Goal: Task Accomplishment & Management: Complete application form

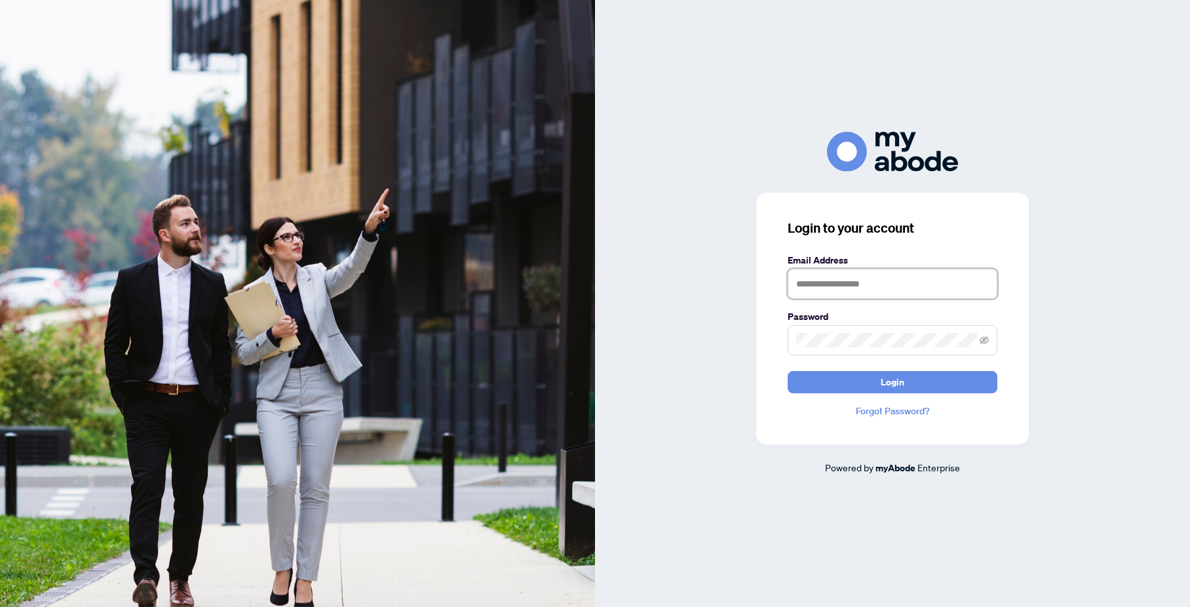
click at [874, 284] on input "text" at bounding box center [893, 284] width 210 height 30
type input "**********"
click at [788, 371] on button "Login" at bounding box center [893, 382] width 210 height 22
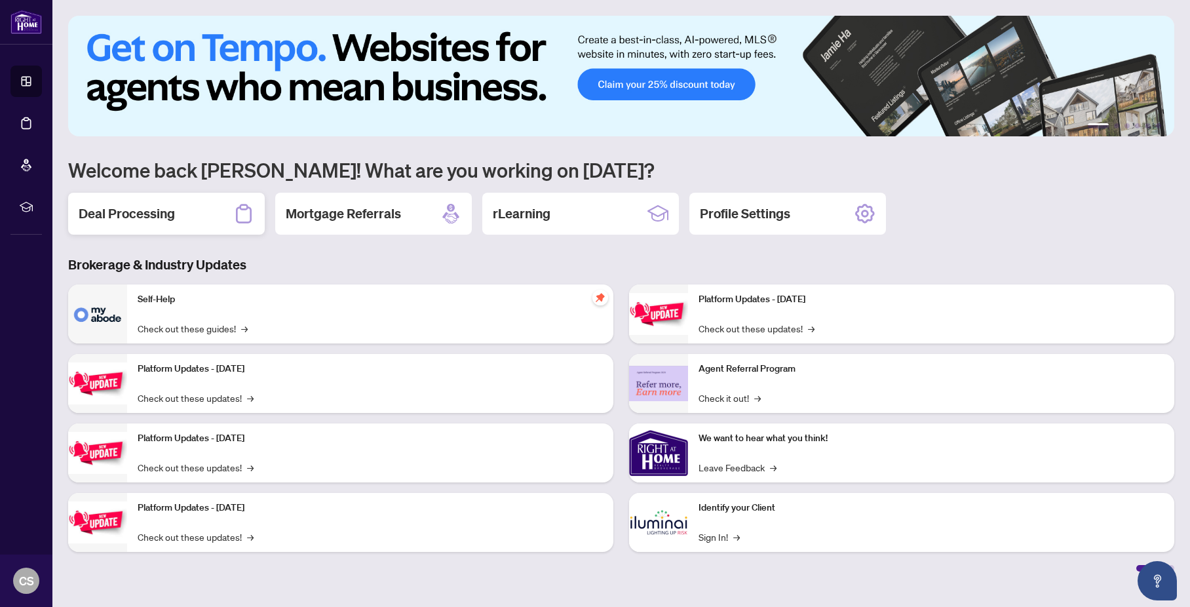
click at [113, 210] on h2 "Deal Processing" at bounding box center [127, 213] width 96 height 18
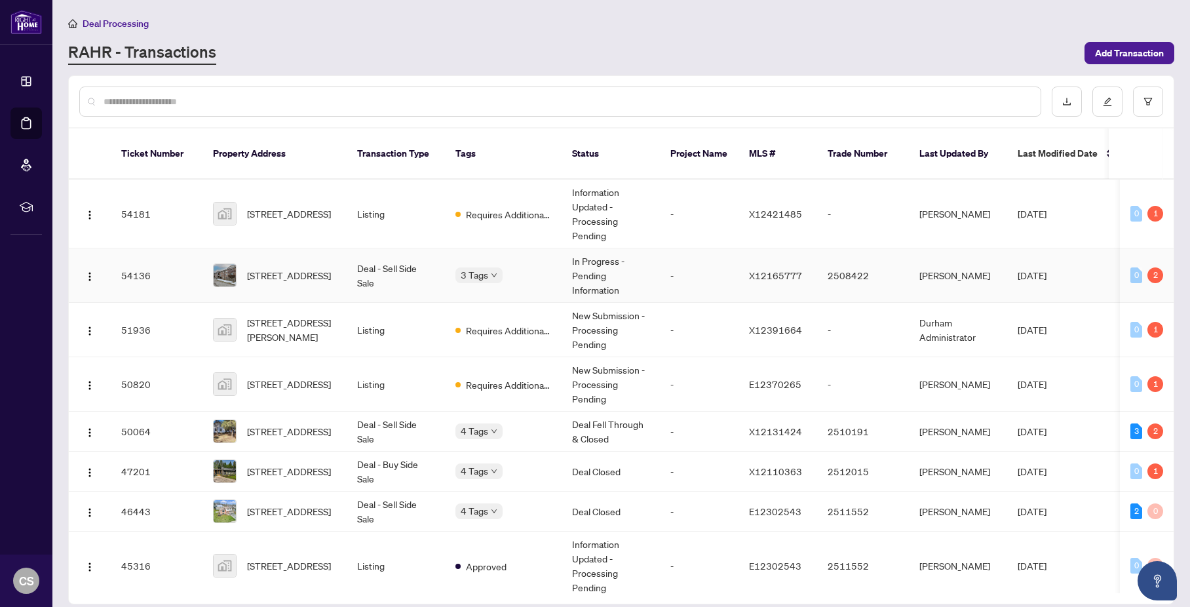
click at [1147, 267] on div "2" at bounding box center [1155, 275] width 16 height 16
click at [280, 268] on span "[STREET_ADDRESS]" at bounding box center [289, 275] width 84 height 14
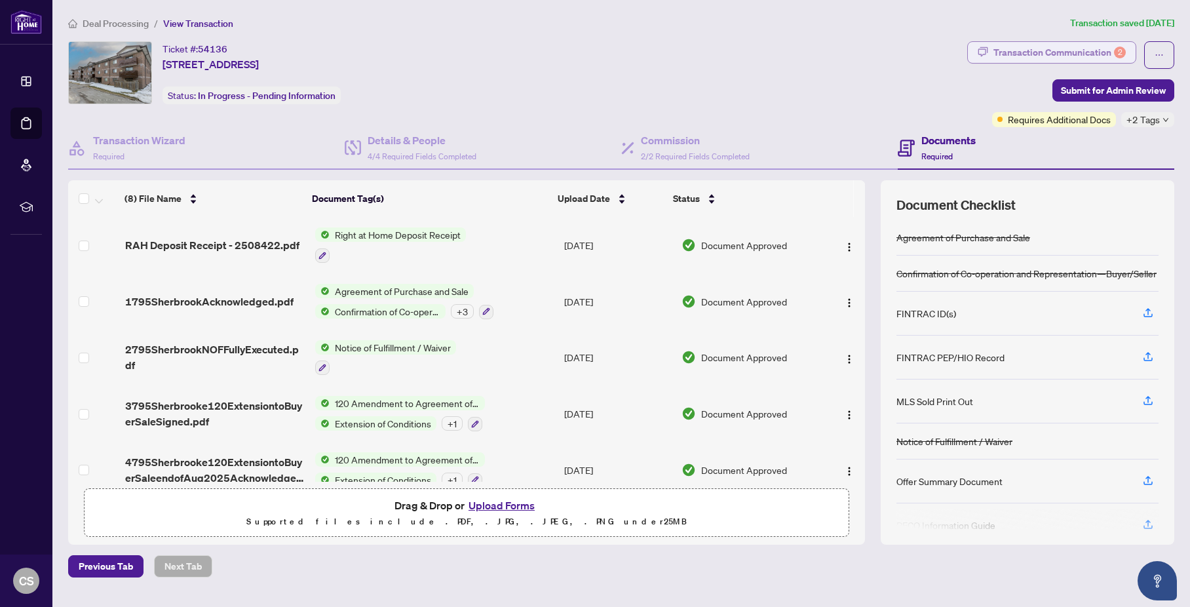
click at [1039, 48] on div "Transaction Communication 2" at bounding box center [1059, 52] width 132 height 21
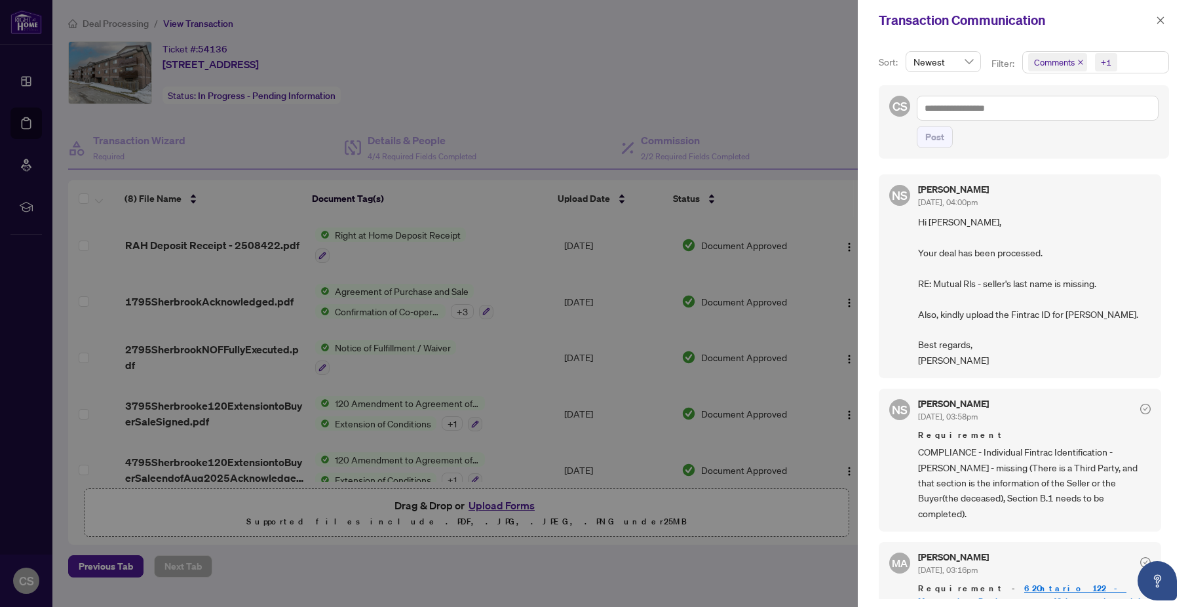
click at [760, 115] on div at bounding box center [595, 303] width 1190 height 607
click at [761, 115] on div at bounding box center [595, 303] width 1190 height 607
click at [1161, 22] on icon "close" at bounding box center [1160, 20] width 9 height 9
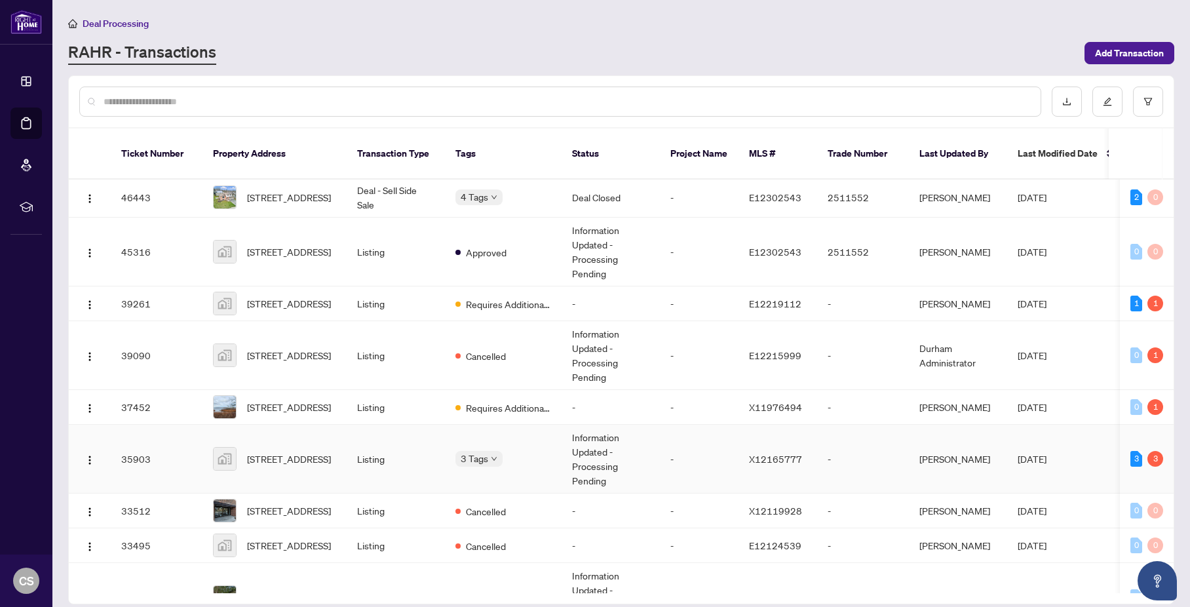
scroll to position [373, 0]
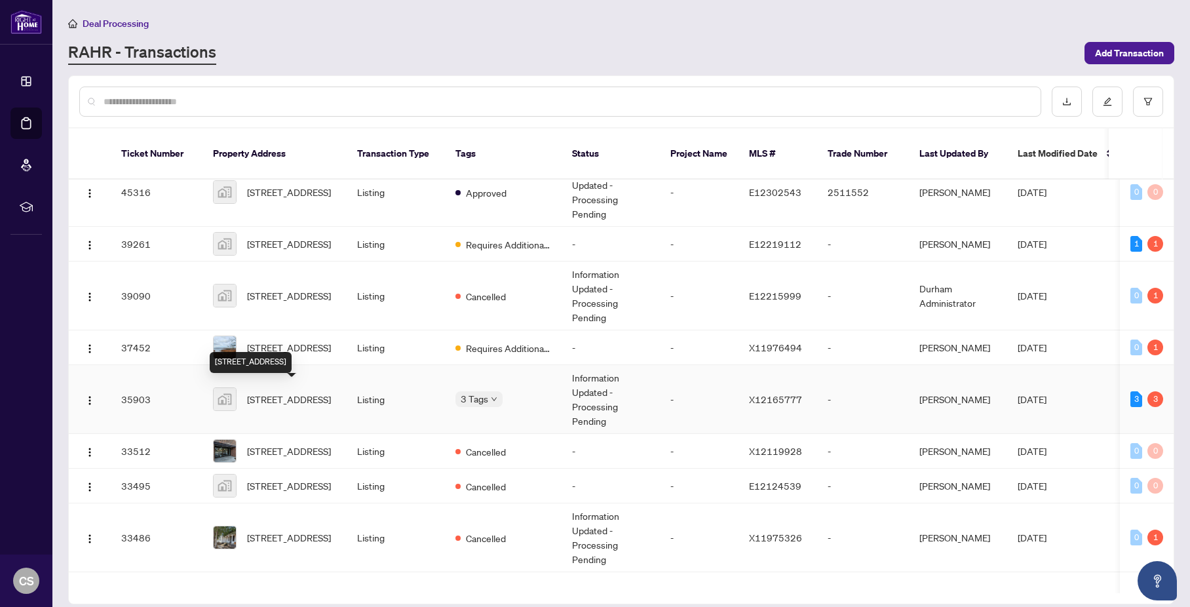
click at [267, 392] on span "[STREET_ADDRESS]" at bounding box center [289, 399] width 84 height 14
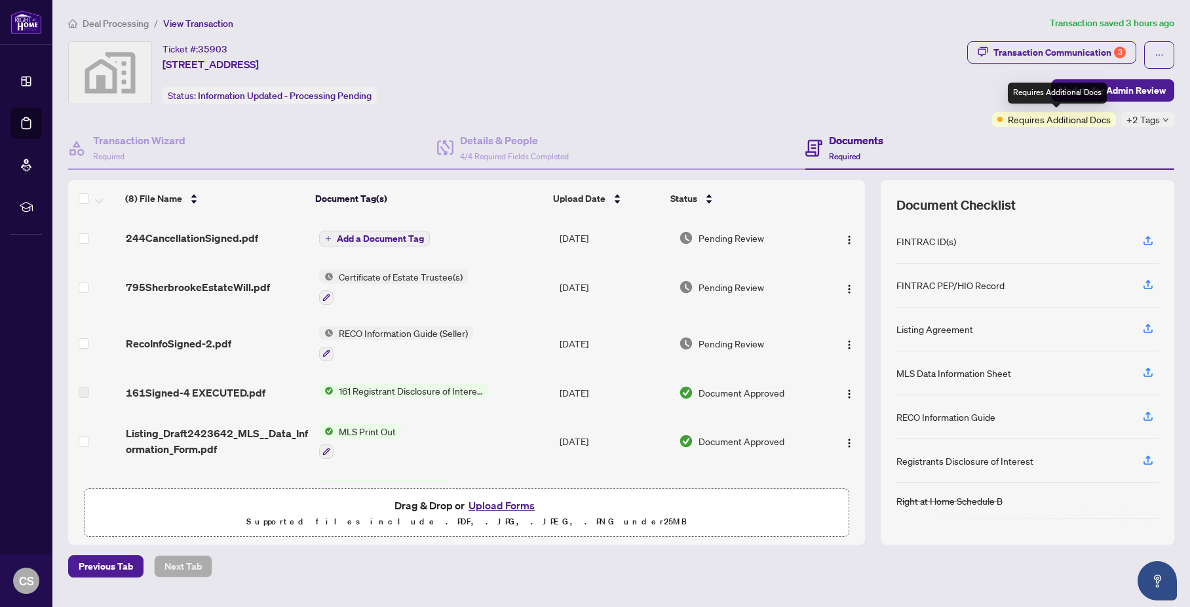
click at [1072, 119] on span "Requires Additional Docs" at bounding box center [1059, 119] width 103 height 14
click at [1066, 53] on div "Transaction Communication 3" at bounding box center [1059, 52] width 132 height 21
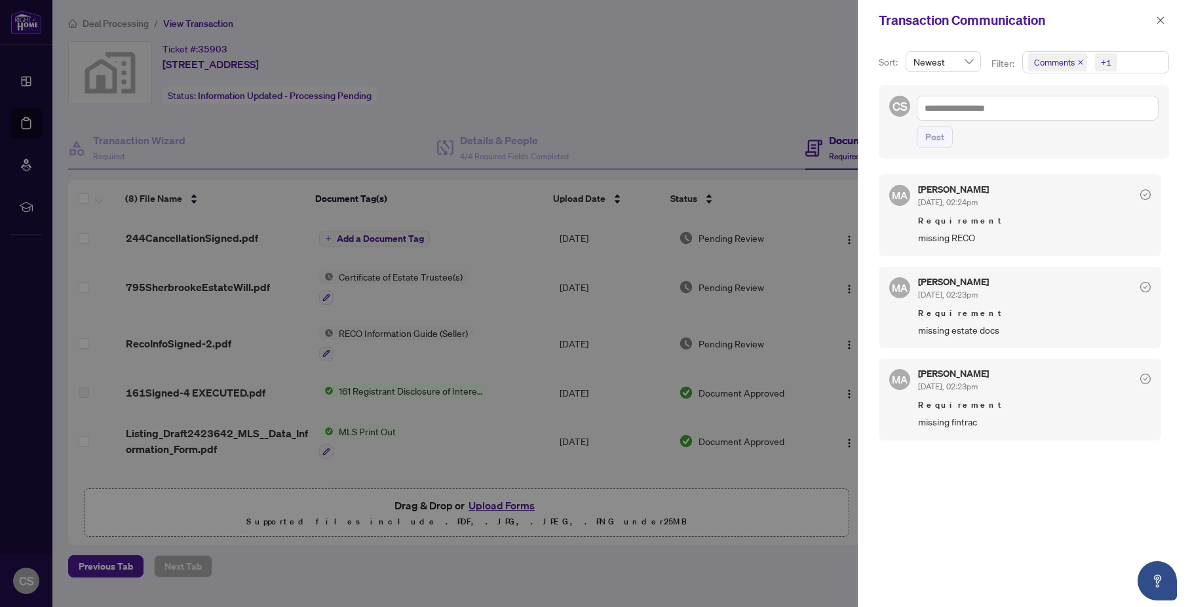
click at [572, 73] on div at bounding box center [595, 303] width 1190 height 607
click at [663, 124] on div at bounding box center [595, 303] width 1190 height 607
click at [1162, 19] on icon "close" at bounding box center [1160, 20] width 9 height 9
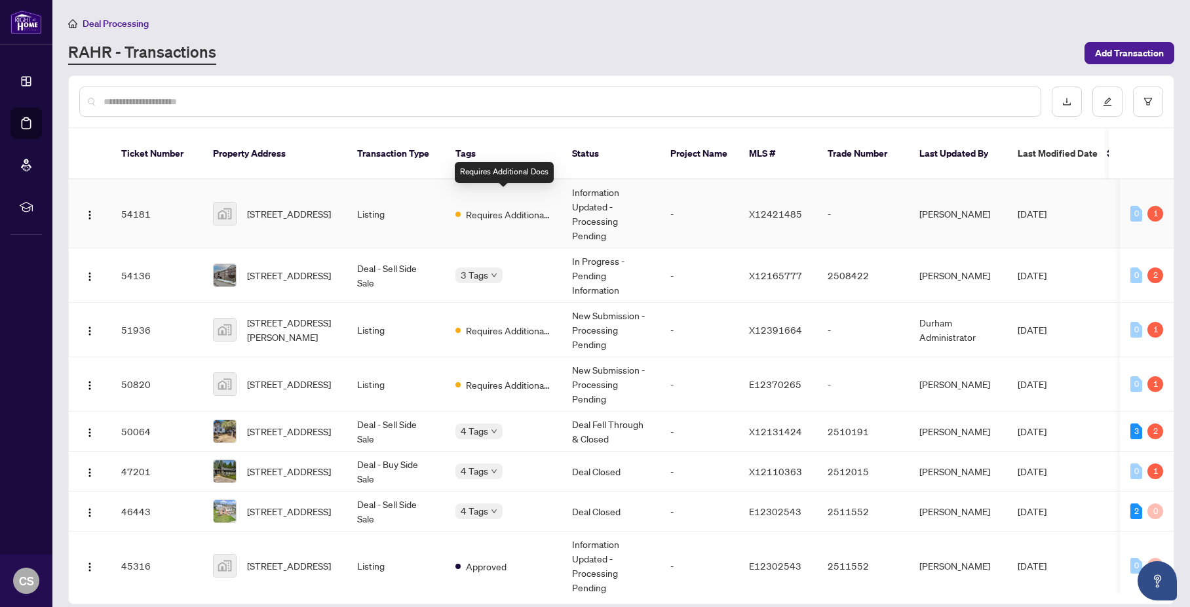
click at [517, 207] on span "Requires Additional Docs" at bounding box center [508, 214] width 85 height 14
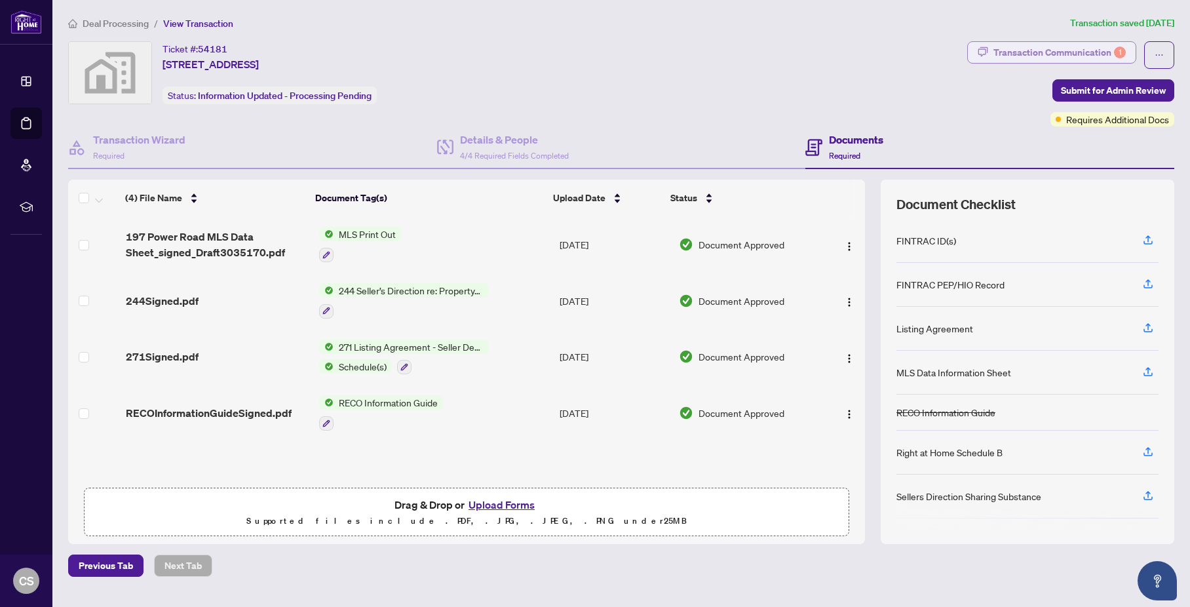
click at [1028, 50] on div "Transaction Communication 1" at bounding box center [1059, 52] width 132 height 21
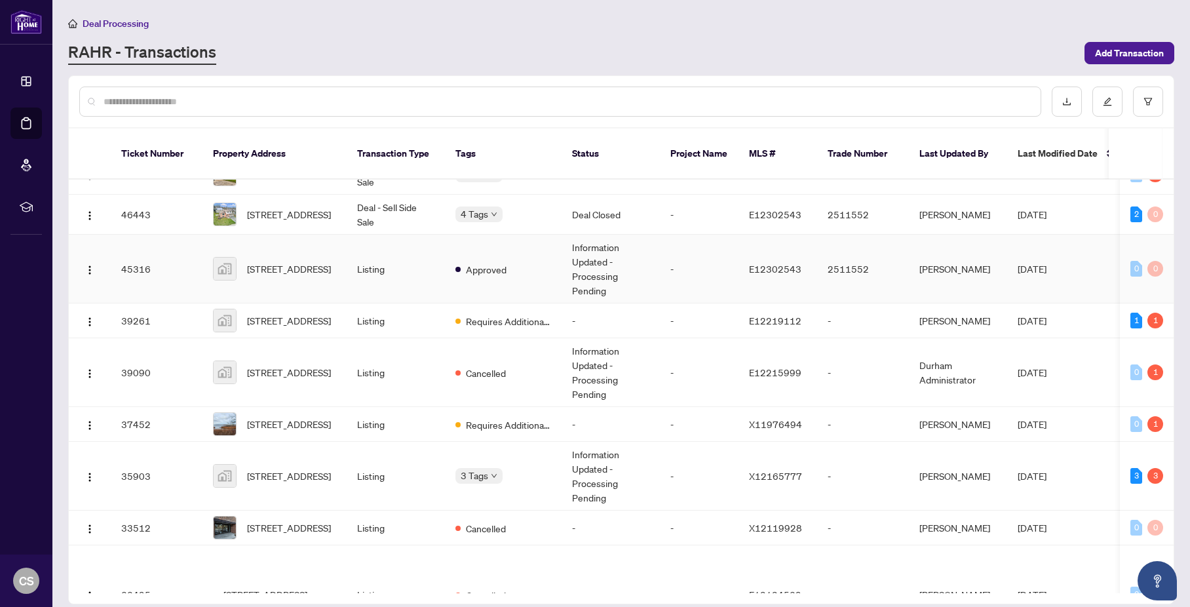
scroll to position [299, 0]
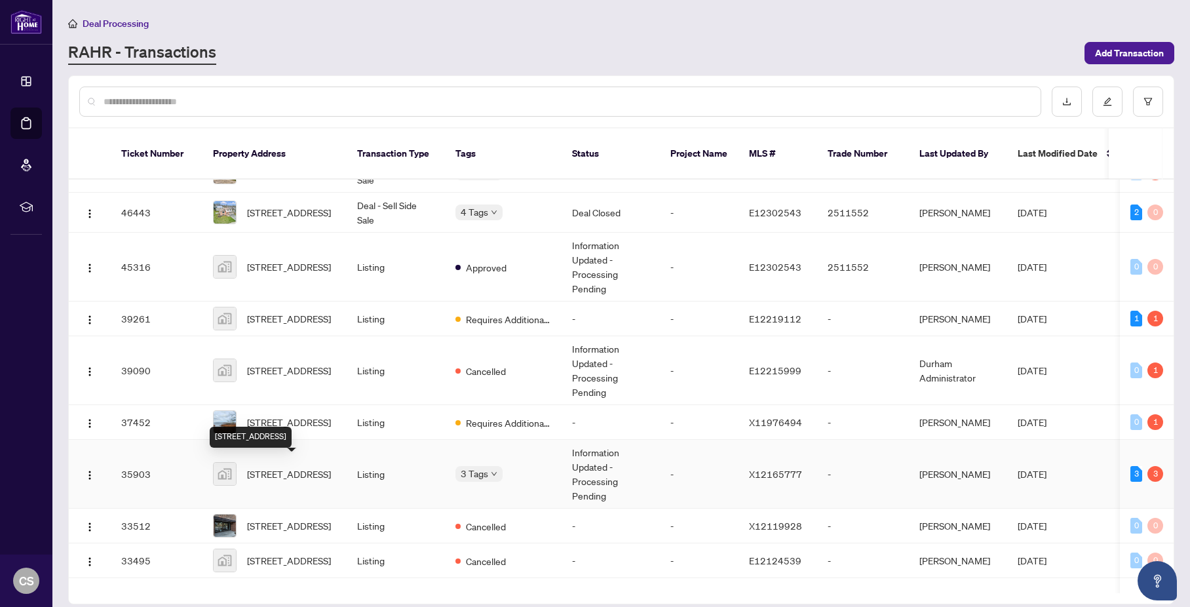
click at [284, 469] on span "[STREET_ADDRESS]" at bounding box center [289, 474] width 84 height 14
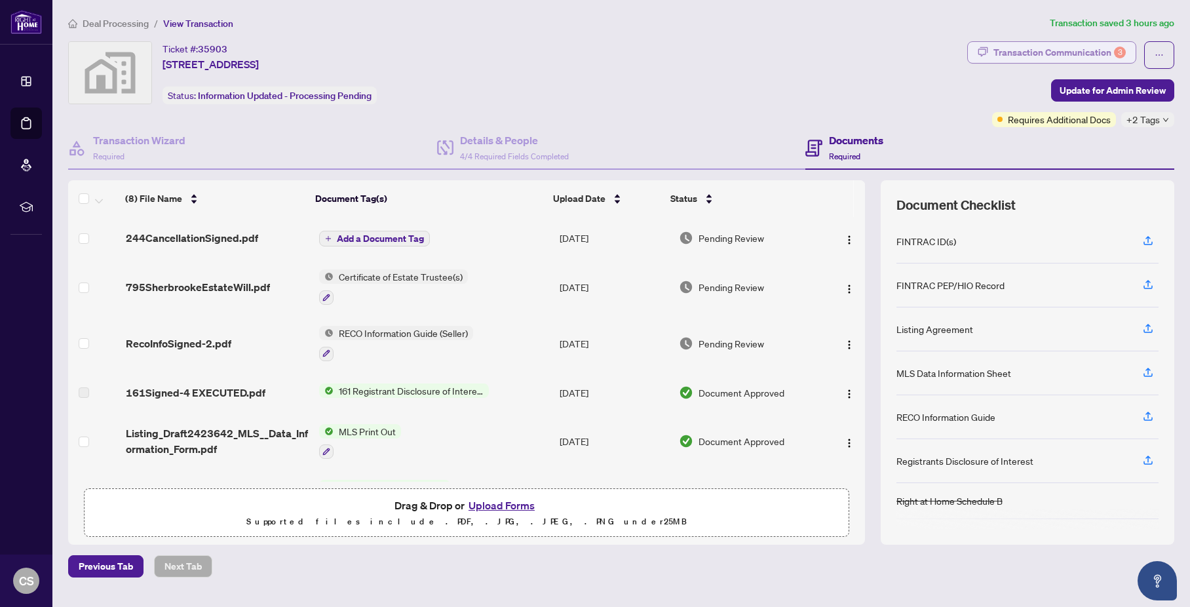
click at [1023, 45] on div "Transaction Communication 3" at bounding box center [1059, 52] width 132 height 21
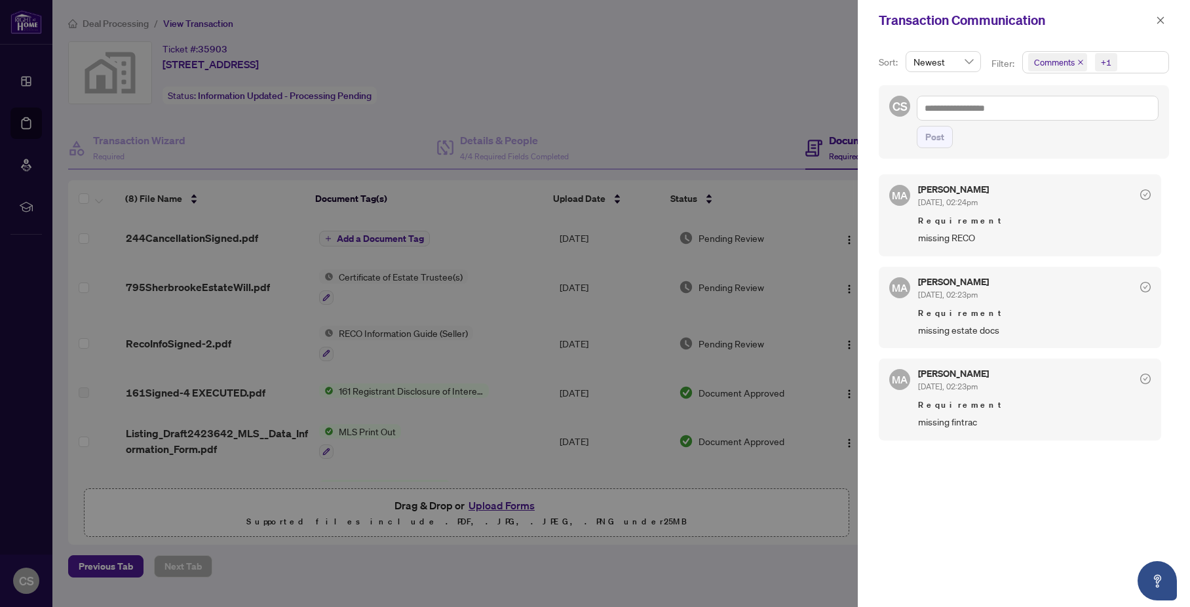
click at [486, 55] on div at bounding box center [595, 303] width 1190 height 607
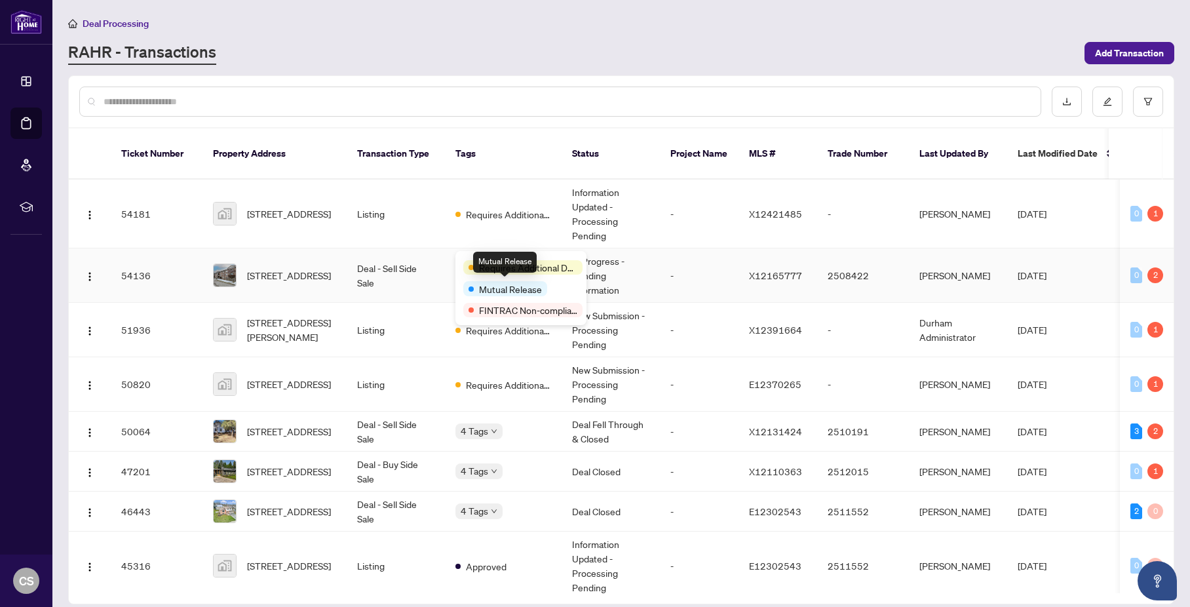
click at [486, 286] on span "Mutual Release" at bounding box center [510, 289] width 63 height 14
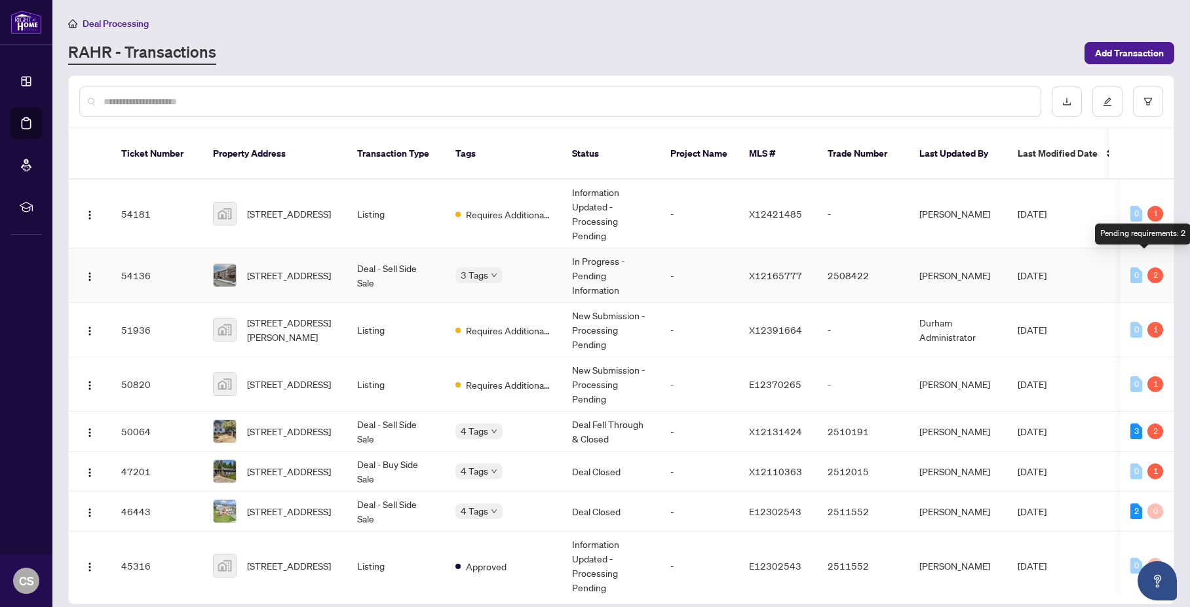
click at [1147, 267] on div "2" at bounding box center [1155, 275] width 16 height 16
click at [289, 268] on span "[STREET_ADDRESS]" at bounding box center [289, 275] width 84 height 14
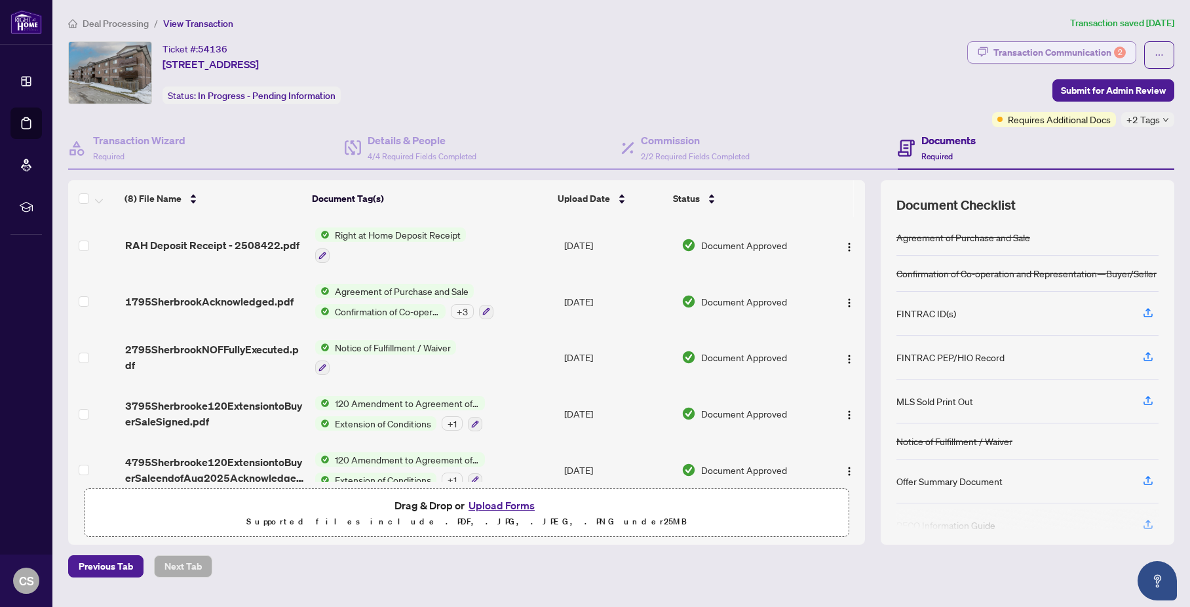
click at [1033, 48] on div "Transaction Communication 2" at bounding box center [1059, 52] width 132 height 21
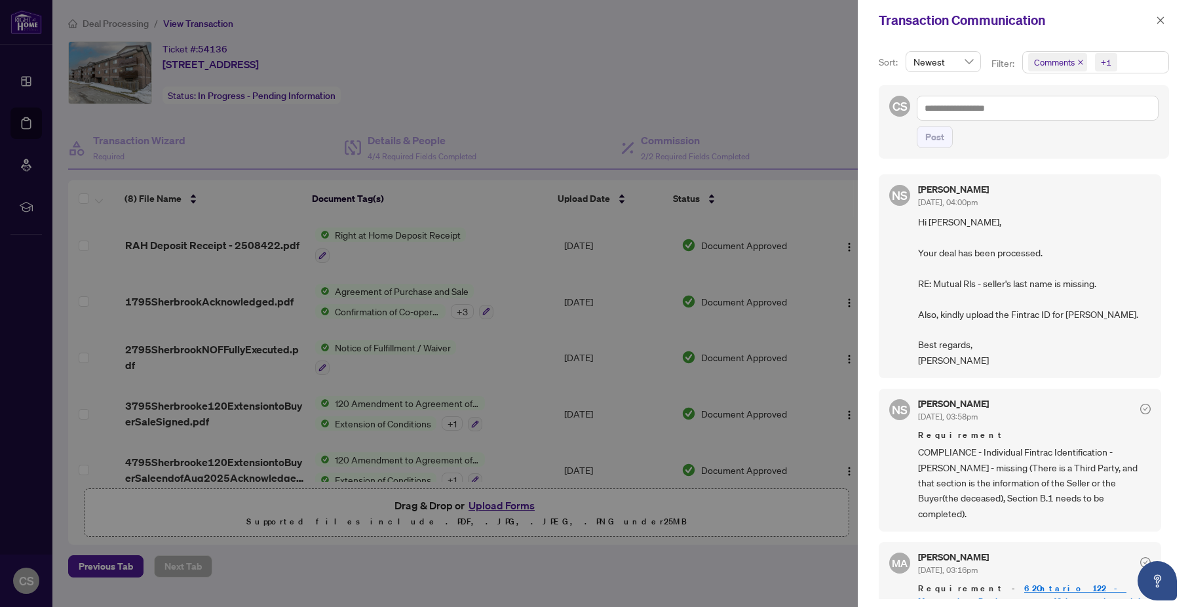
click at [529, 69] on div at bounding box center [595, 303] width 1190 height 607
click at [1165, 19] on button "button" at bounding box center [1160, 20] width 17 height 16
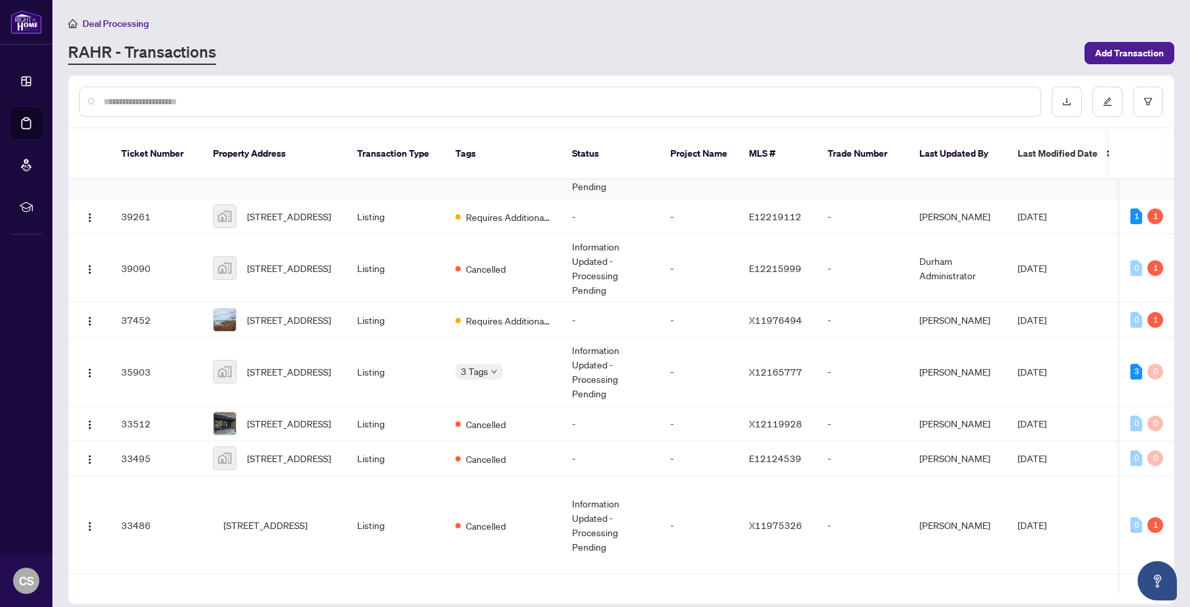
scroll to position [448, 0]
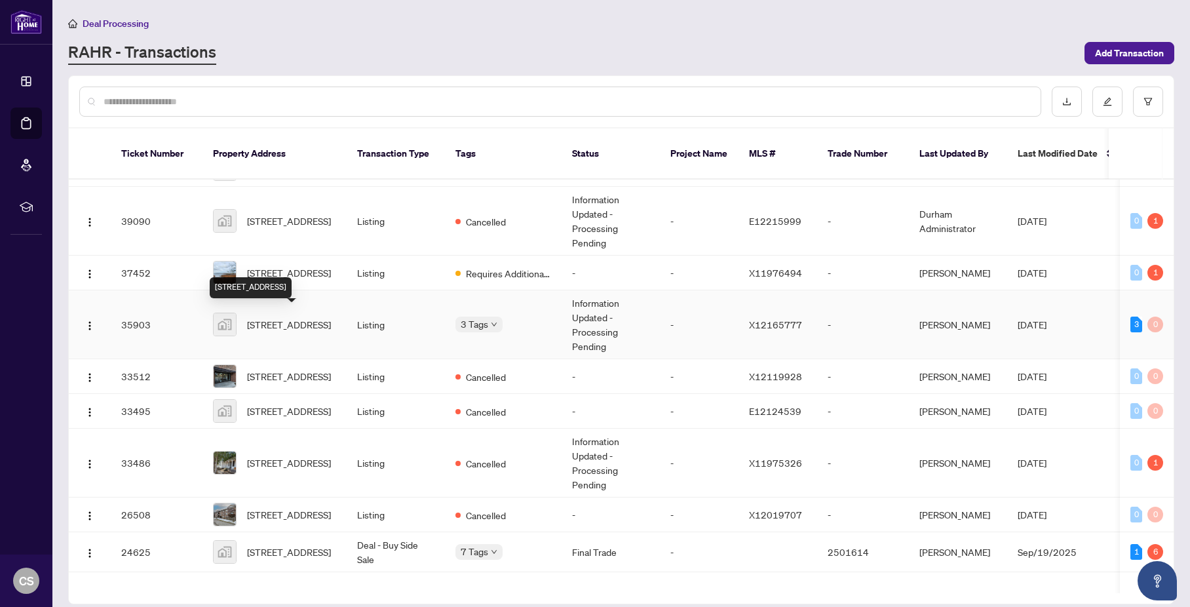
click at [310, 322] on span "[STREET_ADDRESS]" at bounding box center [289, 324] width 84 height 14
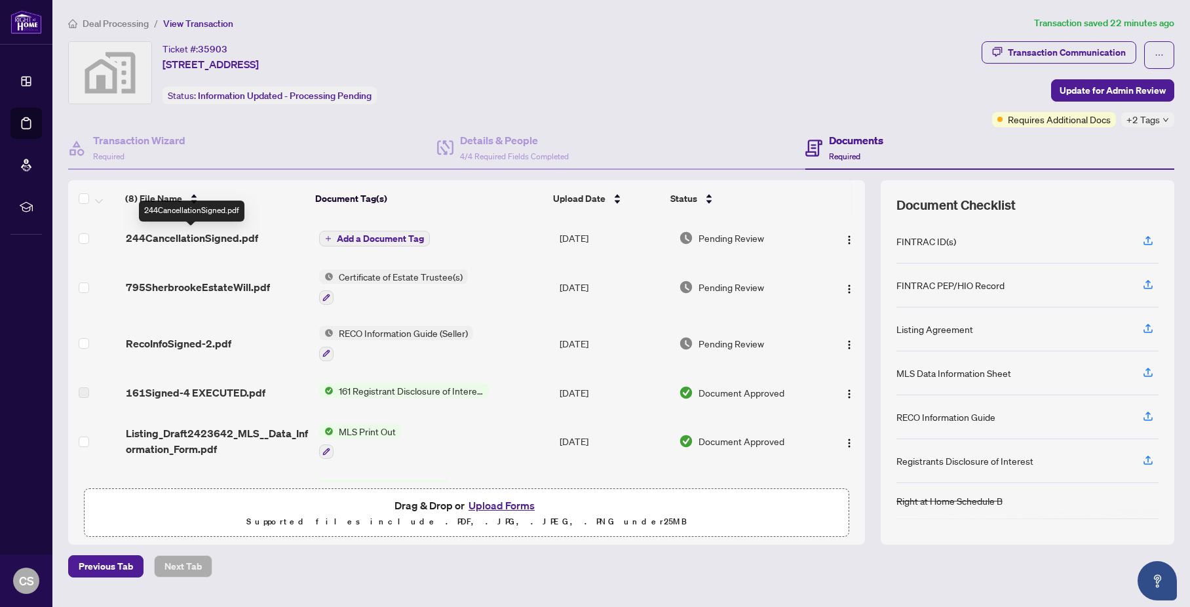
click at [222, 240] on span "244CancellationSigned.pdf" at bounding box center [192, 238] width 132 height 16
click at [517, 505] on button "Upload Forms" at bounding box center [502, 505] width 74 height 17
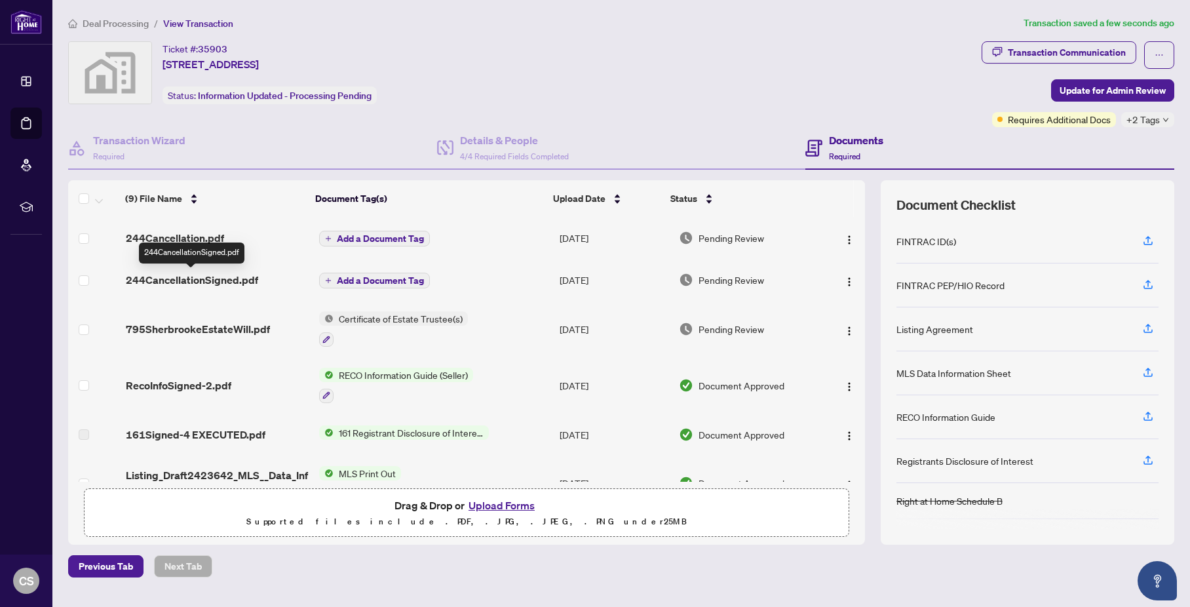
click at [241, 282] on span "244CancellationSigned.pdf" at bounding box center [192, 280] width 132 height 16
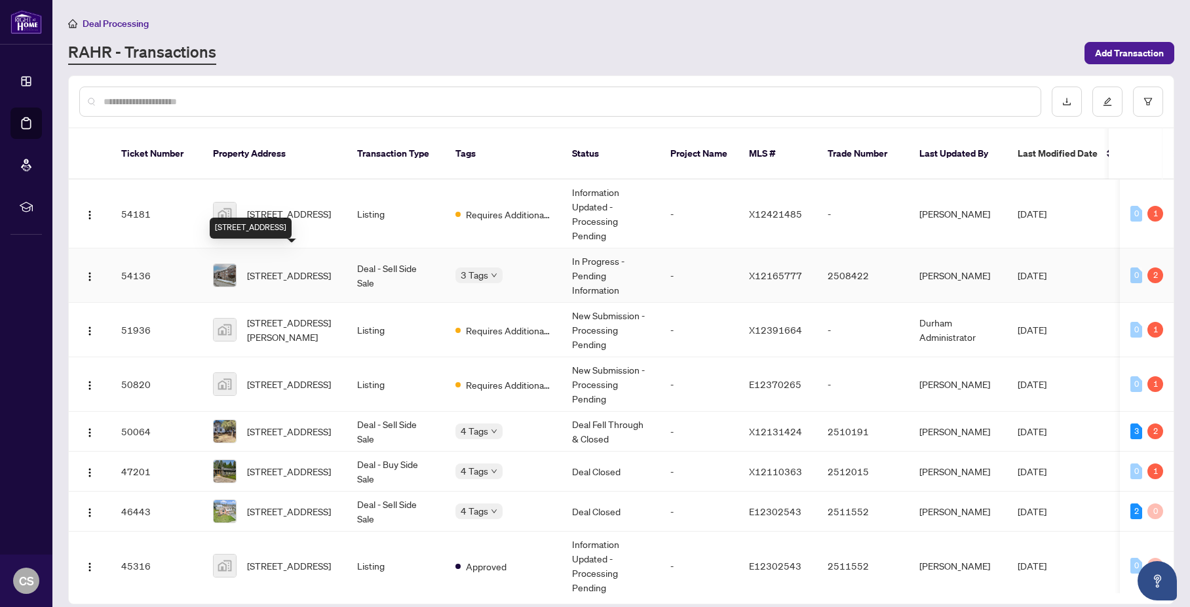
click at [286, 268] on span "[STREET_ADDRESS]" at bounding box center [289, 275] width 84 height 14
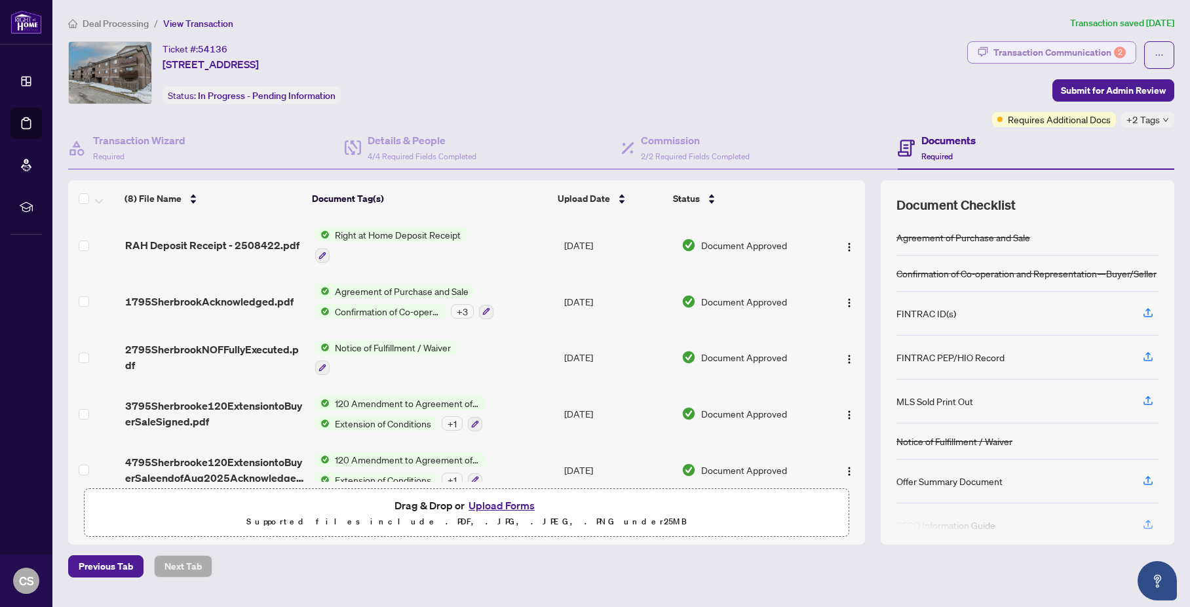
click at [1079, 52] on div "Transaction Communication 2" at bounding box center [1059, 52] width 132 height 21
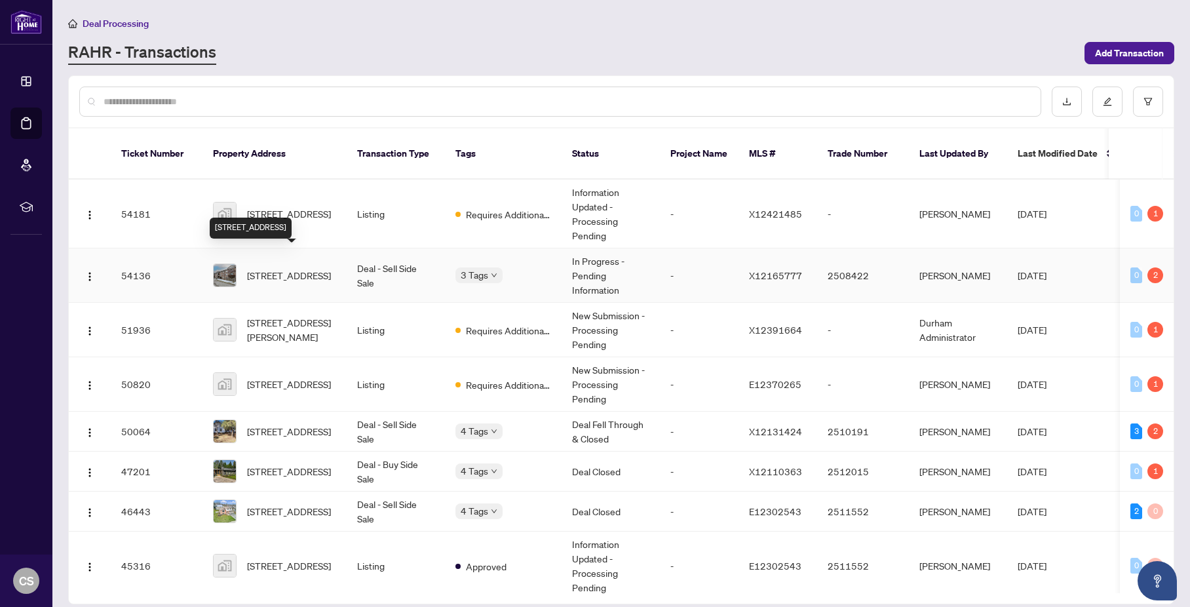
click at [301, 268] on span "[STREET_ADDRESS]" at bounding box center [289, 275] width 84 height 14
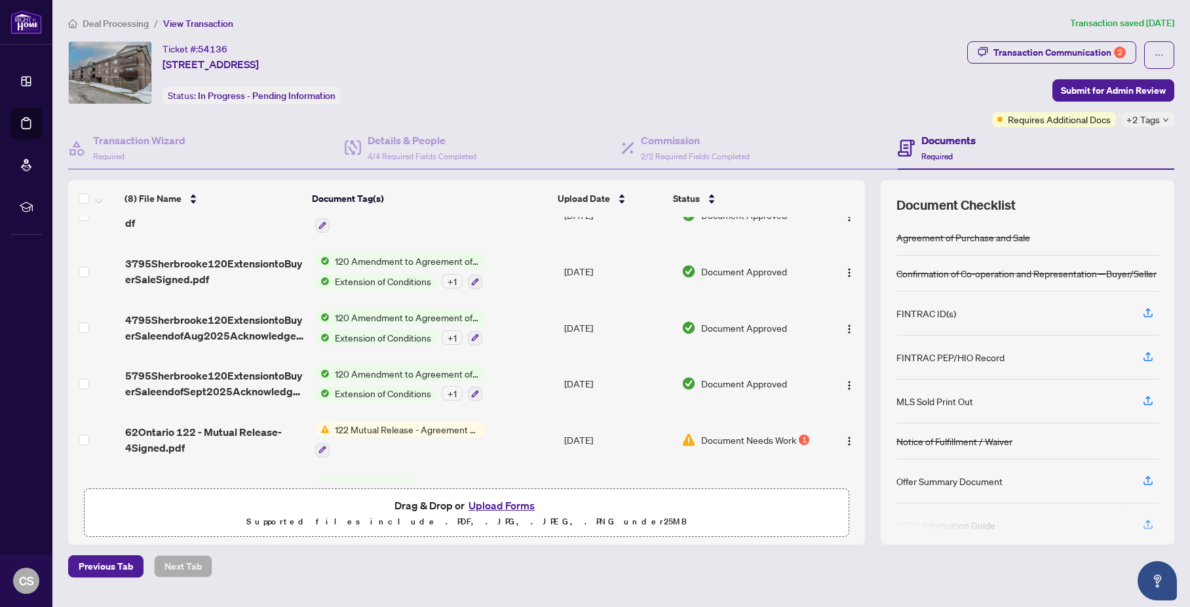
scroll to position [192, 0]
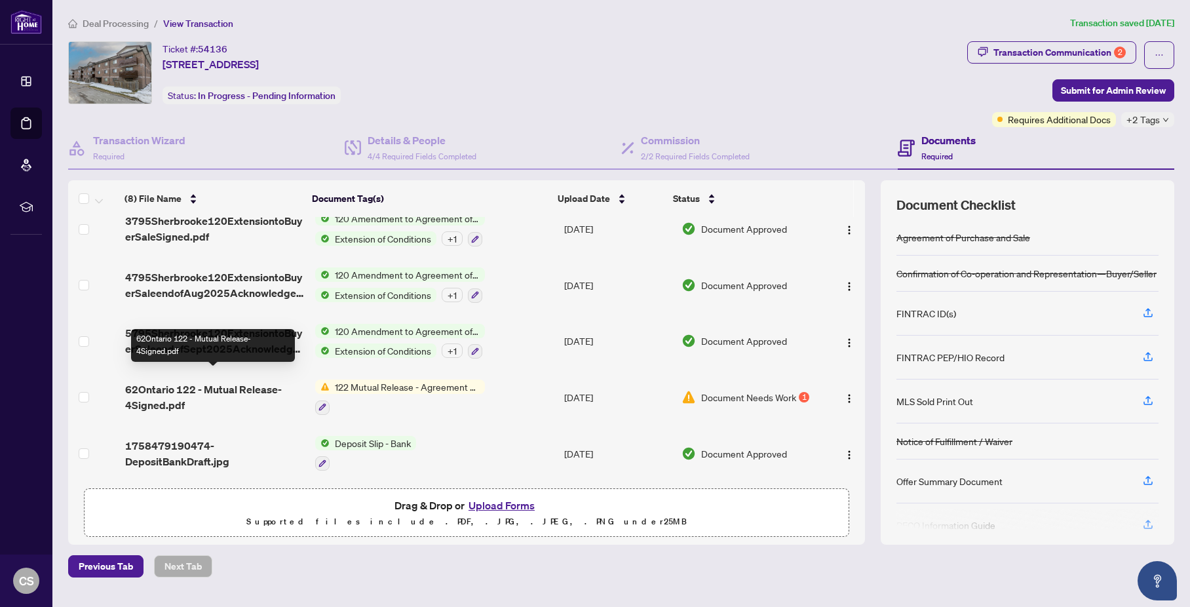
click at [178, 385] on span "62Ontario 122 - Mutual Release-4Signed.pdf" at bounding box center [215, 396] width 180 height 31
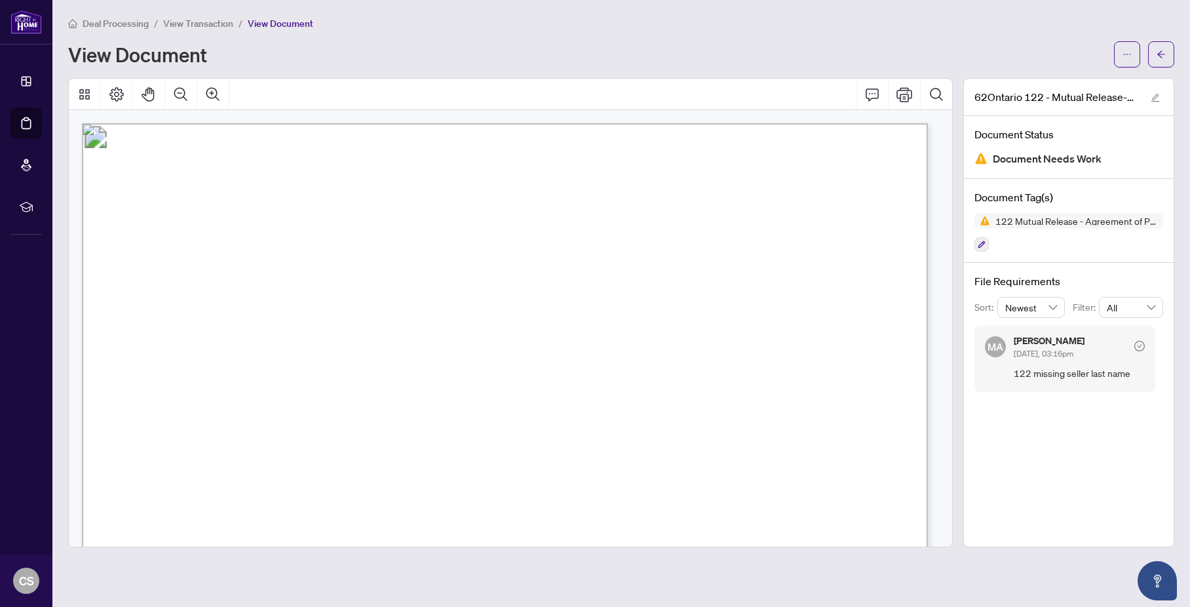
click at [520, 305] on span "...............................................................................…" at bounding box center [523, 304] width 689 height 13
click at [522, 299] on span "...............................................................................…" at bounding box center [523, 304] width 689 height 13
click at [197, 23] on span "View Transaction" at bounding box center [198, 24] width 70 height 12
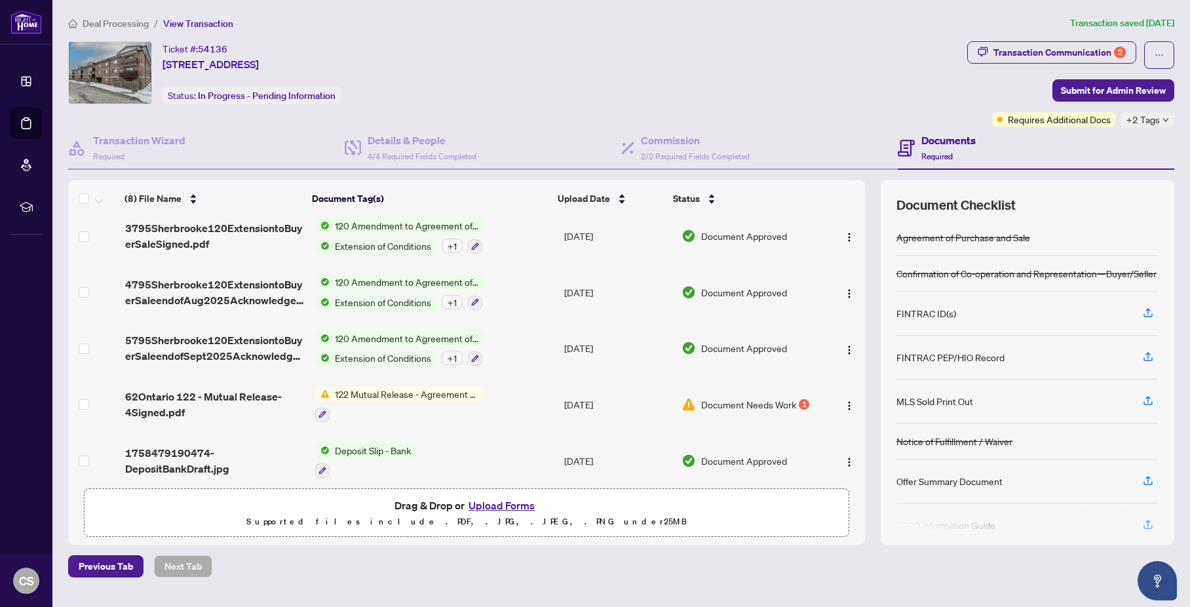
scroll to position [192, 0]
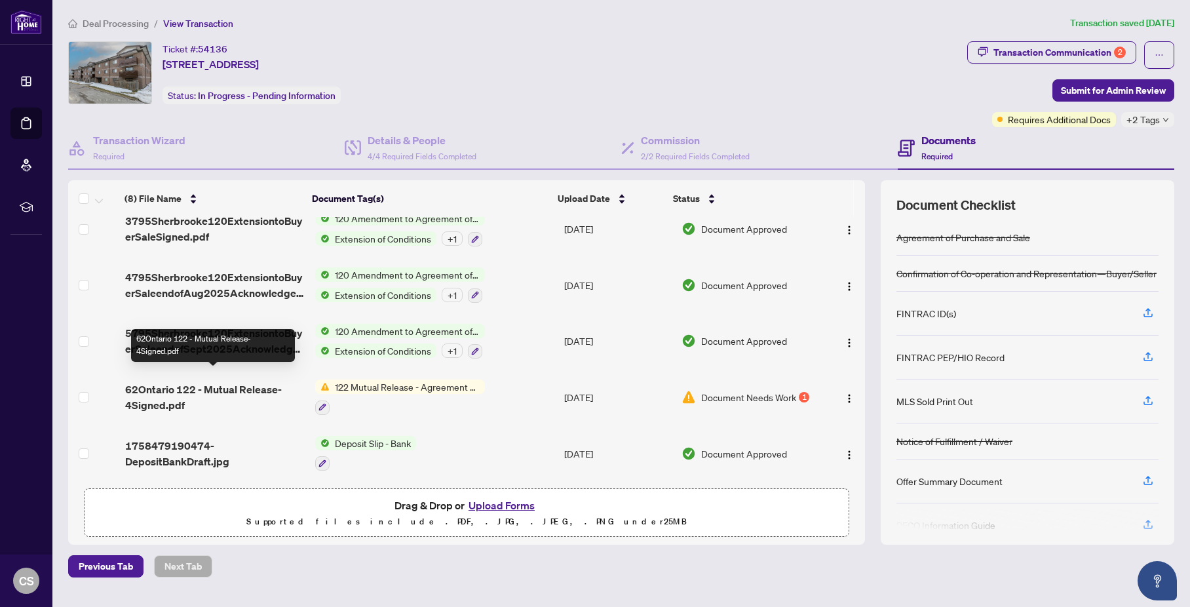
click at [235, 381] on span "62Ontario 122 - Mutual Release-4Signed.pdf" at bounding box center [215, 396] width 180 height 31
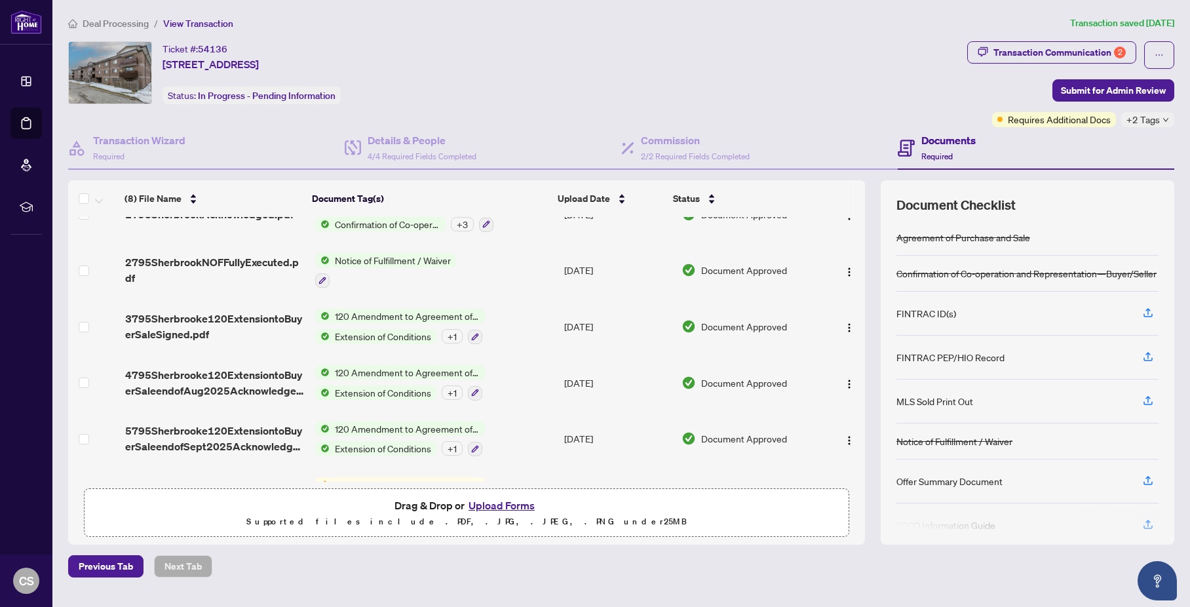
scroll to position [192, 0]
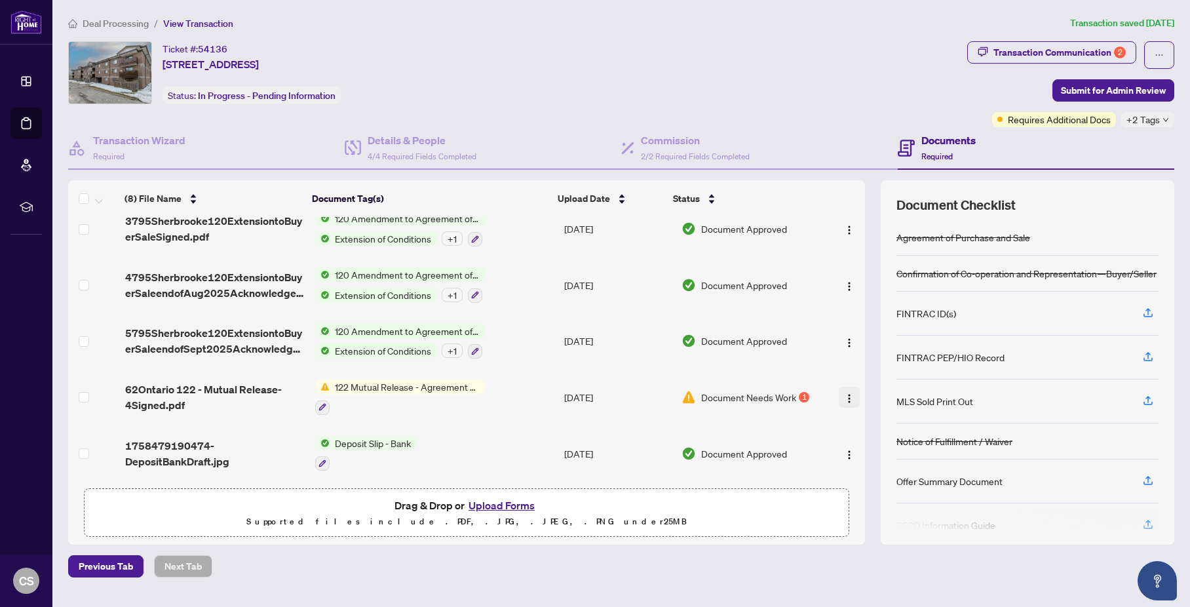
click at [844, 393] on img "button" at bounding box center [849, 398] width 10 height 10
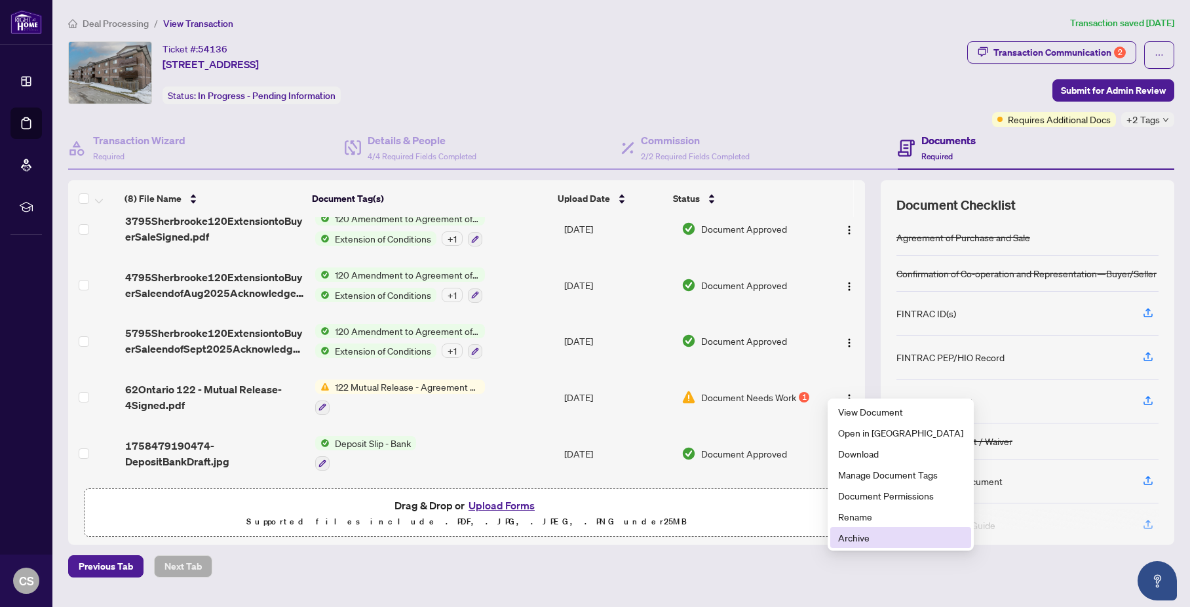
click at [856, 536] on span "Archive" at bounding box center [900, 537] width 125 height 14
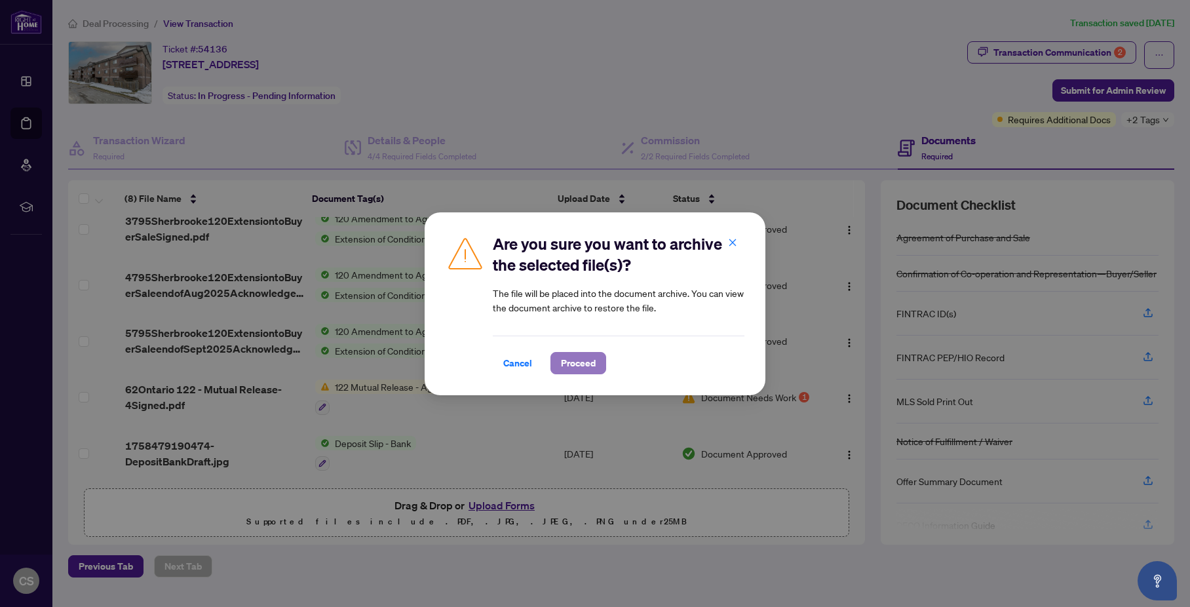
click at [589, 359] on span "Proceed" at bounding box center [578, 363] width 35 height 21
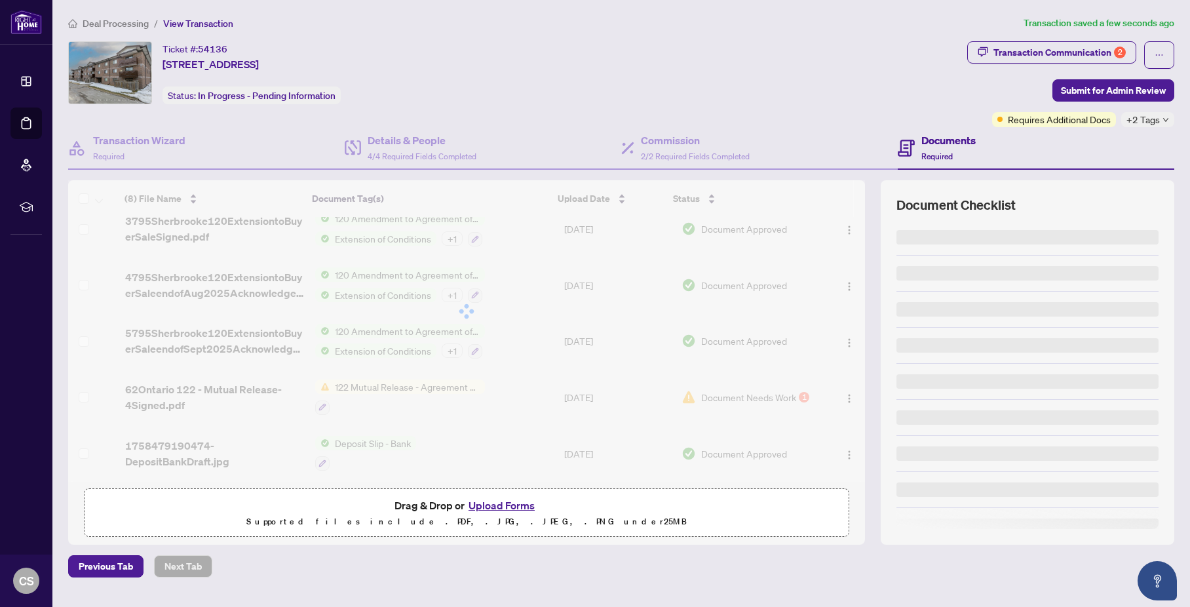
click at [522, 504] on button "Upload Forms" at bounding box center [502, 505] width 74 height 17
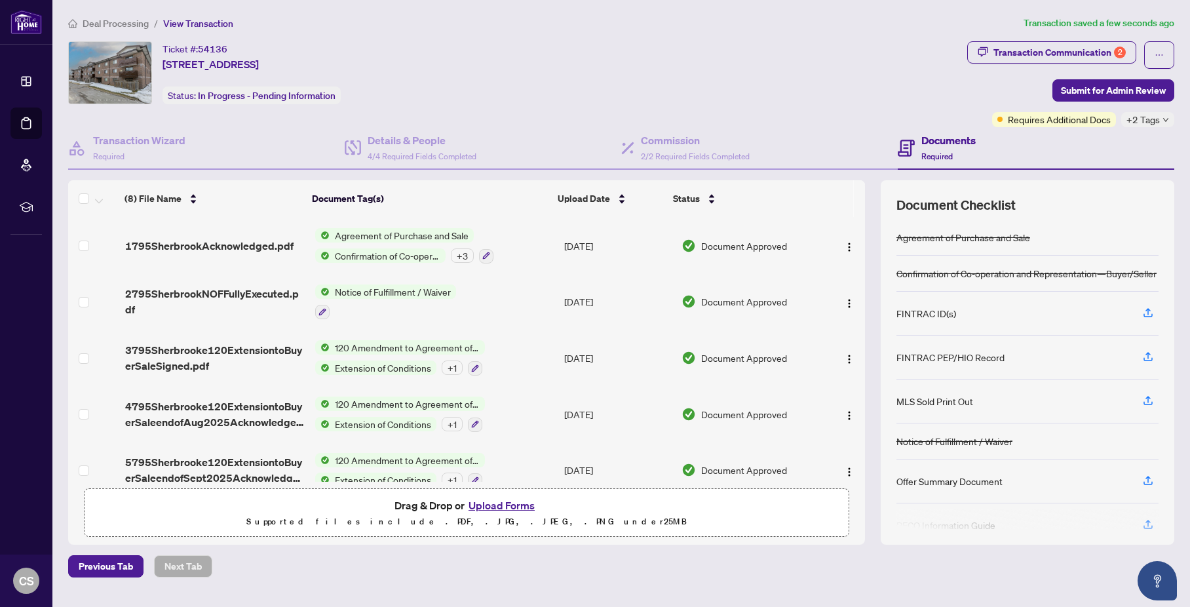
scroll to position [0, 0]
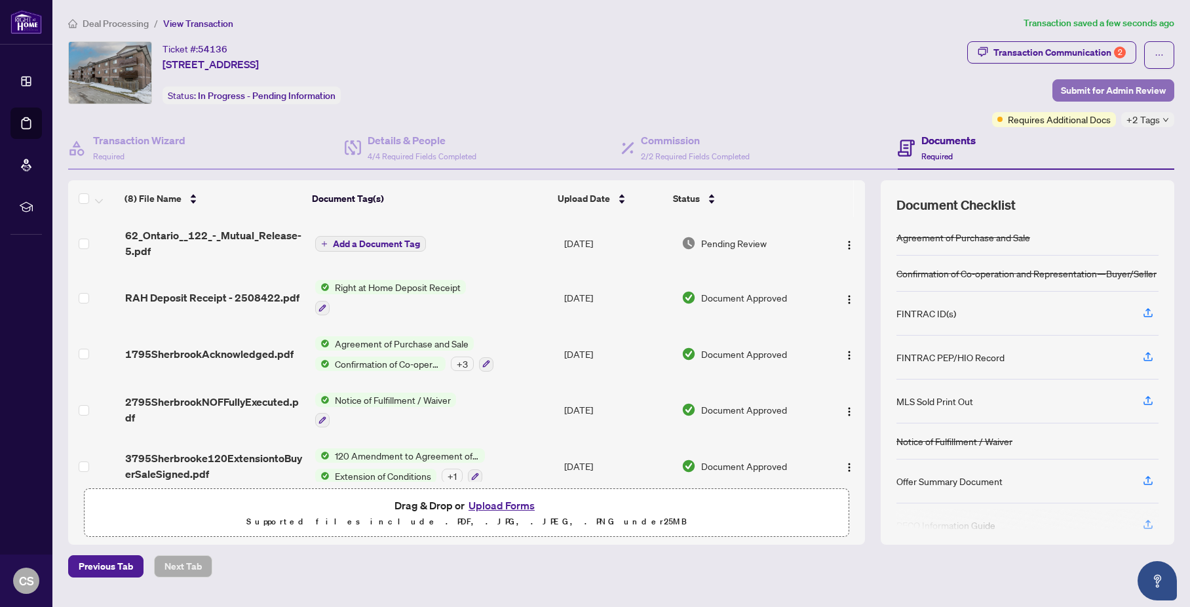
click at [1100, 88] on span "Submit for Admin Review" at bounding box center [1113, 90] width 105 height 21
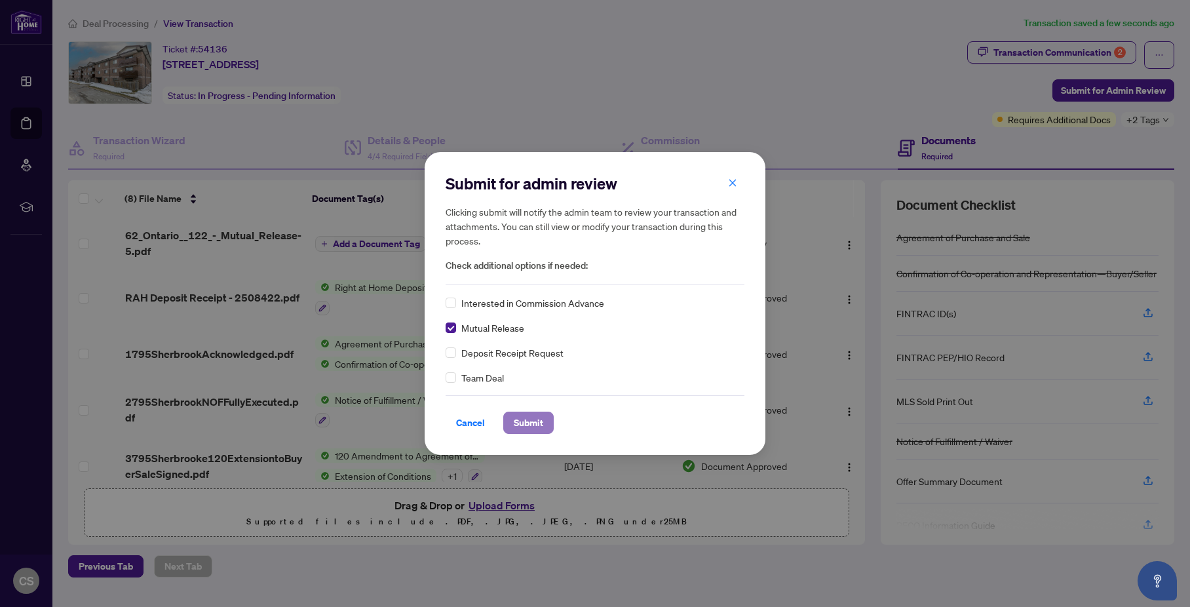
click at [529, 419] on span "Submit" at bounding box center [528, 422] width 29 height 21
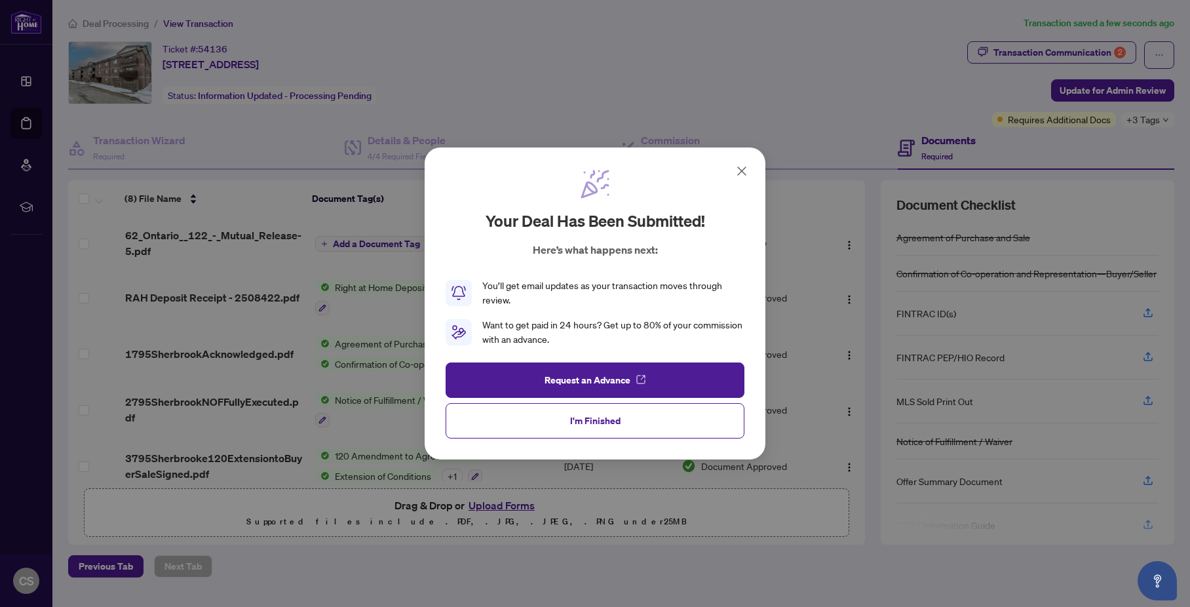
click at [740, 169] on icon at bounding box center [742, 171] width 8 height 8
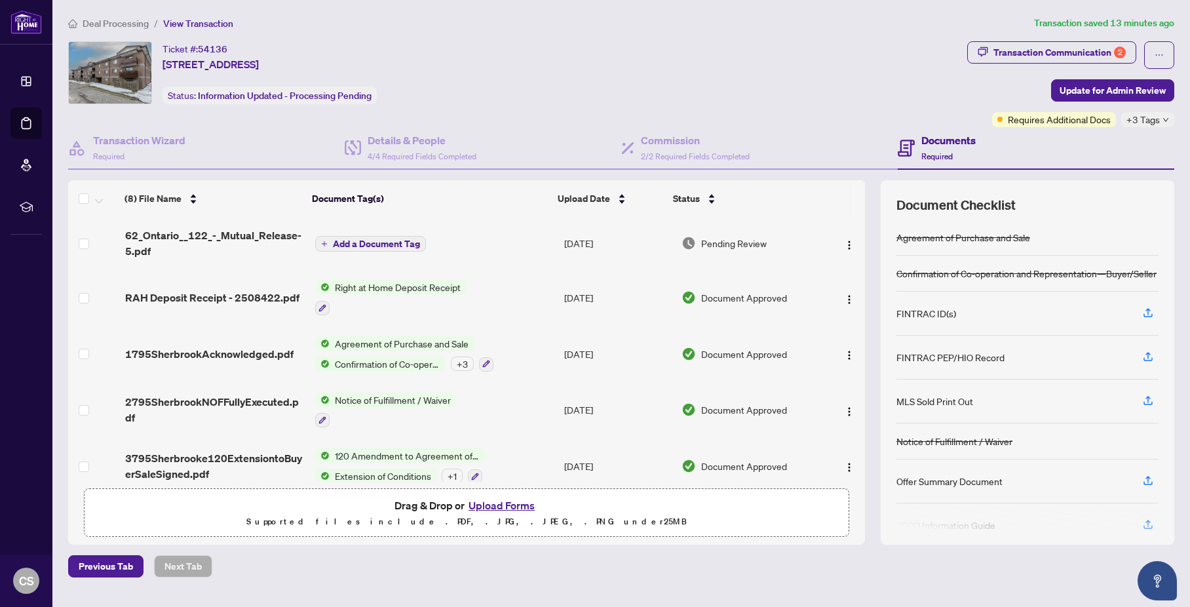
click at [121, 28] on span "Deal Processing" at bounding box center [116, 24] width 66 height 12
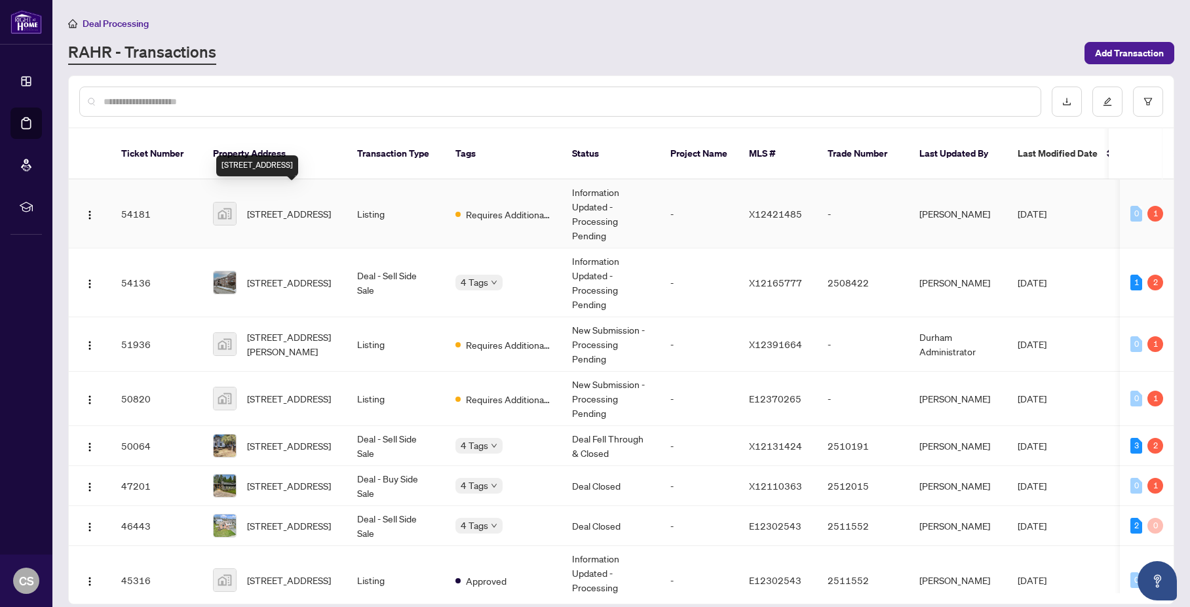
click at [294, 206] on span "[STREET_ADDRESS]" at bounding box center [289, 213] width 84 height 14
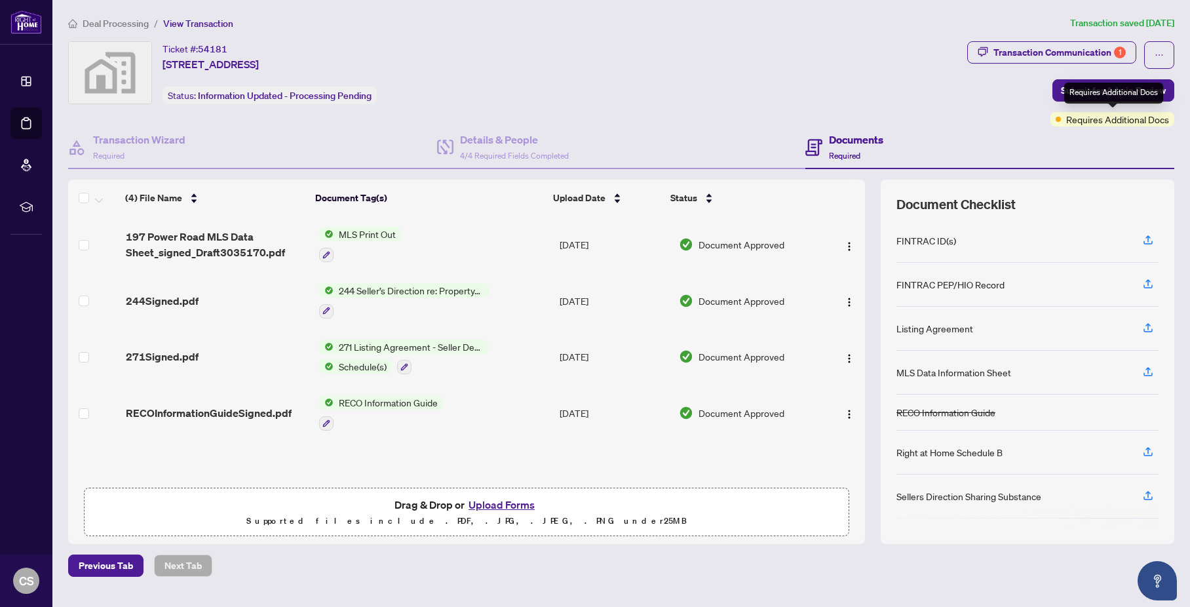
click at [1102, 123] on span "Requires Additional Docs" at bounding box center [1117, 119] width 103 height 14
click at [1064, 51] on div "Transaction Communication 1" at bounding box center [1059, 52] width 132 height 21
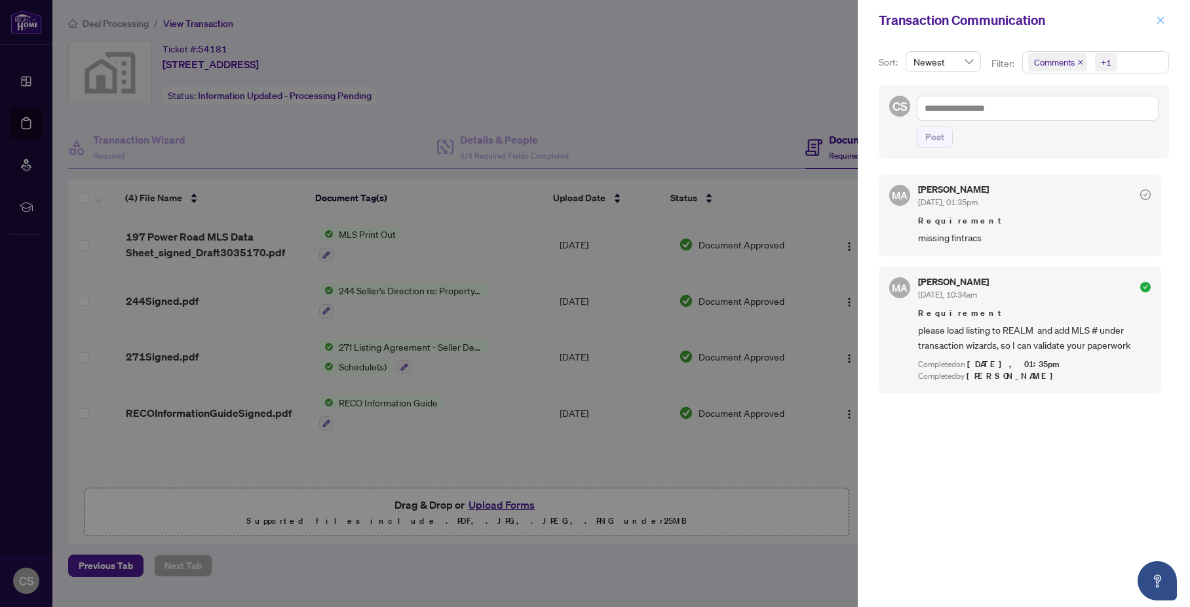
click at [1162, 22] on icon "close" at bounding box center [1160, 20] width 9 height 9
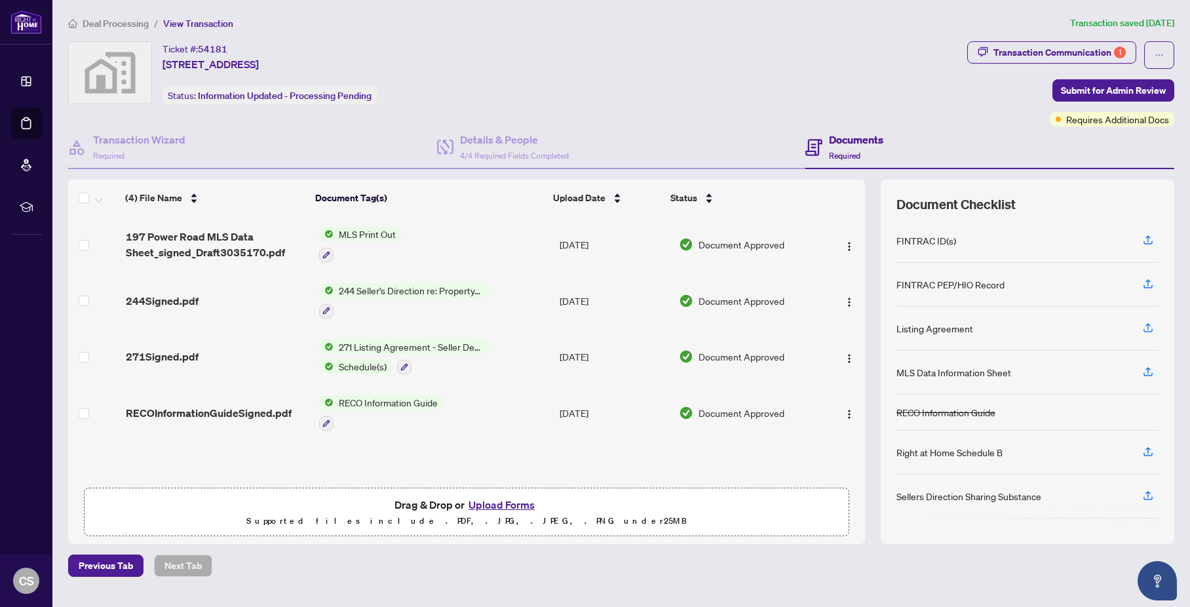
click at [101, 25] on span "Deal Processing" at bounding box center [116, 24] width 66 height 12
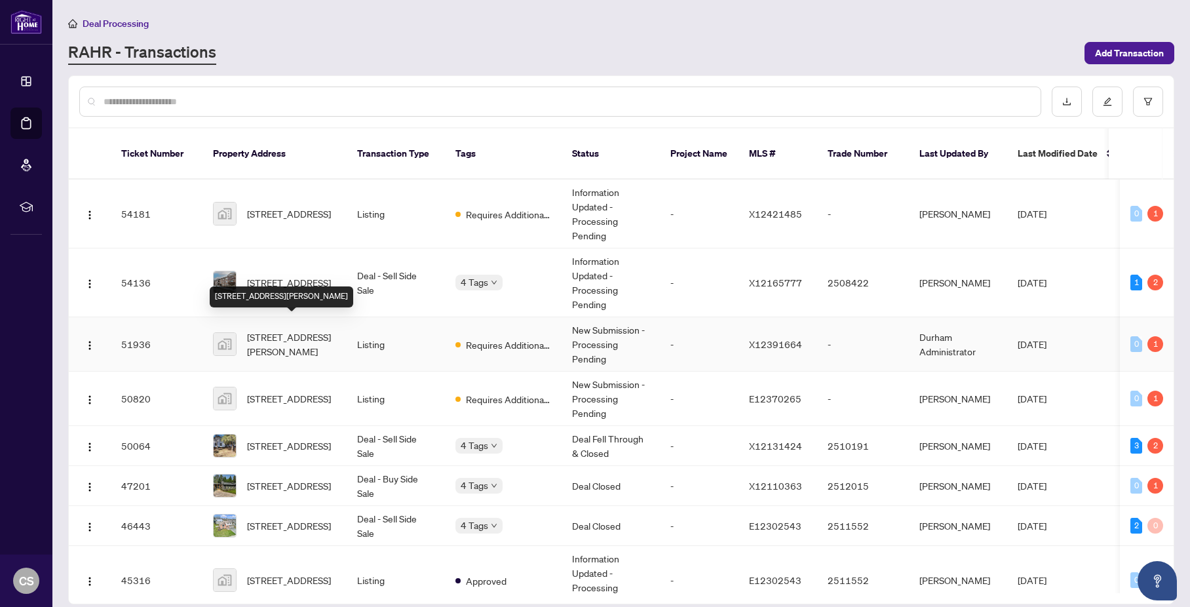
click at [282, 330] on span "[STREET_ADDRESS][PERSON_NAME]" at bounding box center [291, 344] width 89 height 29
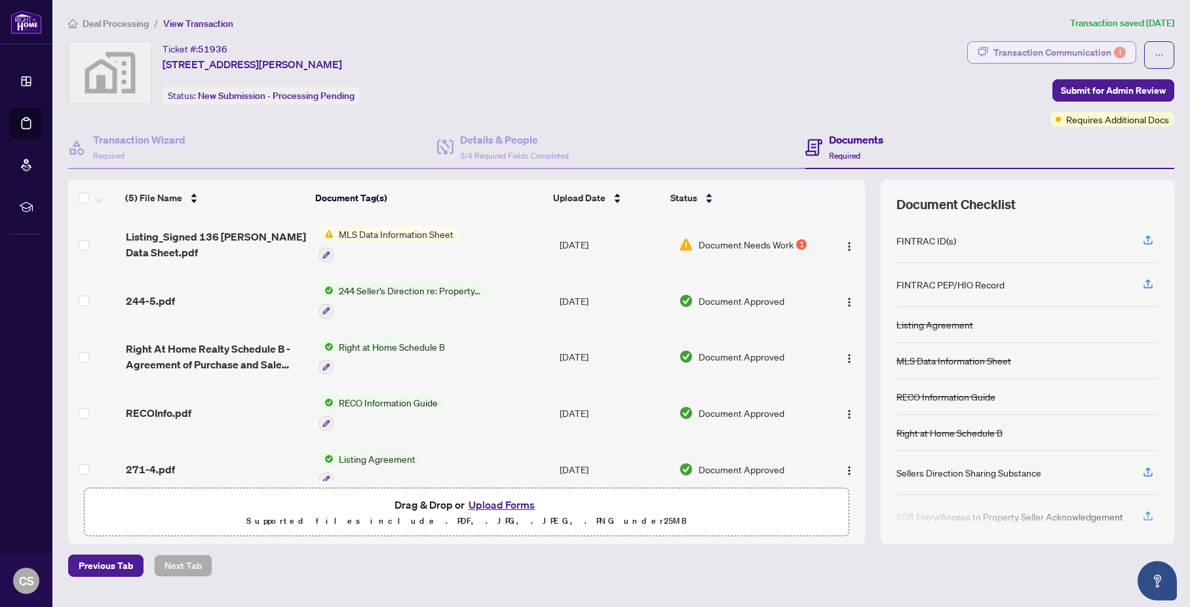
click at [1063, 51] on div "Transaction Communication 1" at bounding box center [1059, 52] width 132 height 21
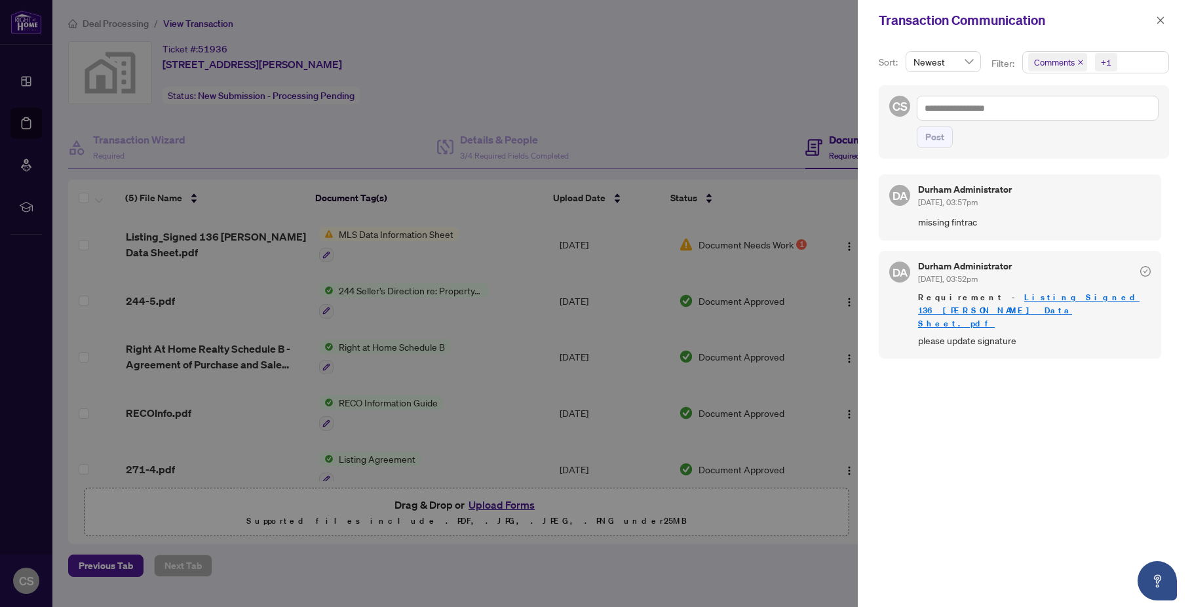
click at [246, 238] on div at bounding box center [595, 303] width 1190 height 607
click at [373, 235] on div at bounding box center [595, 303] width 1190 height 607
click at [719, 248] on div at bounding box center [595, 303] width 1190 height 607
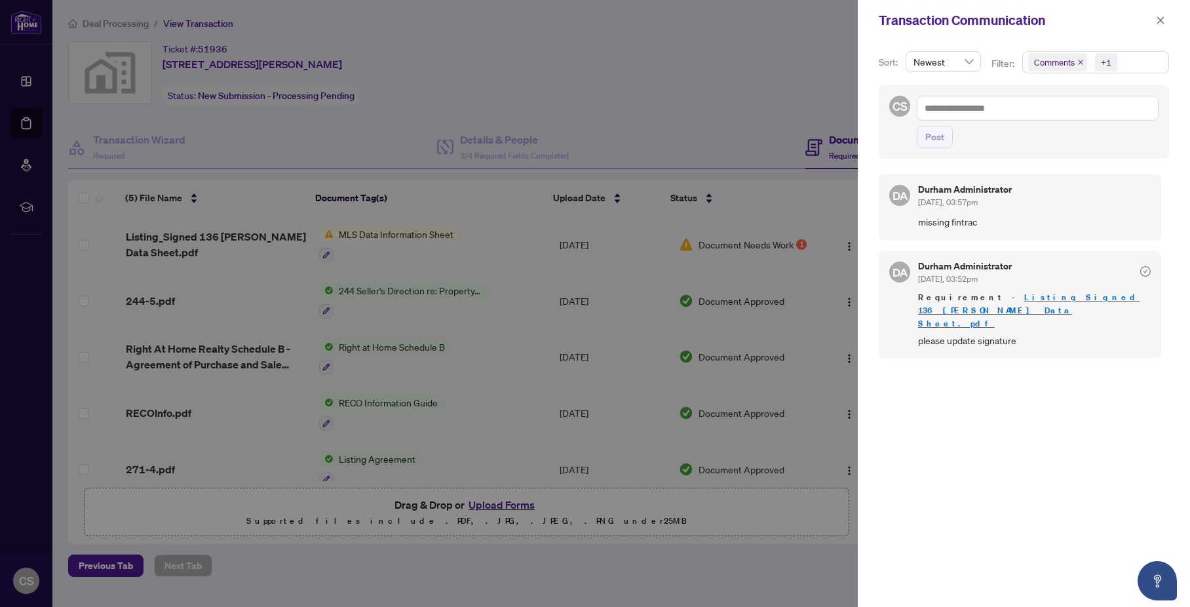
click at [1051, 295] on link "Listing_Signed 136 Langton Data Sheet.pdf" at bounding box center [1028, 310] width 221 height 37
click at [1160, 19] on icon "close" at bounding box center [1160, 20] width 9 height 9
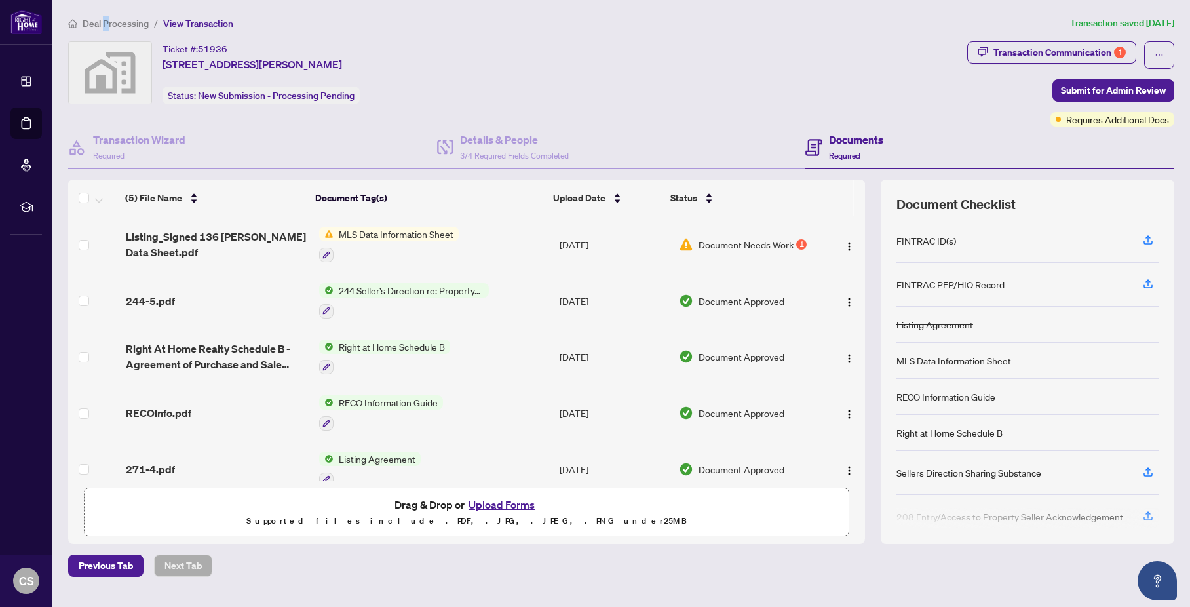
click at [106, 24] on span "Deal Processing" at bounding box center [116, 24] width 66 height 12
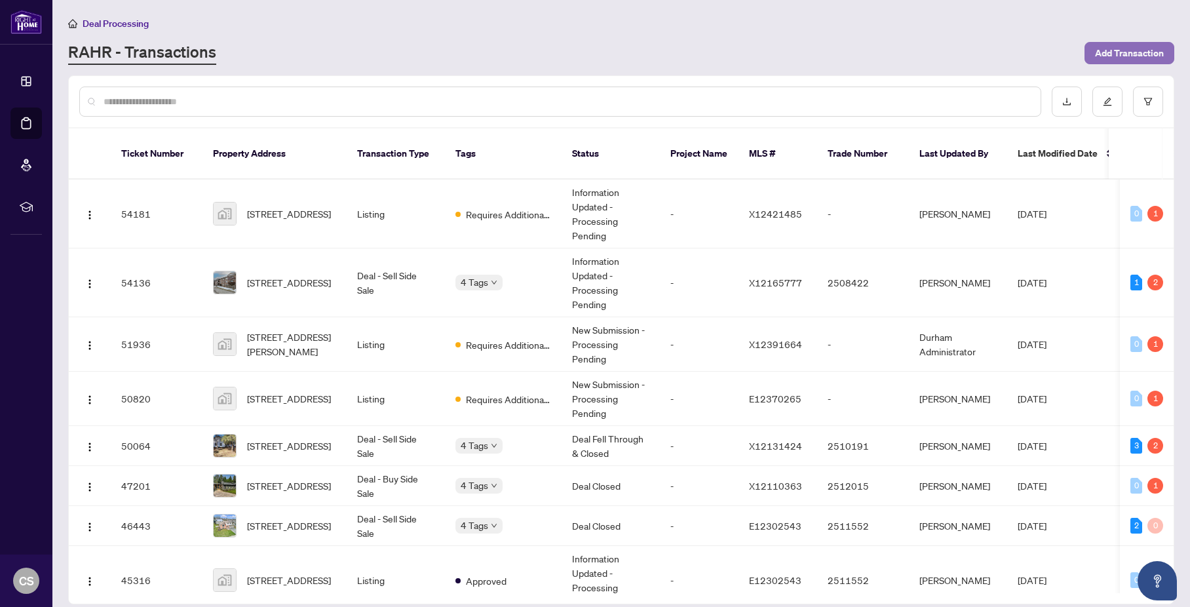
click at [1123, 52] on span "Add Transaction" at bounding box center [1129, 53] width 69 height 21
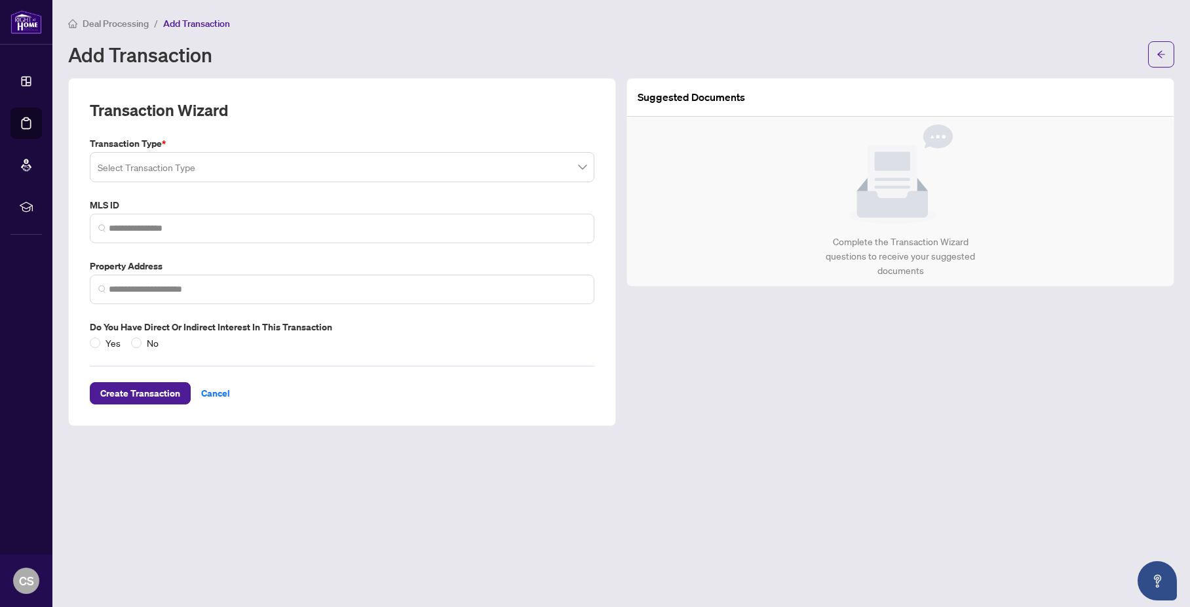
click at [199, 161] on input "search" at bounding box center [336, 169] width 477 height 29
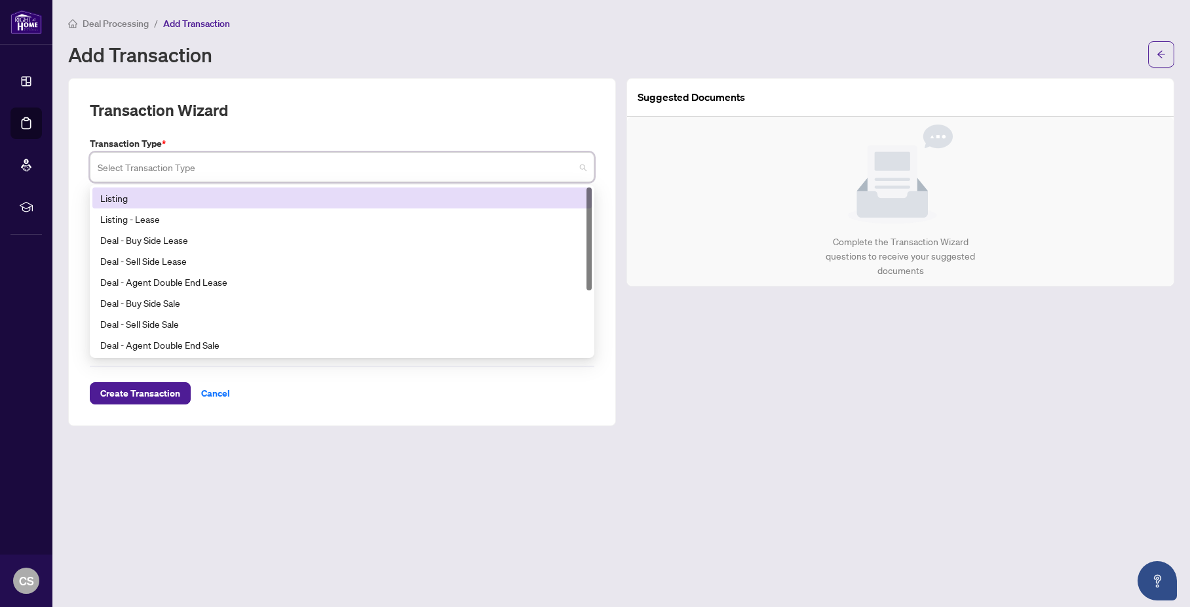
click at [191, 193] on div "Listing" at bounding box center [342, 198] width 484 height 14
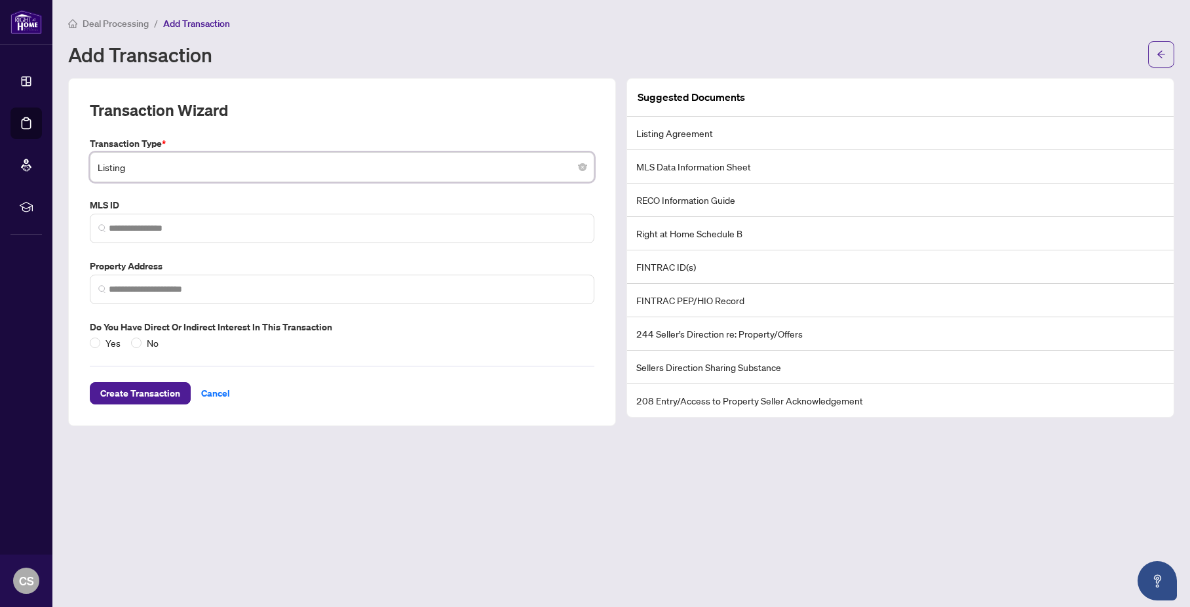
click at [194, 158] on span "Listing" at bounding box center [342, 167] width 489 height 25
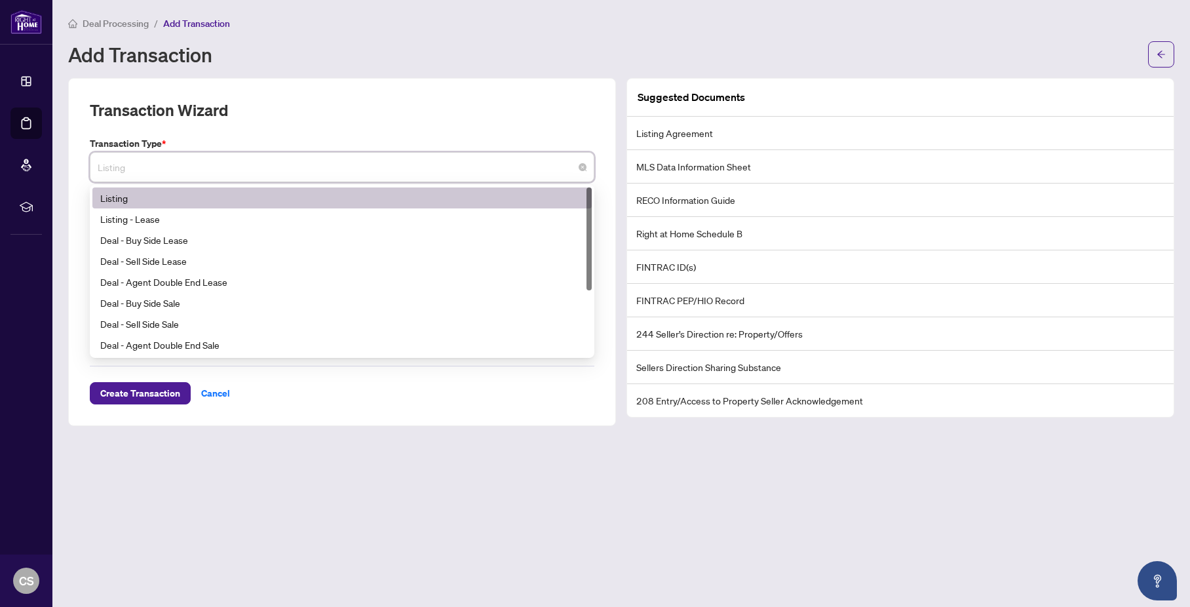
click at [195, 198] on div "Listing" at bounding box center [342, 198] width 484 height 14
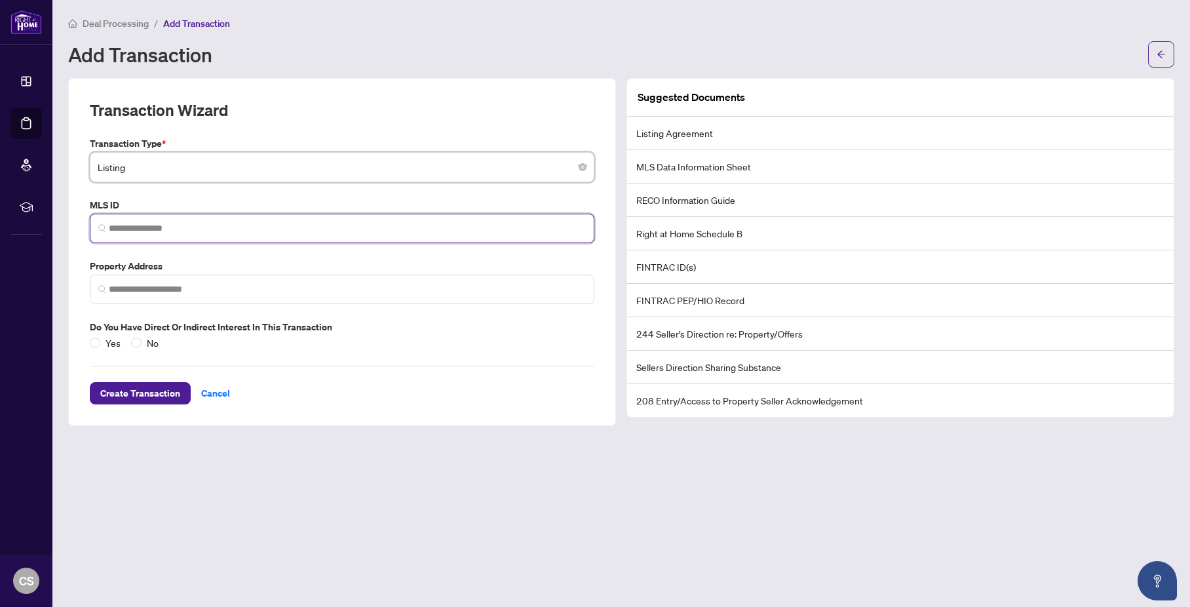
click at [200, 231] on input "search" at bounding box center [347, 228] width 477 height 14
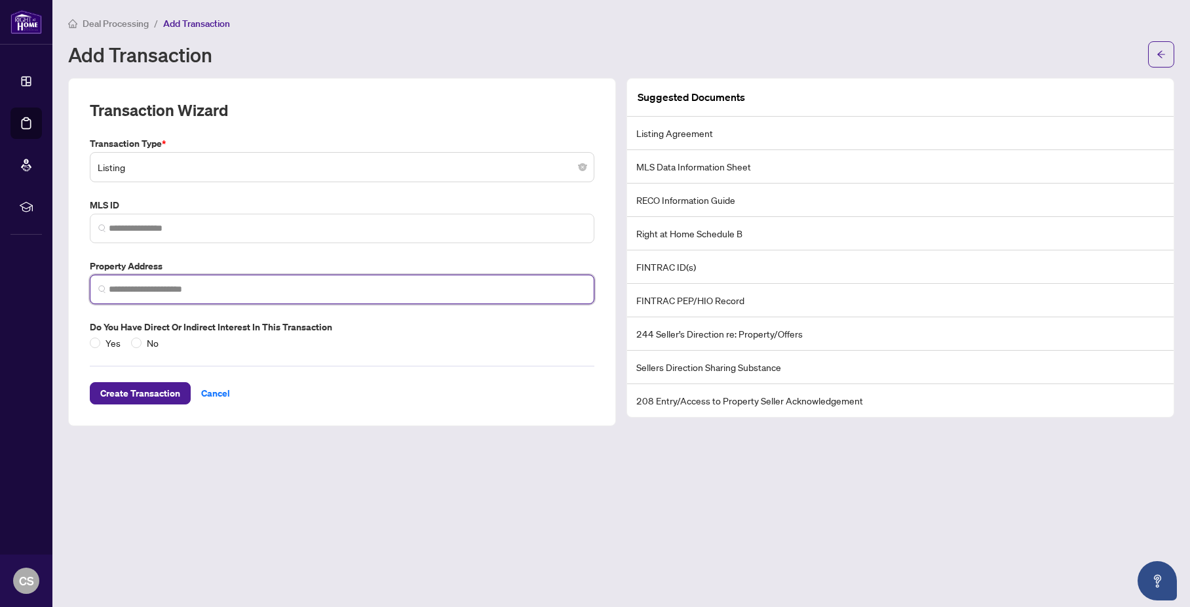
click at [202, 295] on input "search" at bounding box center [347, 289] width 477 height 14
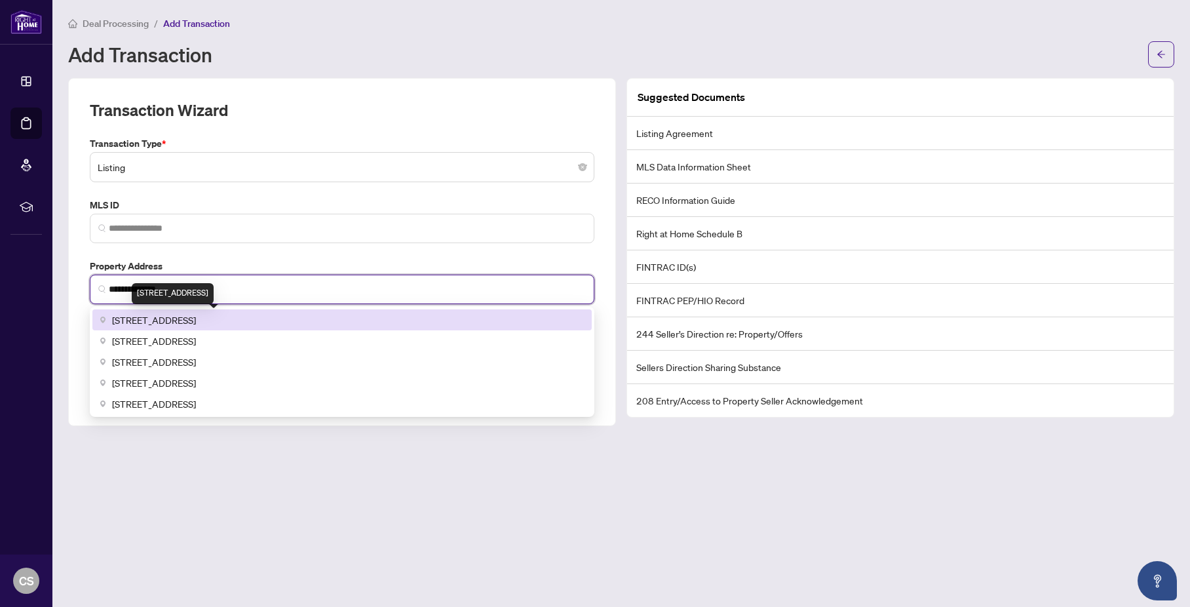
click at [196, 320] on span "[STREET_ADDRESS]" at bounding box center [154, 320] width 84 height 14
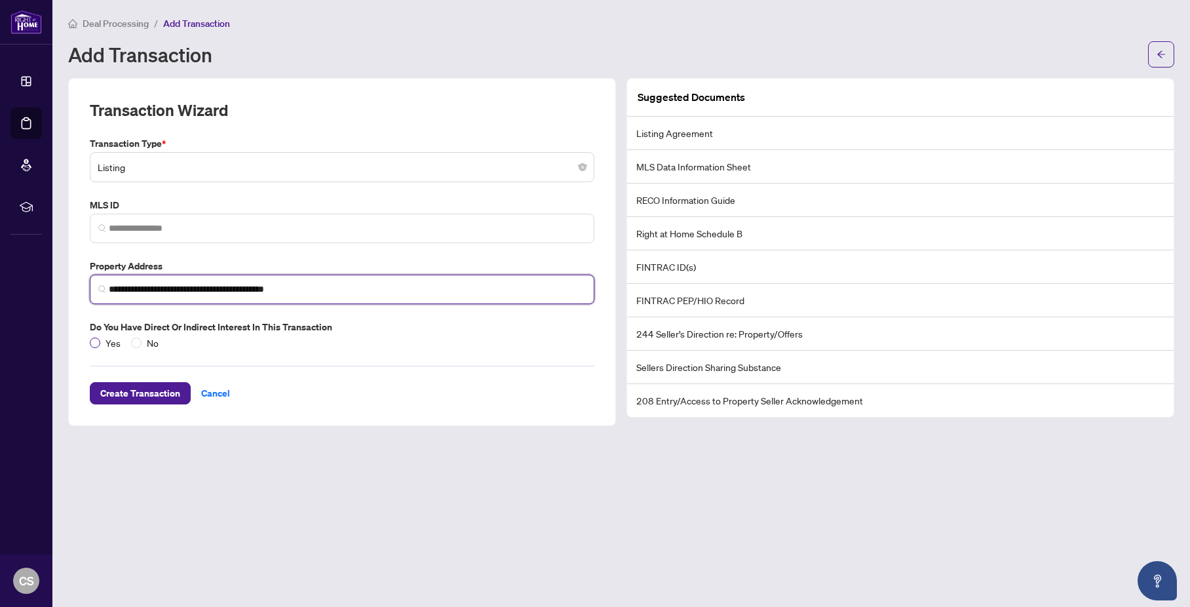
type input "**********"
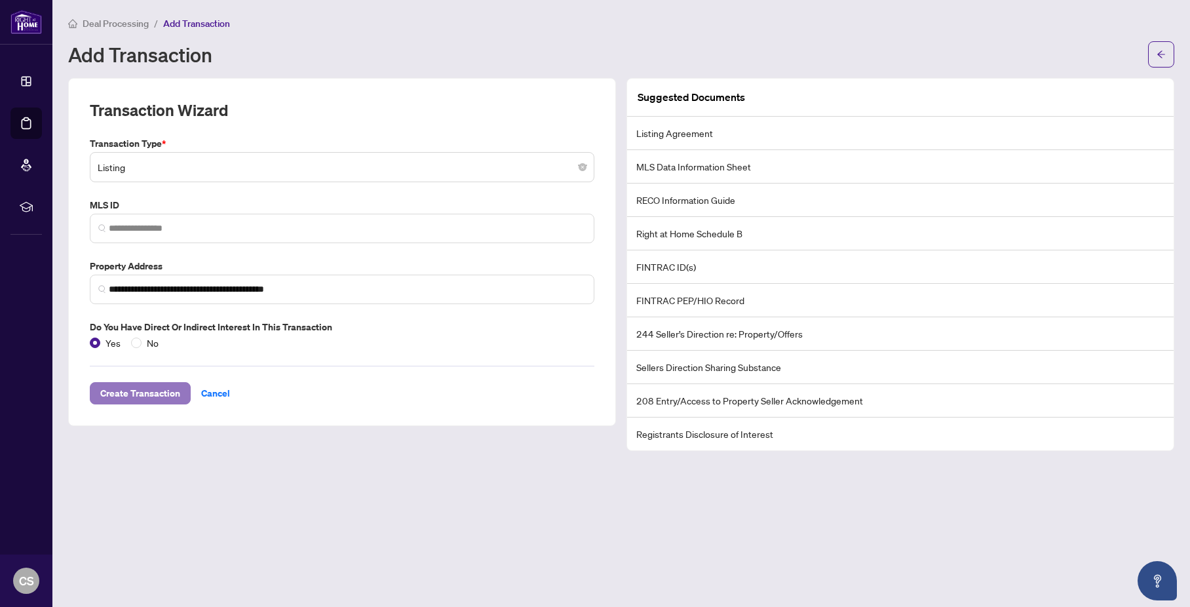
click at [157, 389] on span "Create Transaction" at bounding box center [140, 393] width 80 height 21
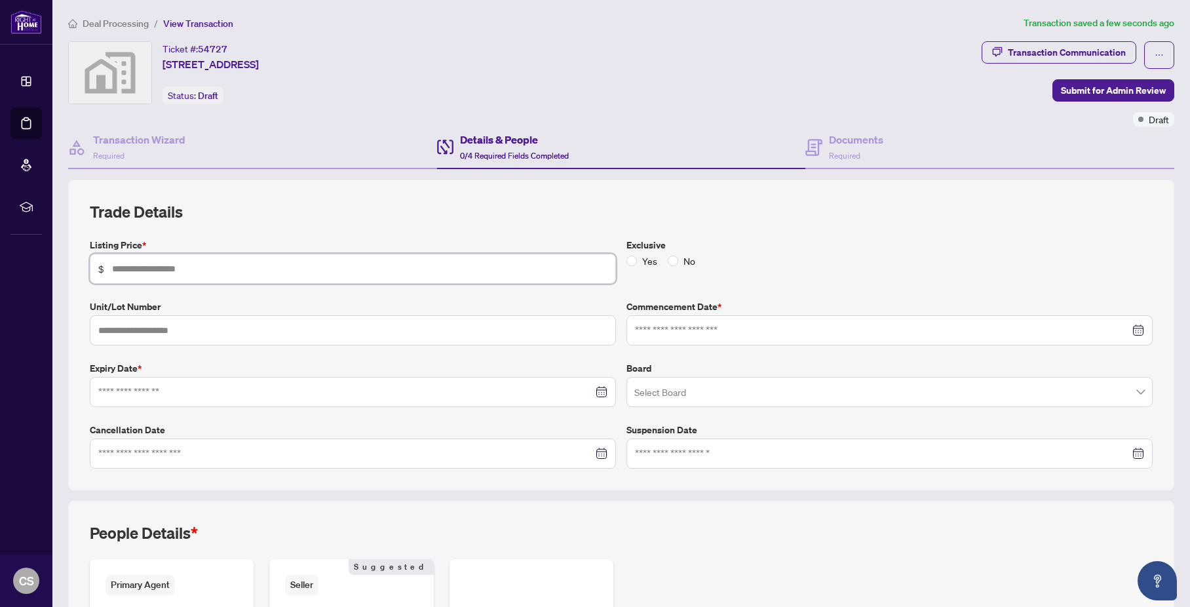
click at [240, 270] on input "text" at bounding box center [359, 268] width 495 height 14
type input "*******"
click at [283, 233] on div "Trade Details Listing Price * $ ******* Exclusive Yes No Unit/Lot Number Commen…" at bounding box center [621, 334] width 1063 height 267
click at [445, 389] on input at bounding box center [345, 392] width 495 height 14
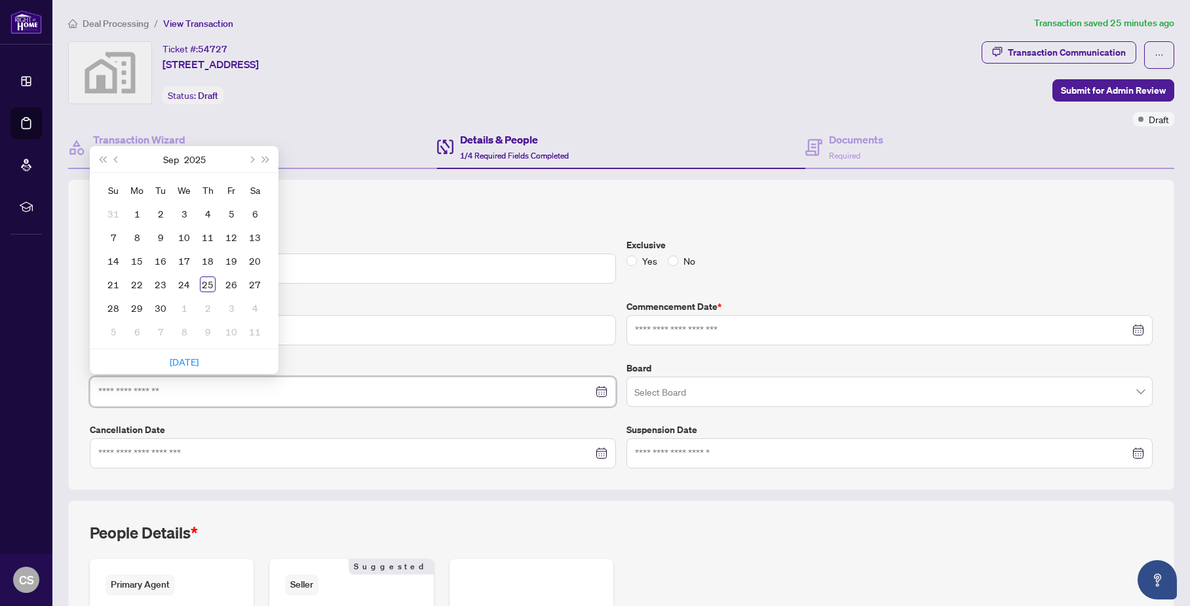
click at [598, 392] on div at bounding box center [352, 392] width 509 height 14
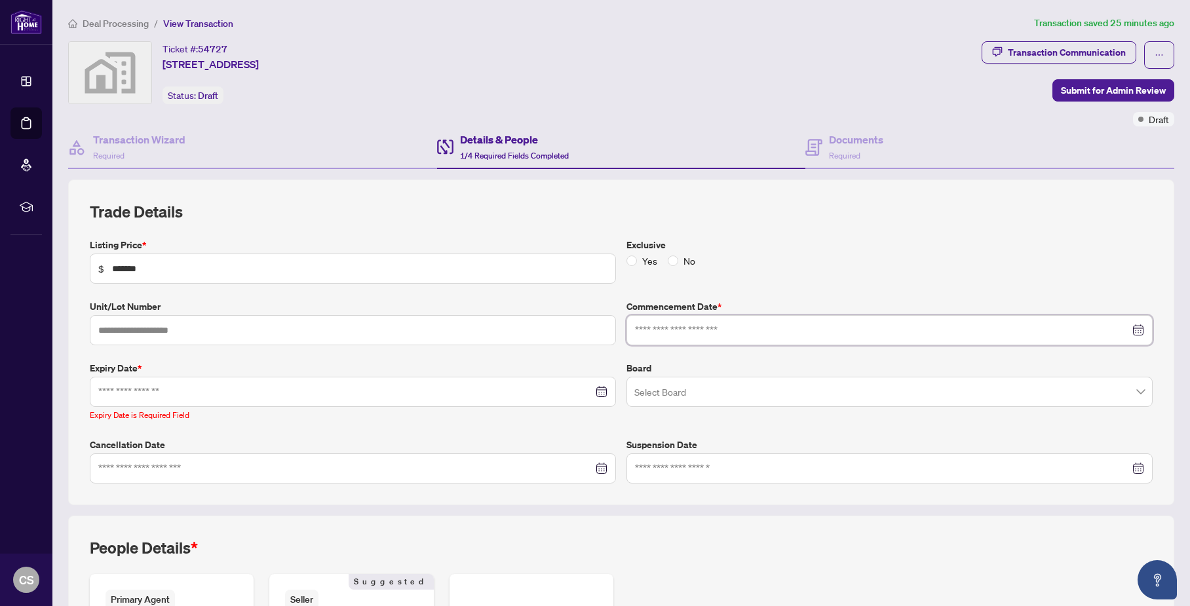
click at [738, 334] on input at bounding box center [882, 330] width 495 height 14
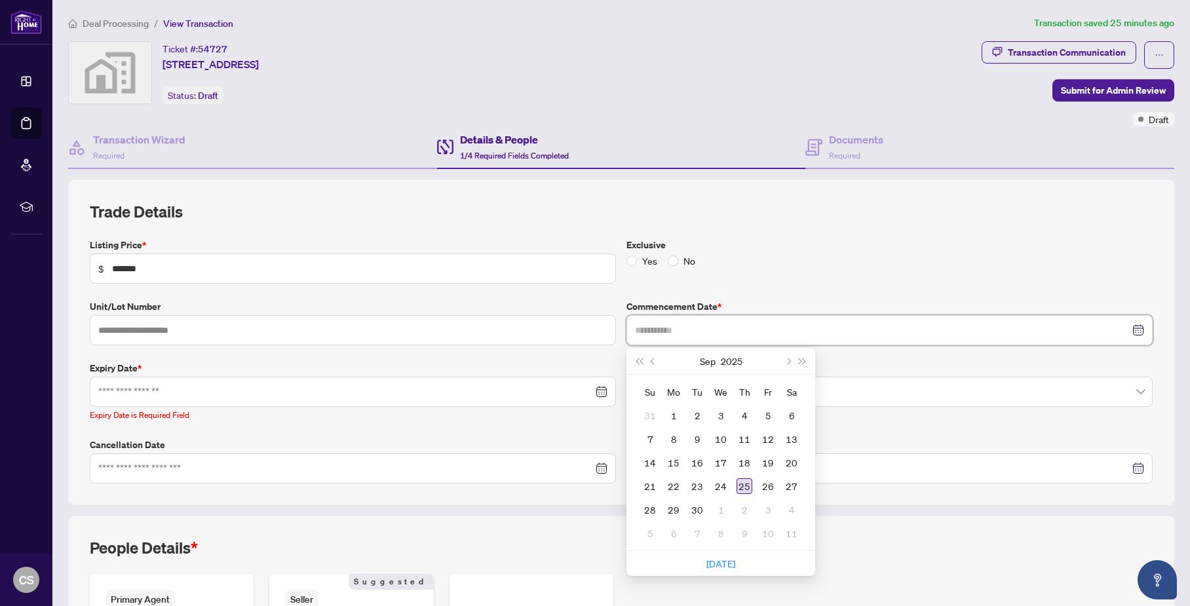
type input "**********"
click at [738, 482] on div "25" at bounding box center [745, 486] width 16 height 16
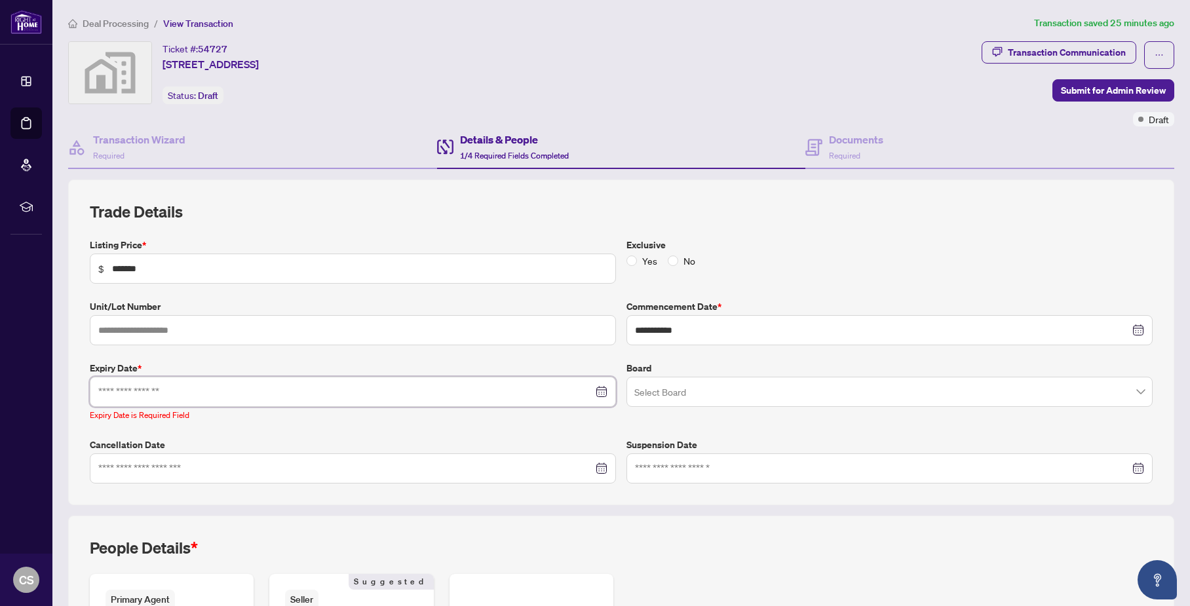
click at [471, 392] on input at bounding box center [345, 392] width 495 height 14
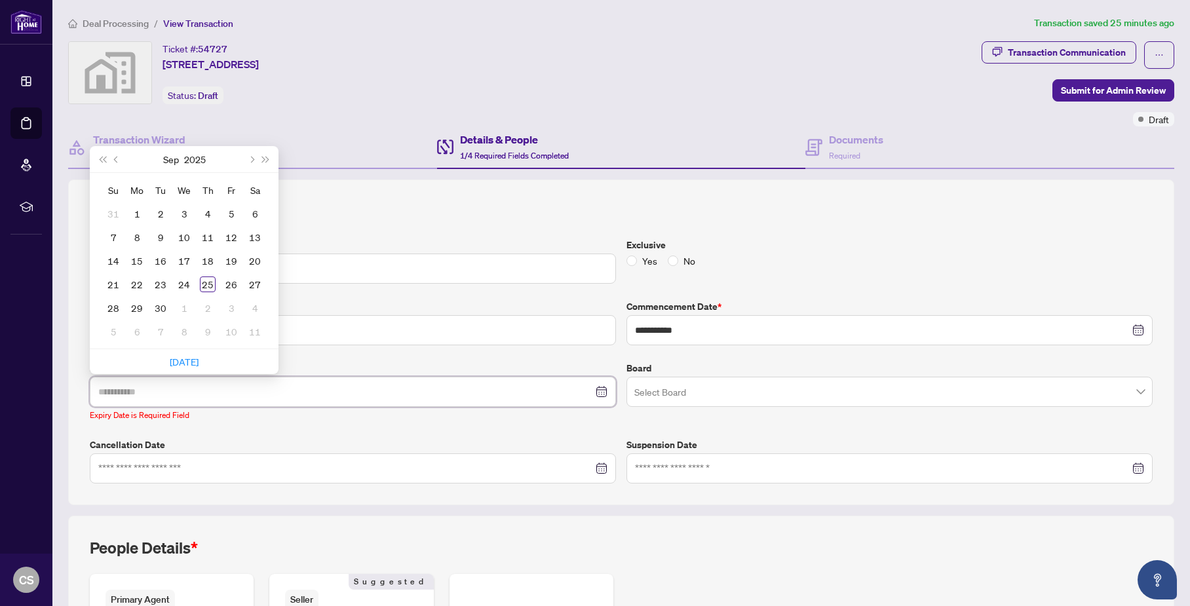
type input "**********"
click at [256, 158] on button "Next month (PageDown)" at bounding box center [251, 159] width 14 height 26
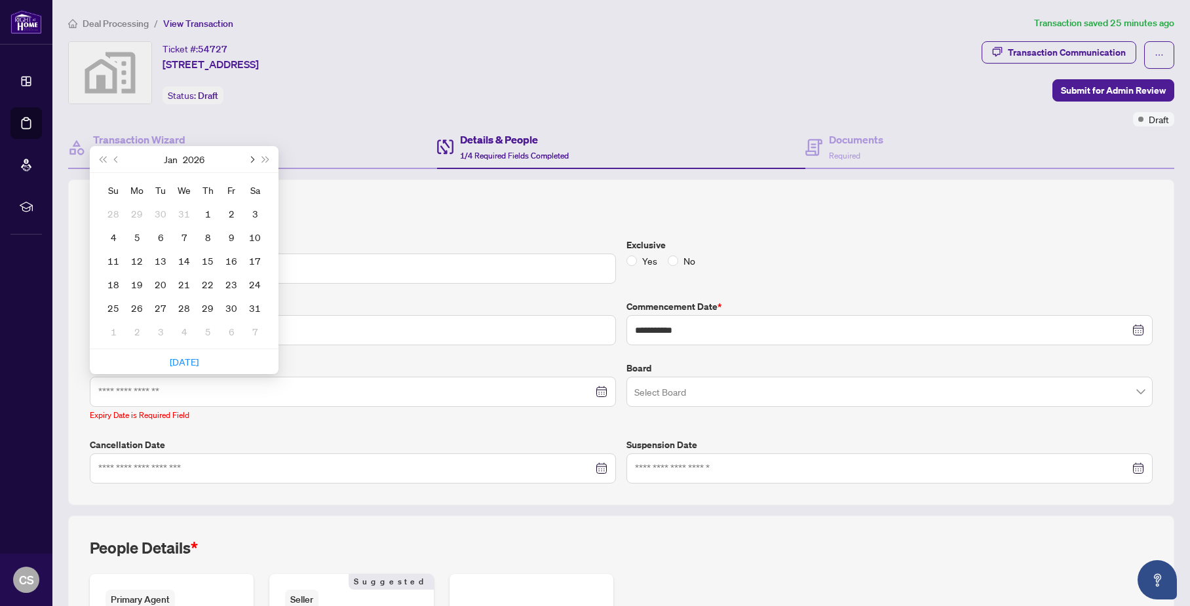
click at [256, 158] on button "Next month (PageDown)" at bounding box center [251, 159] width 14 height 26
type input "**********"
click at [183, 259] on div "18" at bounding box center [184, 261] width 16 height 16
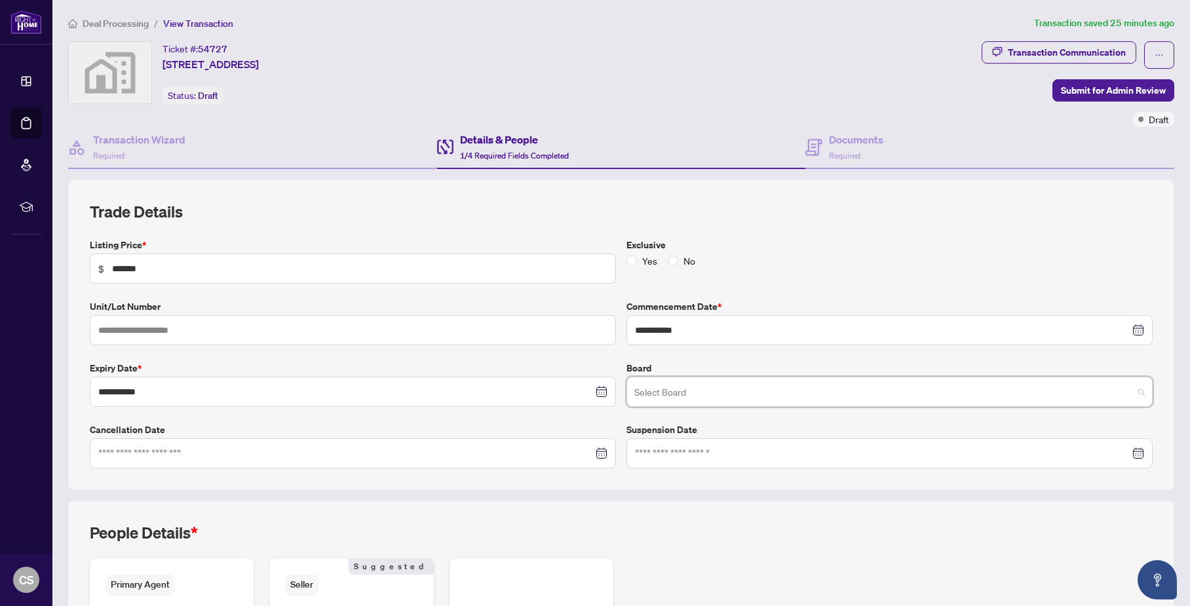
click at [662, 389] on input "search" at bounding box center [883, 393] width 499 height 29
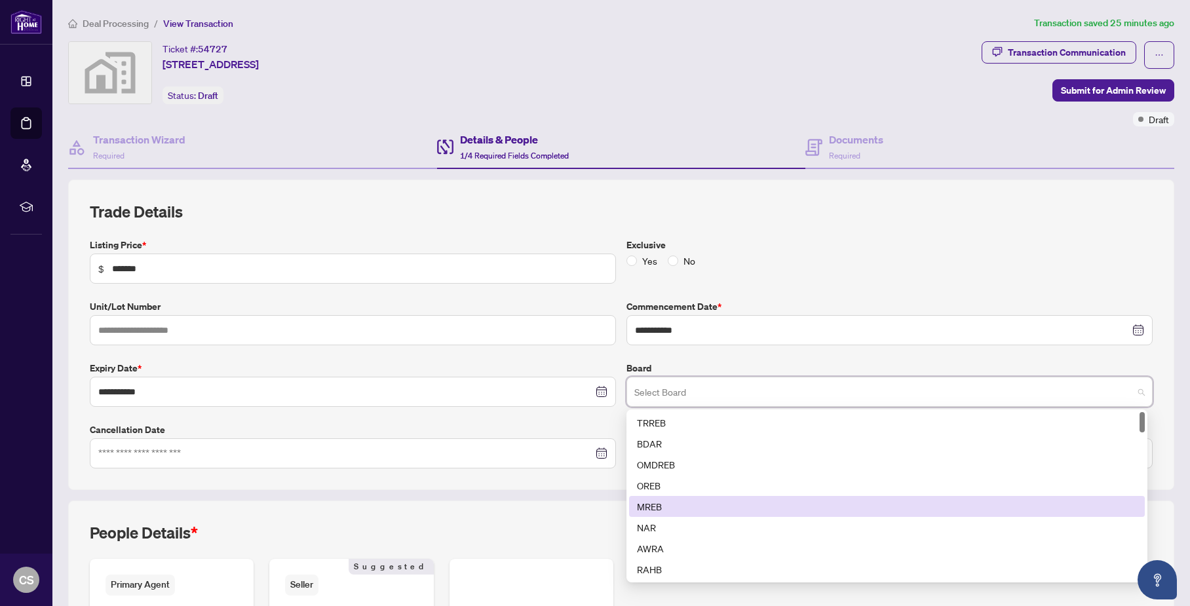
scroll to position [75, 0]
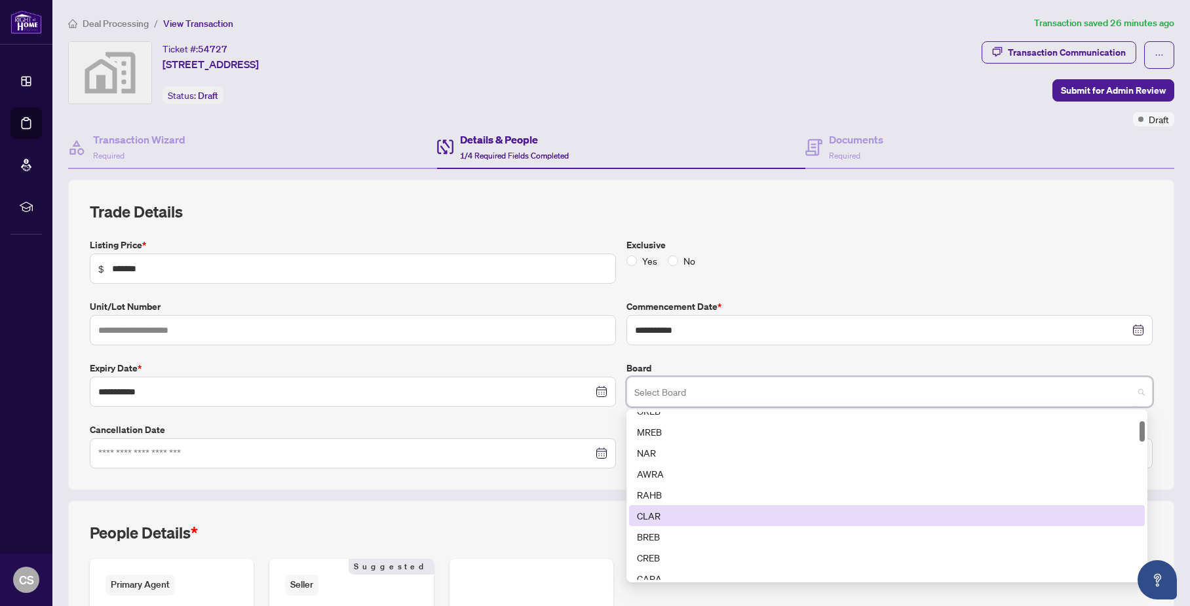
click at [662, 522] on div "CLAR" at bounding box center [887, 515] width 500 height 14
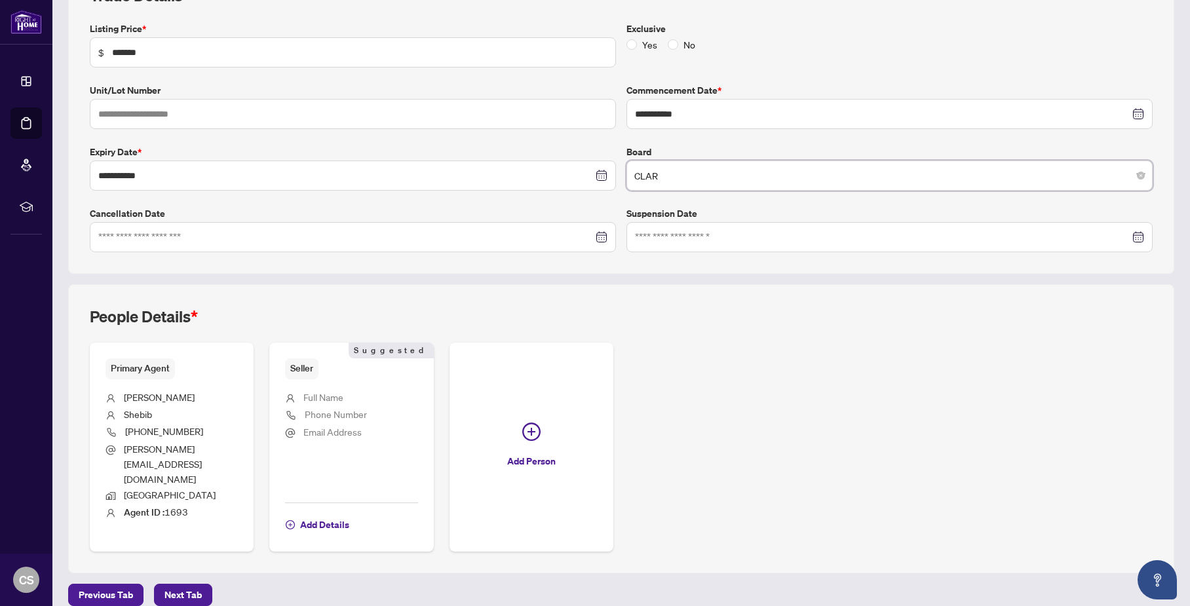
scroll to position [0, 0]
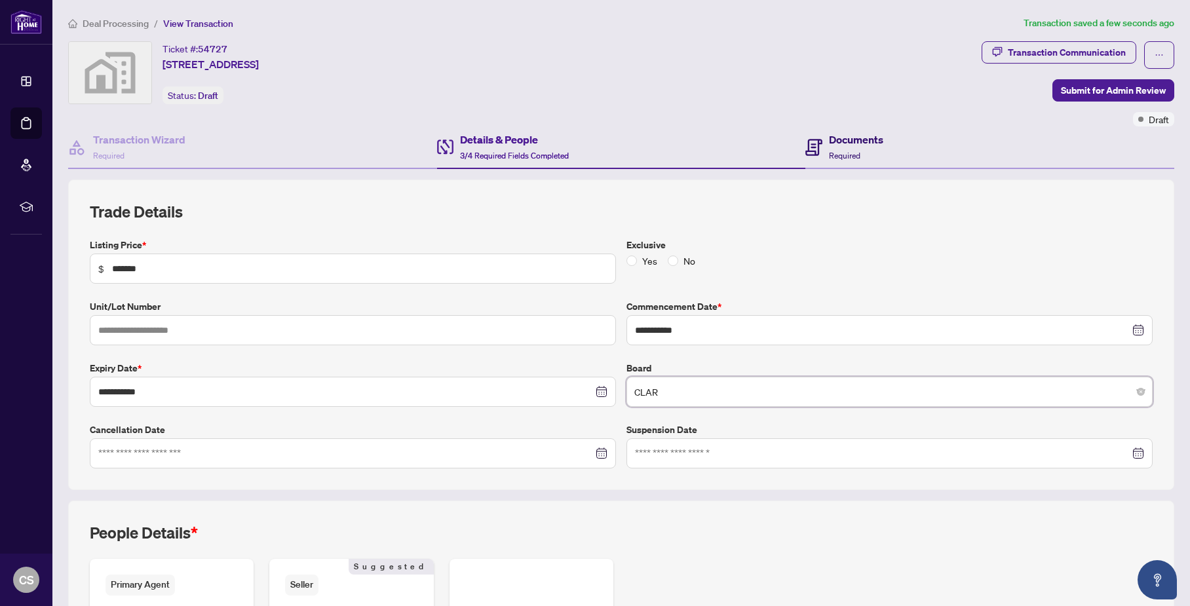
click at [846, 145] on h4 "Documents" at bounding box center [856, 140] width 54 height 16
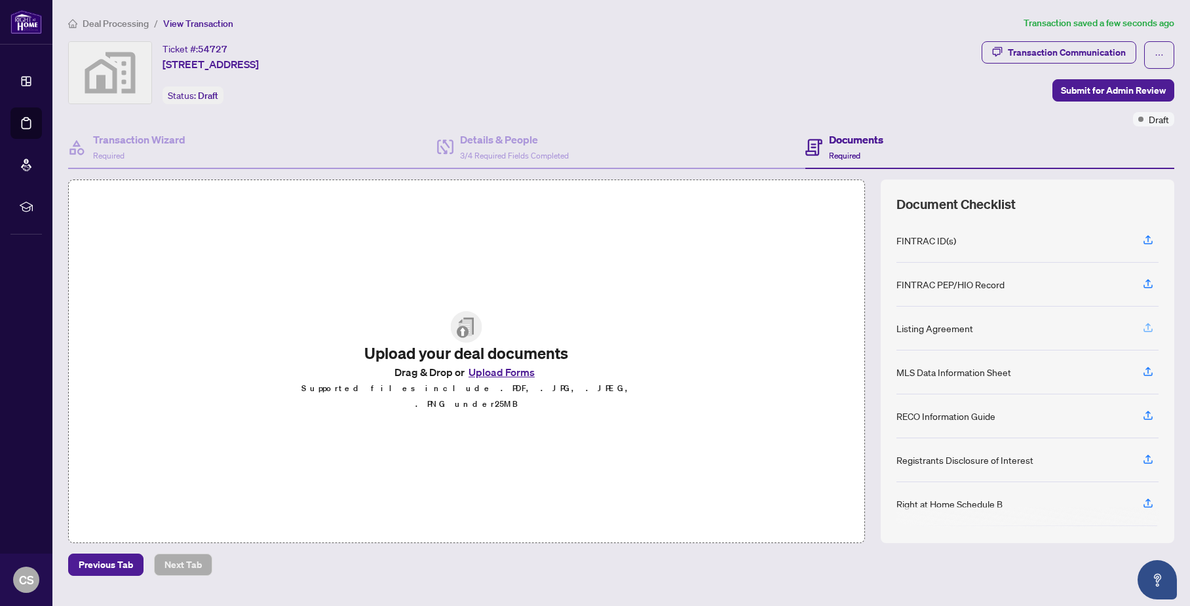
click at [1142, 330] on icon "button" at bounding box center [1148, 328] width 12 height 12
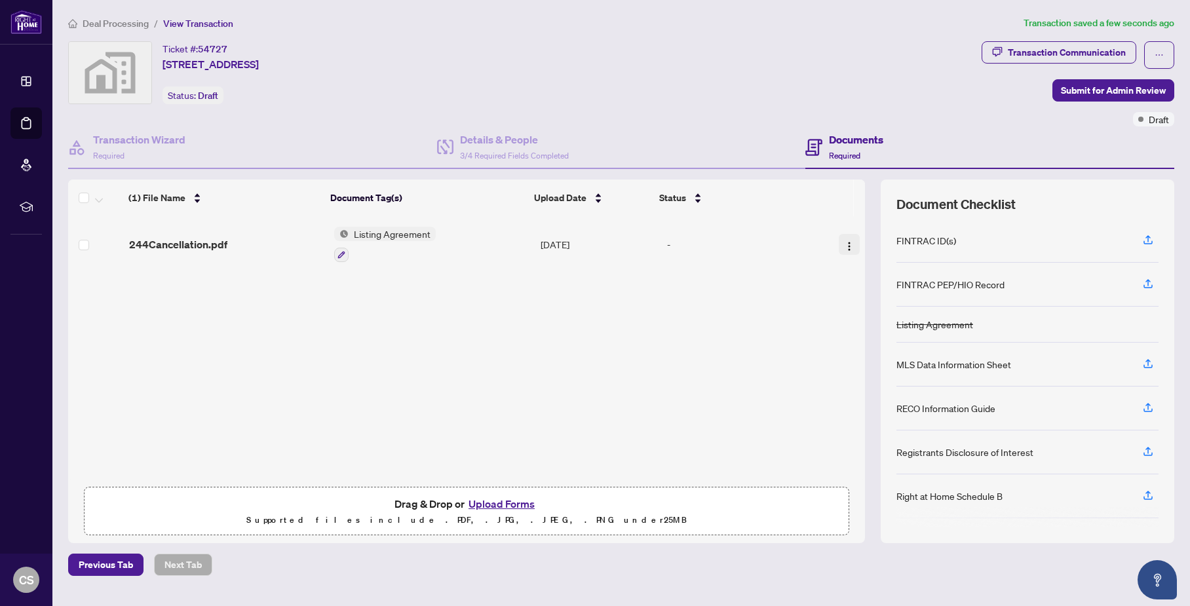
click at [844, 245] on img "button" at bounding box center [849, 246] width 10 height 10
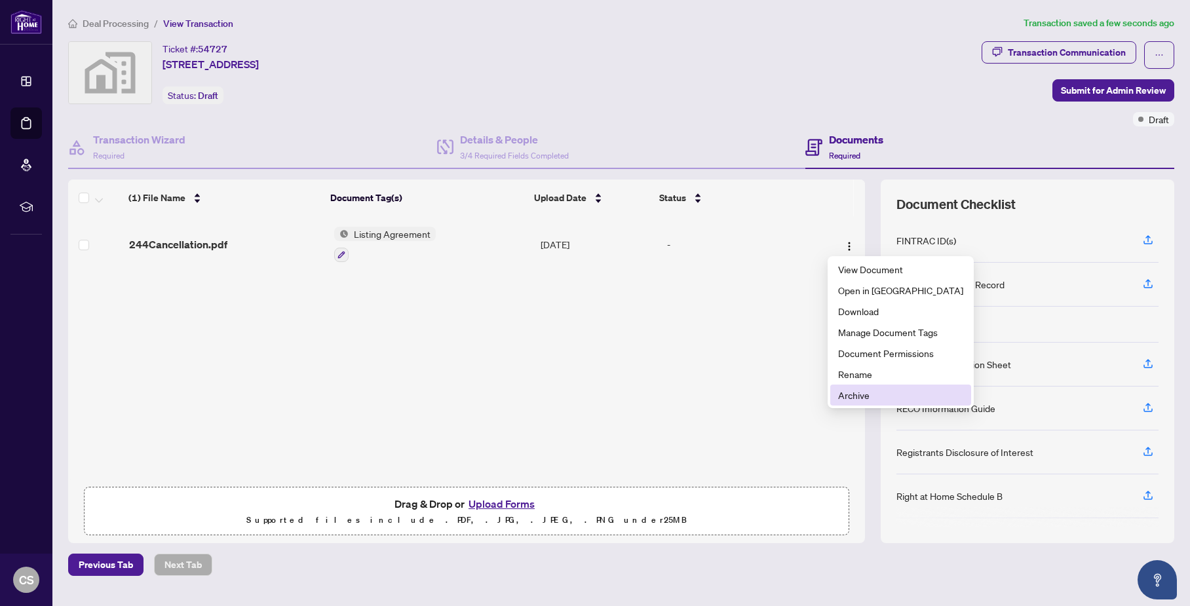
click at [847, 397] on span "Archive" at bounding box center [900, 395] width 125 height 14
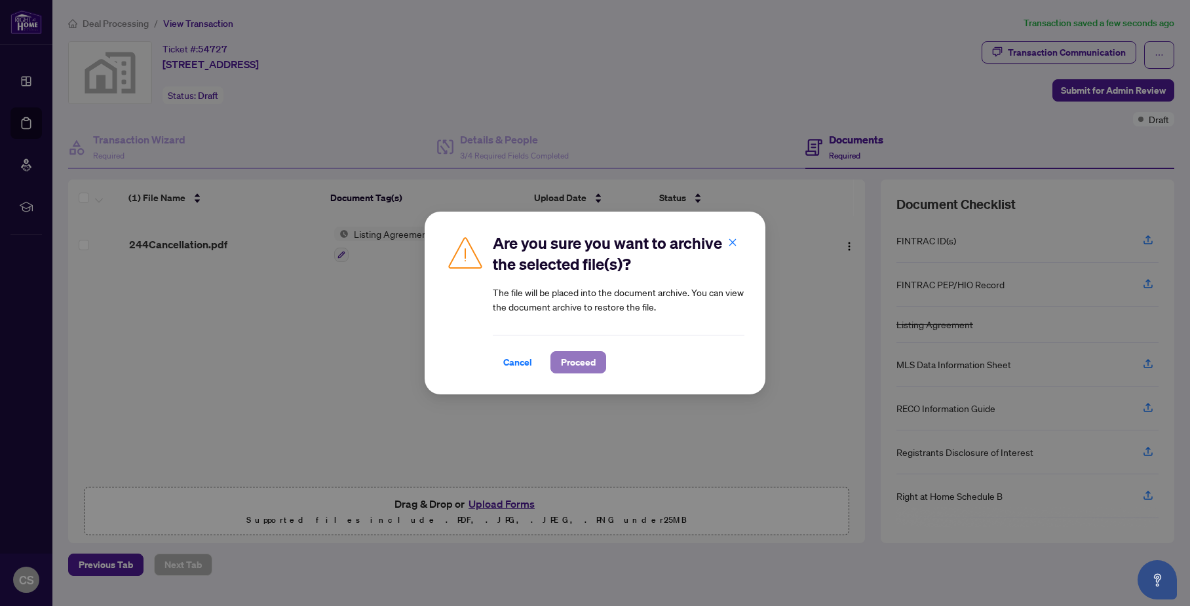
click at [575, 364] on span "Proceed" at bounding box center [578, 362] width 35 height 21
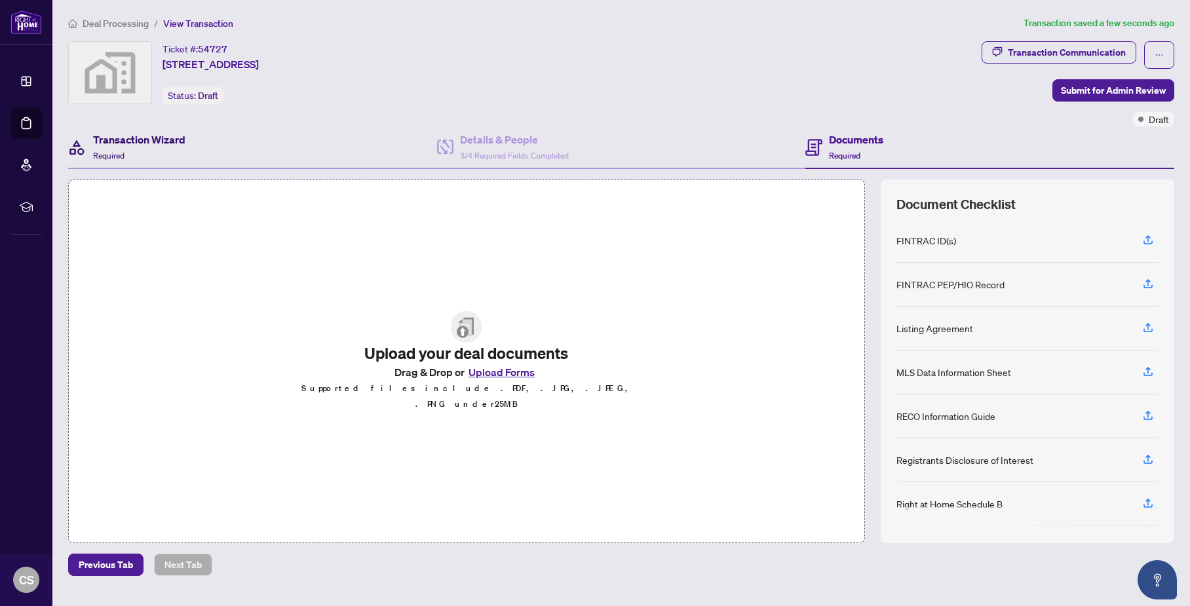
click at [144, 140] on h4 "Transaction Wizard" at bounding box center [139, 140] width 92 height 16
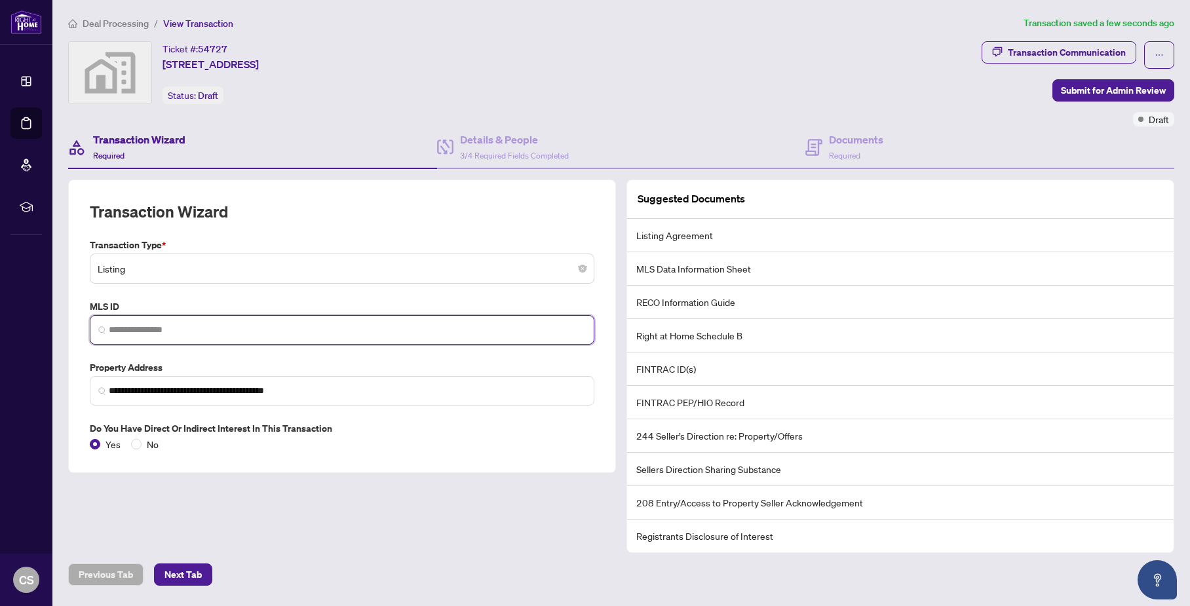
click at [166, 325] on input "search" at bounding box center [347, 330] width 477 height 14
paste input "*********"
type input "*********"
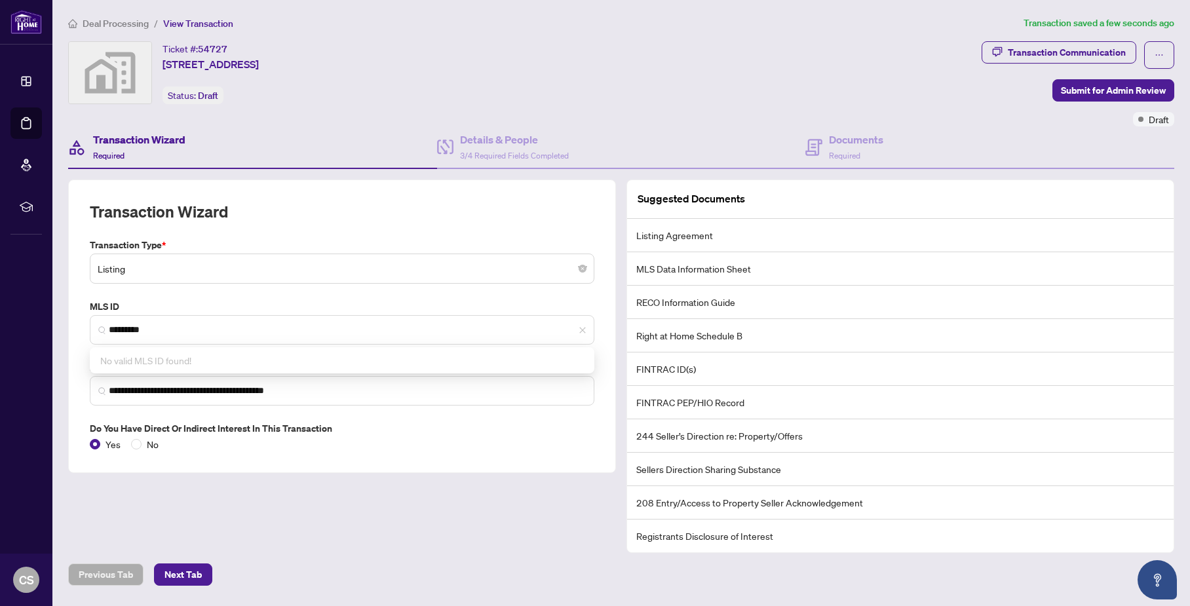
click at [586, 54] on div "Ticket #: 54727 795 Sherbrooke Street, Peterborough, ON, Canada Status: Draft" at bounding box center [522, 72] width 908 height 63
click at [1004, 337] on li "Right at Home Schedule B" at bounding box center [900, 335] width 546 height 33
click at [864, 140] on h4 "Documents" at bounding box center [856, 140] width 54 height 16
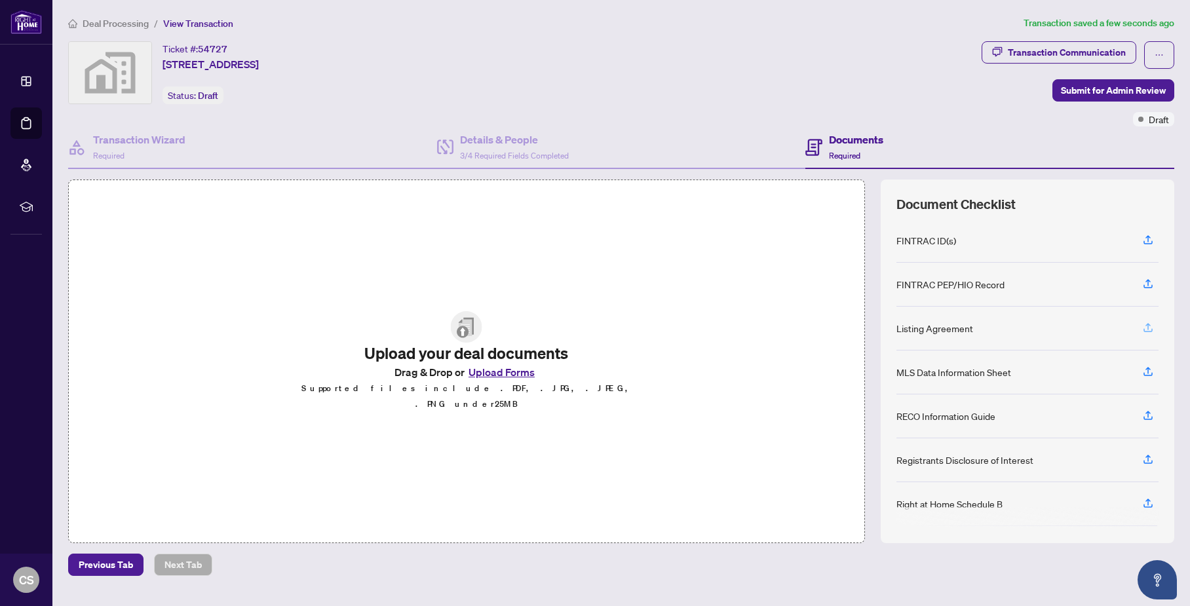
click at [1143, 327] on button "button" at bounding box center [1148, 328] width 21 height 22
click at [1142, 326] on icon "button" at bounding box center [1148, 328] width 12 height 12
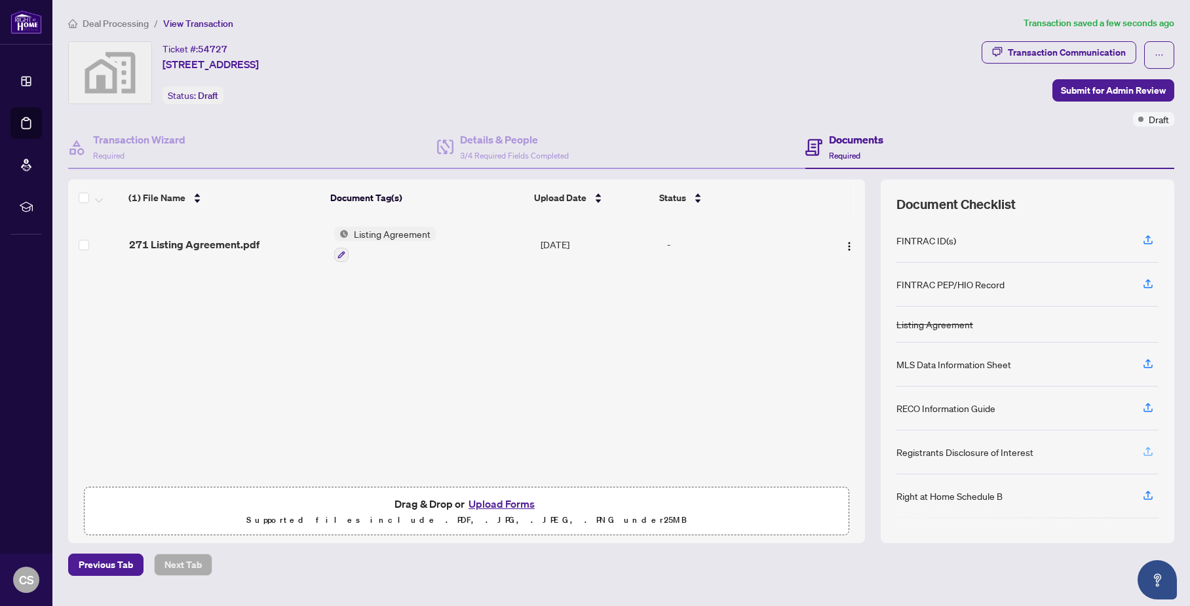
click at [1142, 454] on icon "button" at bounding box center [1148, 452] width 12 height 12
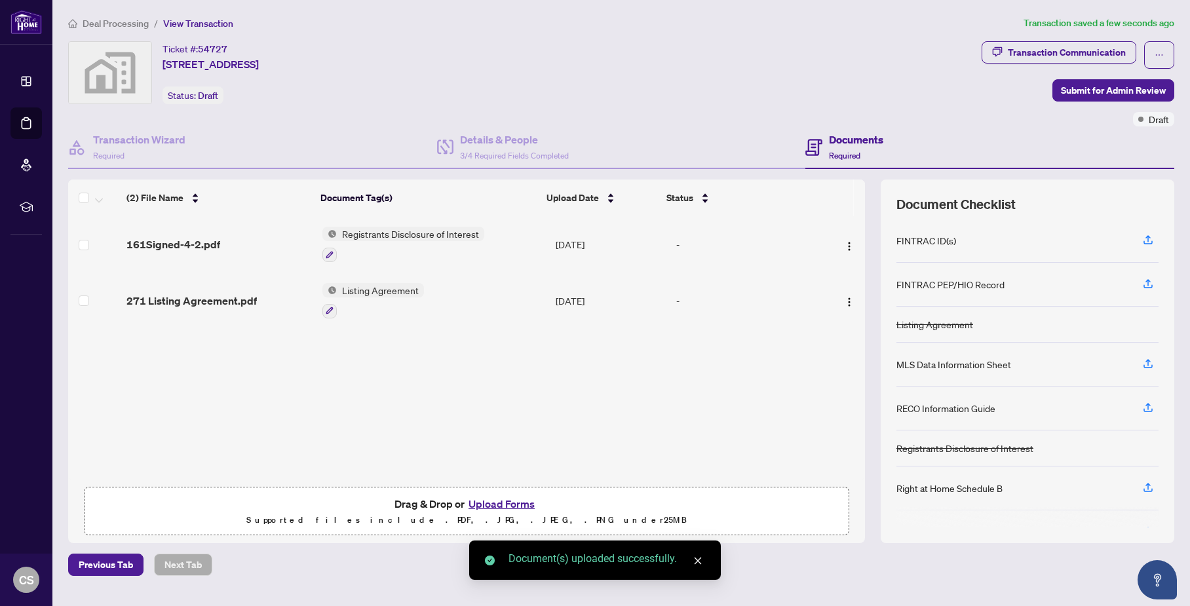
click at [970, 488] on div "Right at Home Schedule B" at bounding box center [949, 488] width 106 height 14
click at [1145, 484] on icon "button" at bounding box center [1147, 486] width 5 height 7
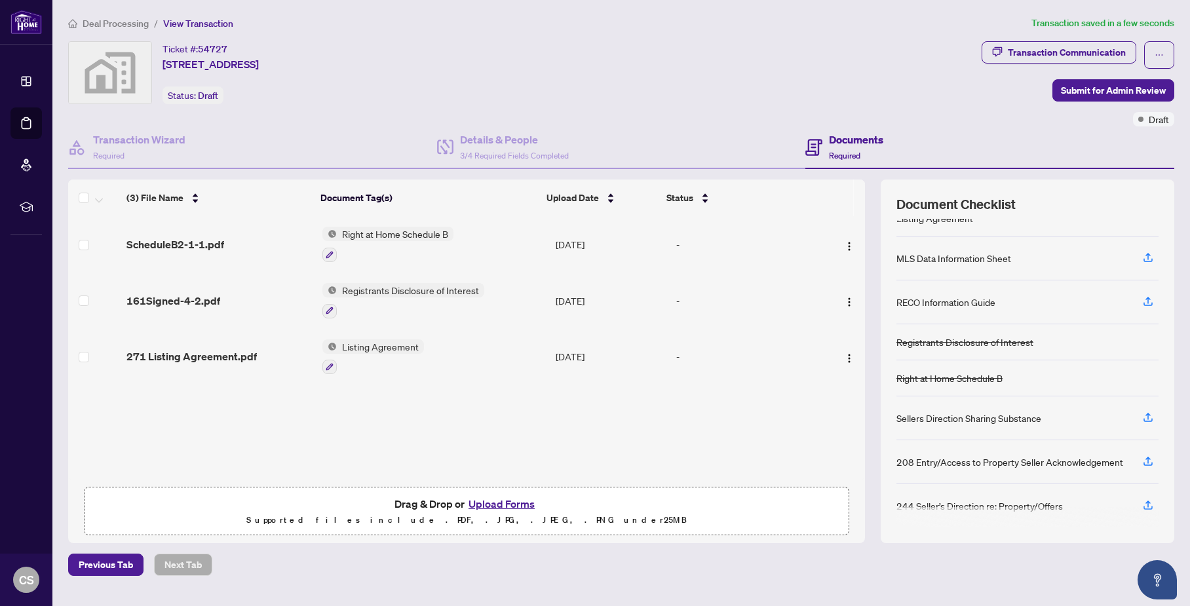
scroll to position [111, 0]
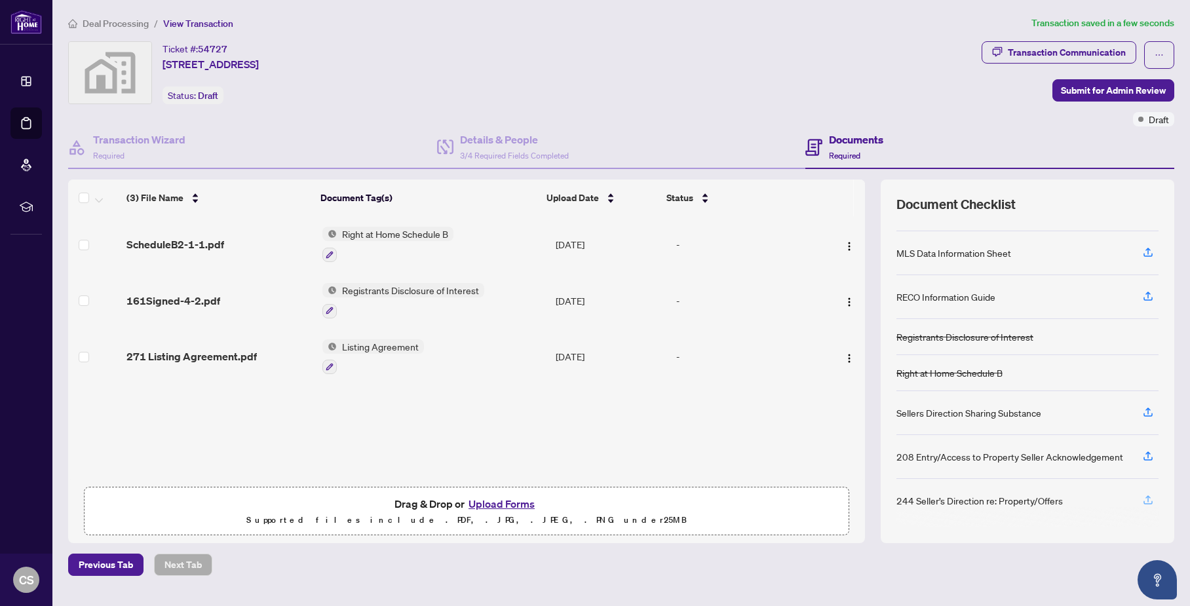
click at [1142, 501] on icon "button" at bounding box center [1148, 500] width 12 height 12
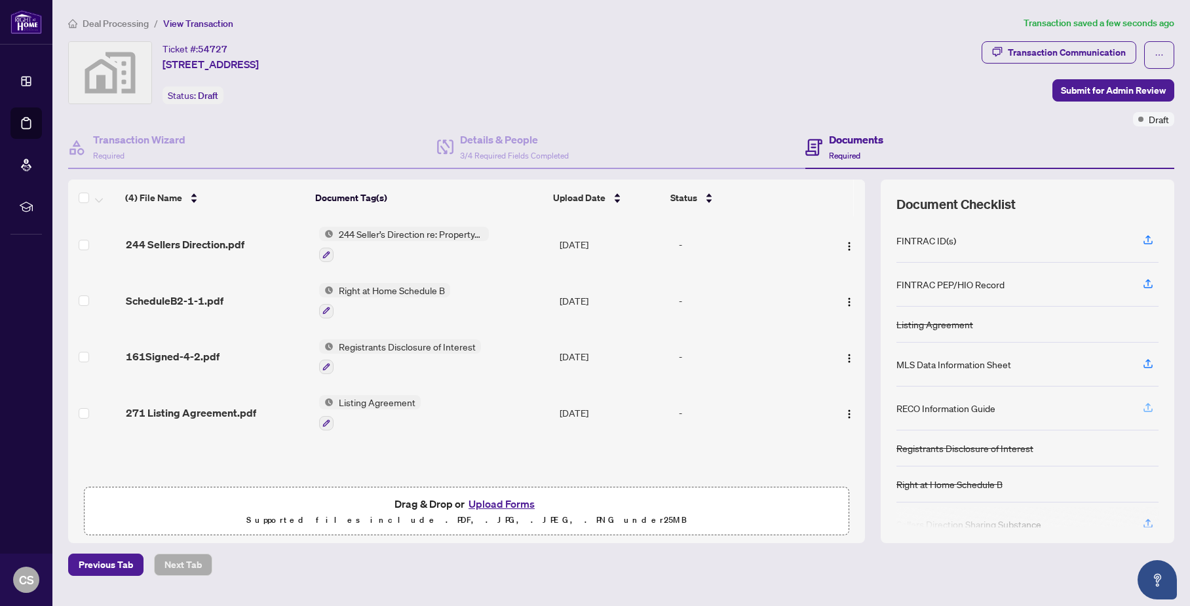
click at [1142, 408] on icon "button" at bounding box center [1148, 408] width 12 height 12
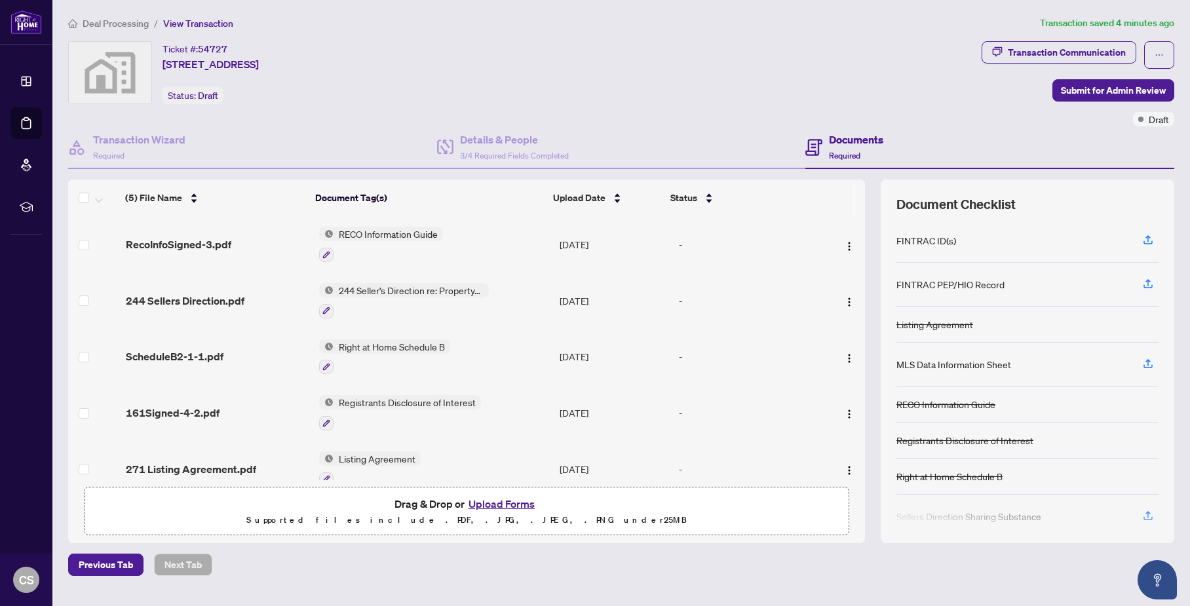
click at [987, 364] on div "MLS Data Information Sheet" at bounding box center [953, 364] width 115 height 14
click at [1142, 364] on icon "button" at bounding box center [1148, 364] width 12 height 12
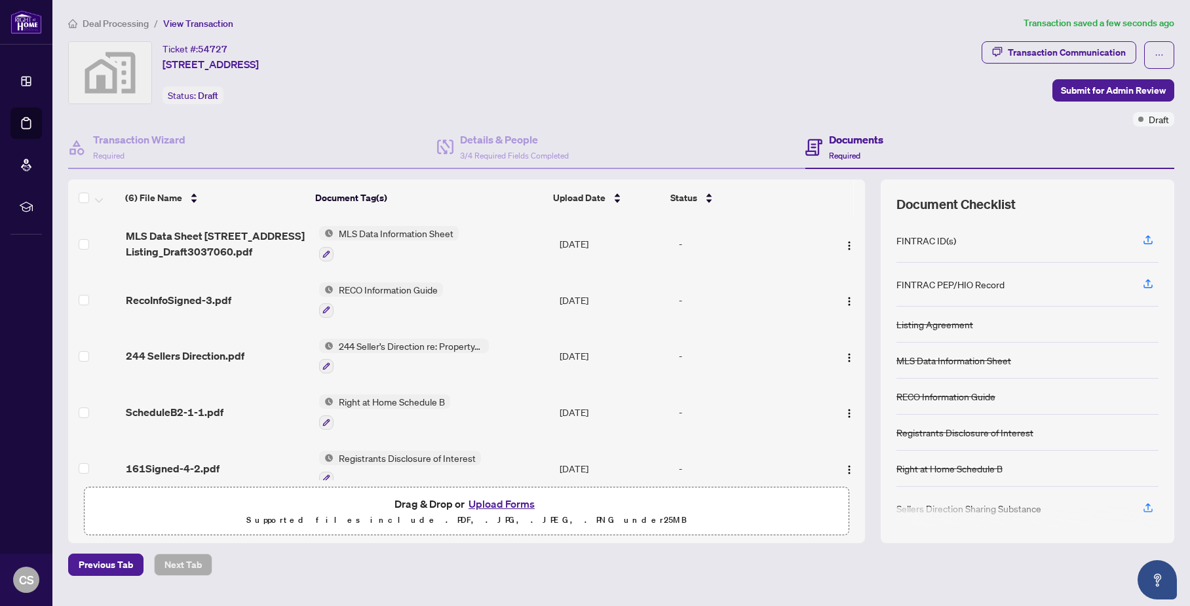
scroll to position [0, 0]
click at [1094, 83] on span "Submit for Admin Review" at bounding box center [1113, 90] width 105 height 21
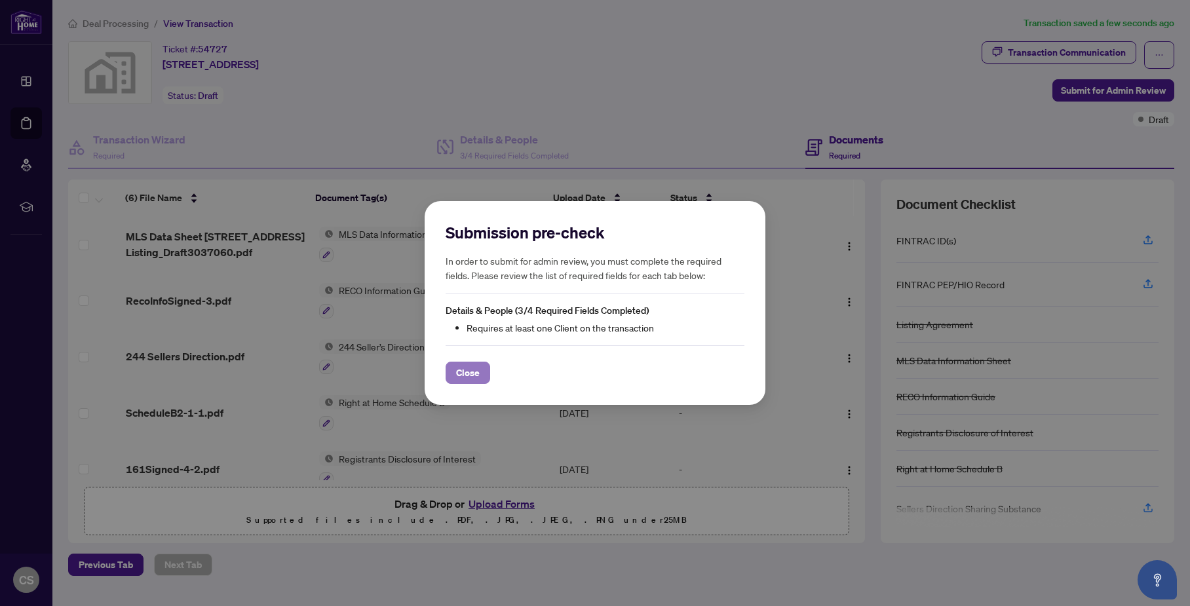
click at [482, 373] on button "Close" at bounding box center [468, 373] width 45 height 22
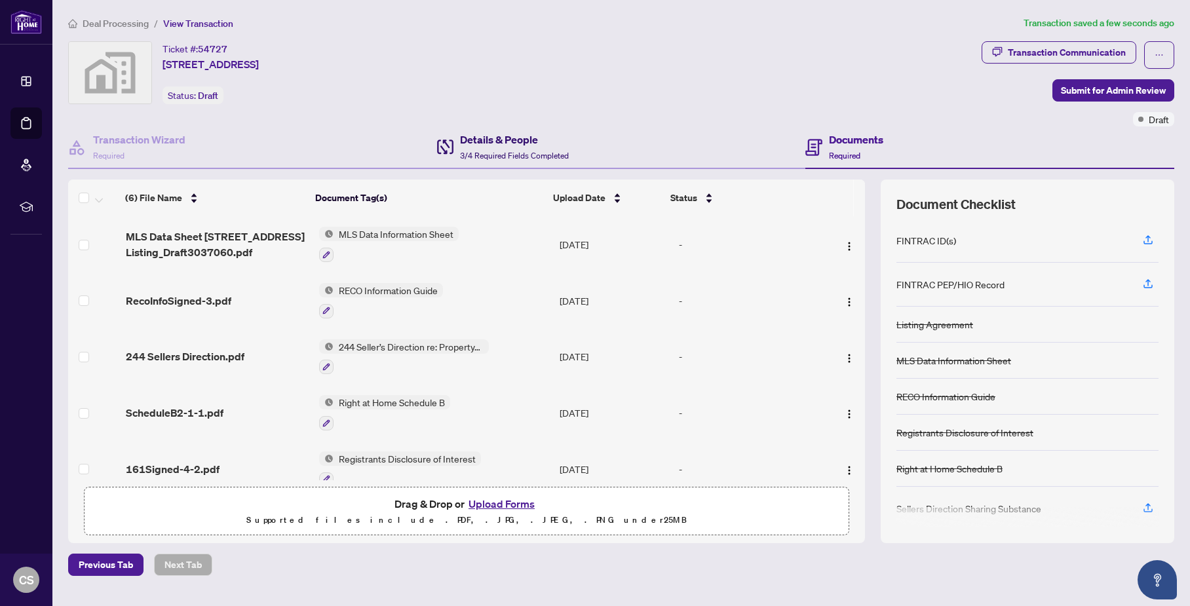
click at [476, 132] on h4 "Details & People" at bounding box center [514, 140] width 109 height 16
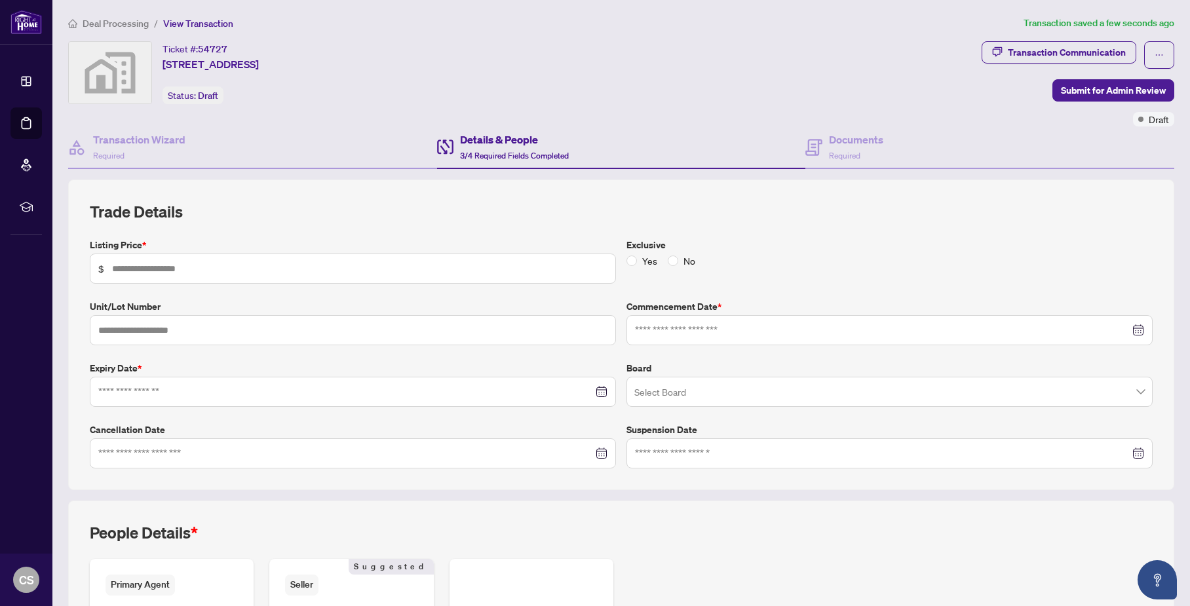
type input "*******"
type input "**********"
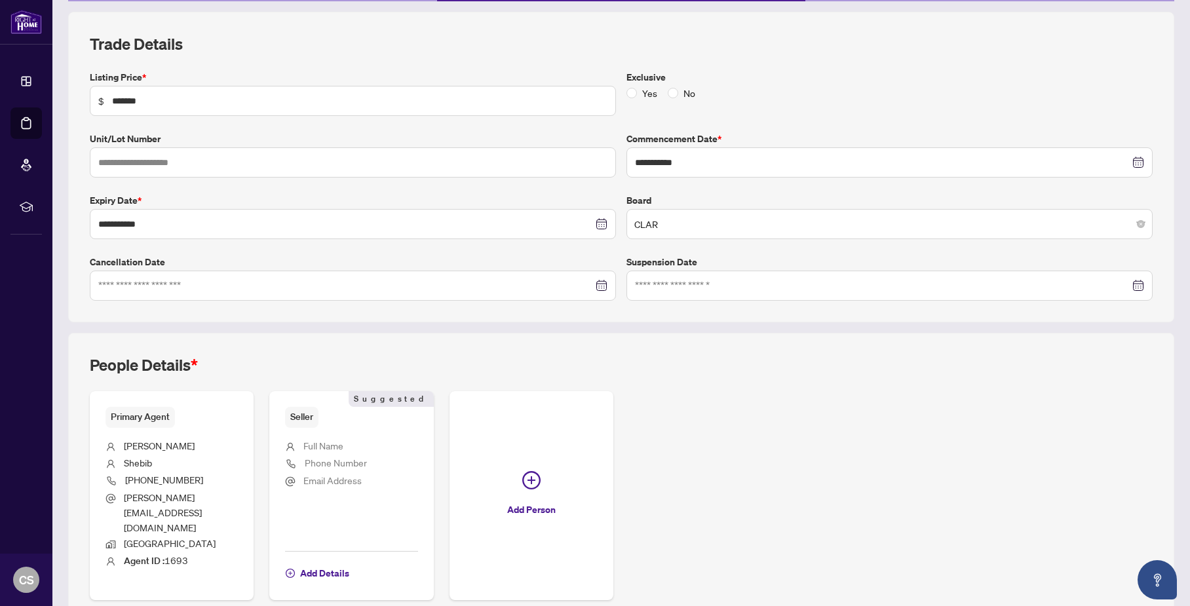
scroll to position [216, 0]
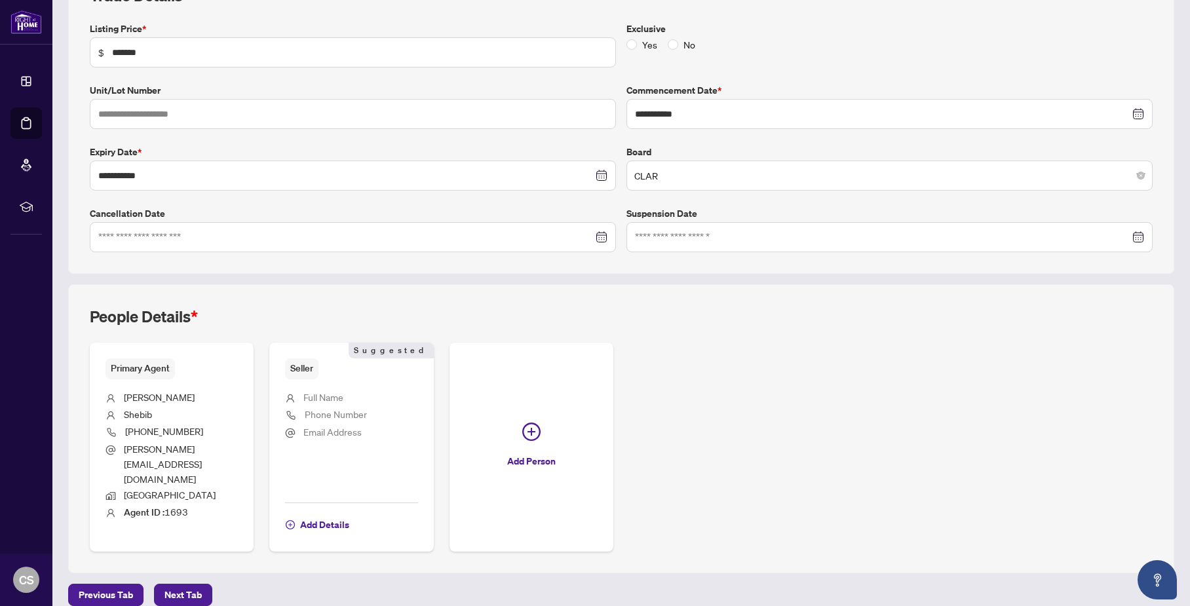
click at [482, 259] on div "**********" at bounding box center [621, 118] width 1106 height 311
click at [343, 398] on span "Full Name" at bounding box center [323, 397] width 40 height 12
click at [379, 395] on li "Full Name" at bounding box center [351, 398] width 132 height 17
click at [349, 514] on span "Add Details" at bounding box center [324, 524] width 49 height 21
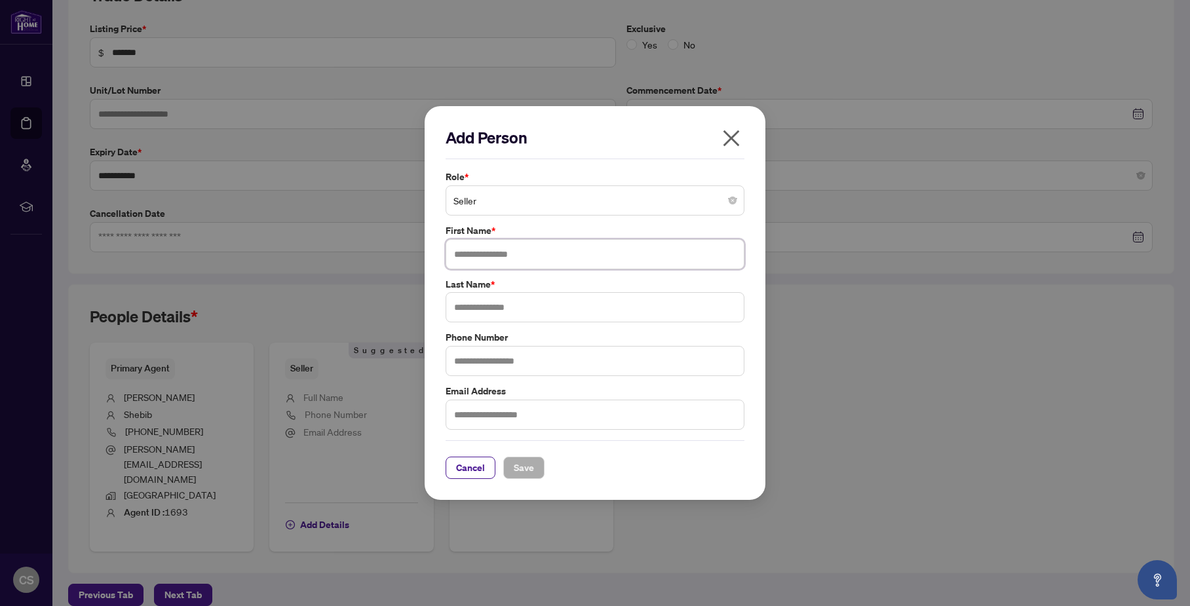
click at [511, 256] on input "text" at bounding box center [595, 254] width 299 height 30
type input "******"
click at [521, 305] on input "text" at bounding box center [595, 307] width 299 height 30
type input "********"
click at [543, 359] on input "text" at bounding box center [595, 361] width 299 height 30
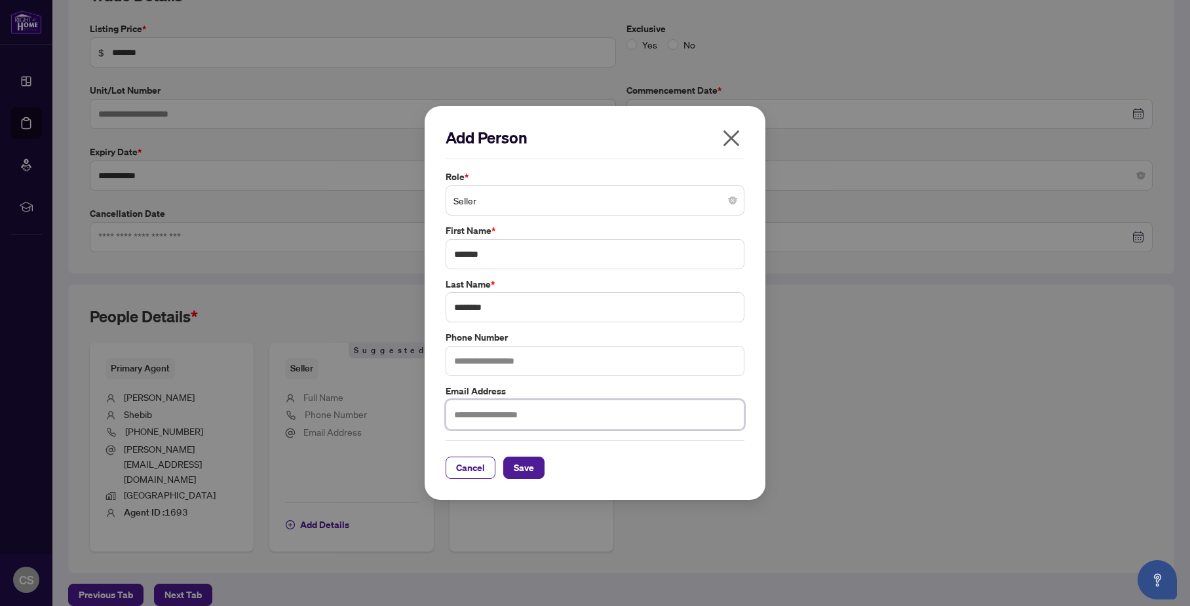
click at [546, 415] on input "text" at bounding box center [595, 415] width 299 height 30
type input "**********"
click at [532, 467] on span "Save" at bounding box center [524, 467] width 20 height 21
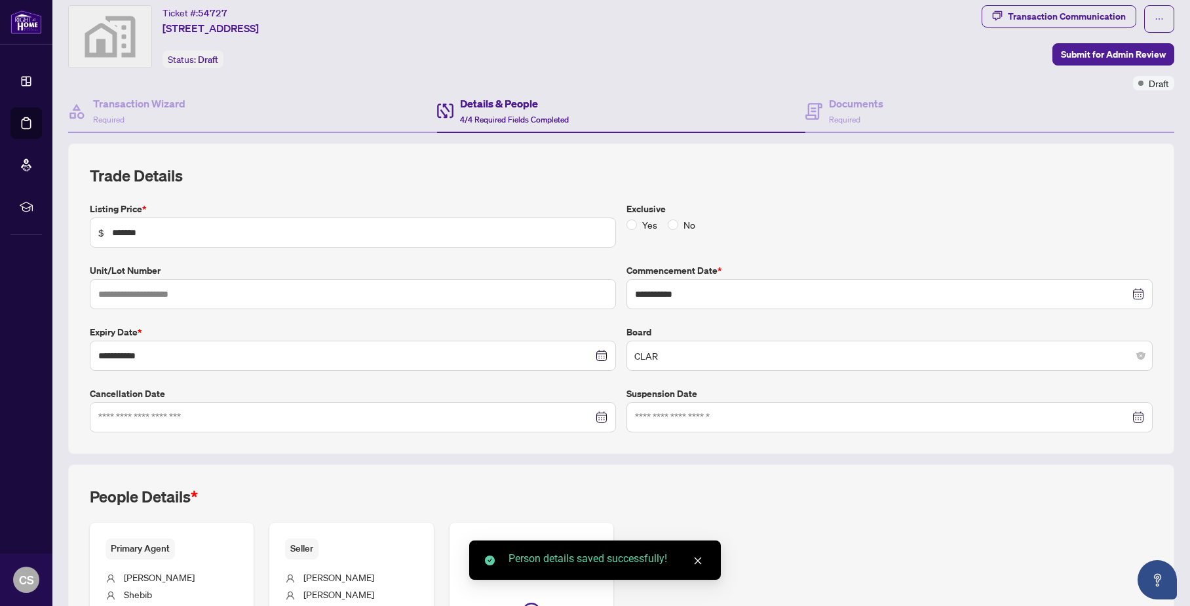
scroll to position [0, 0]
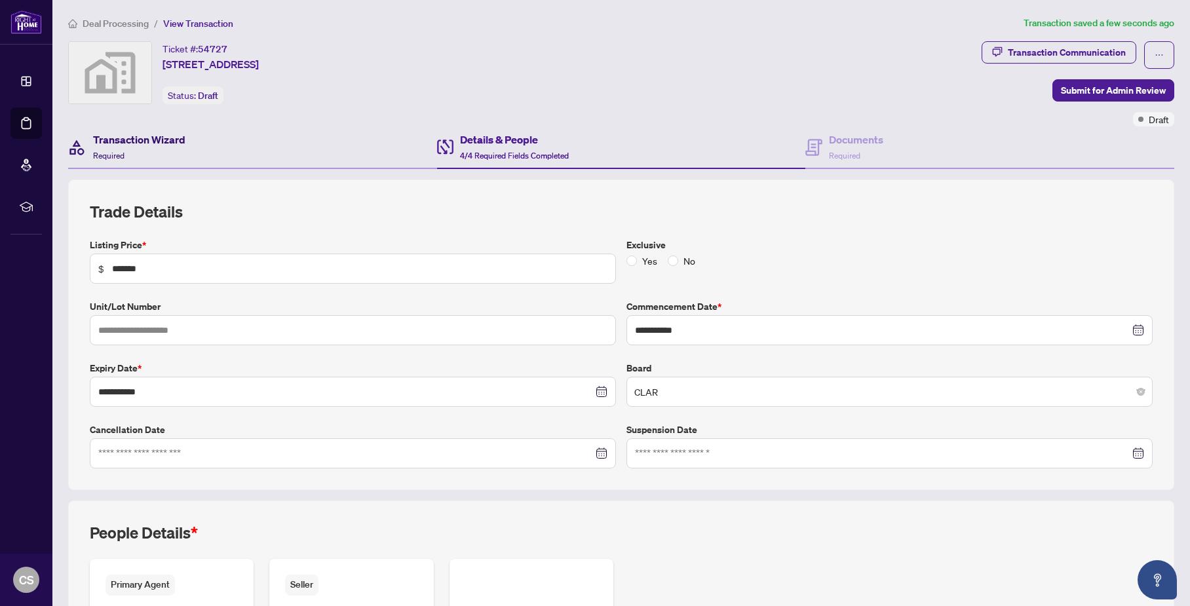
click at [166, 147] on div "Transaction Wizard Required" at bounding box center [139, 147] width 92 height 31
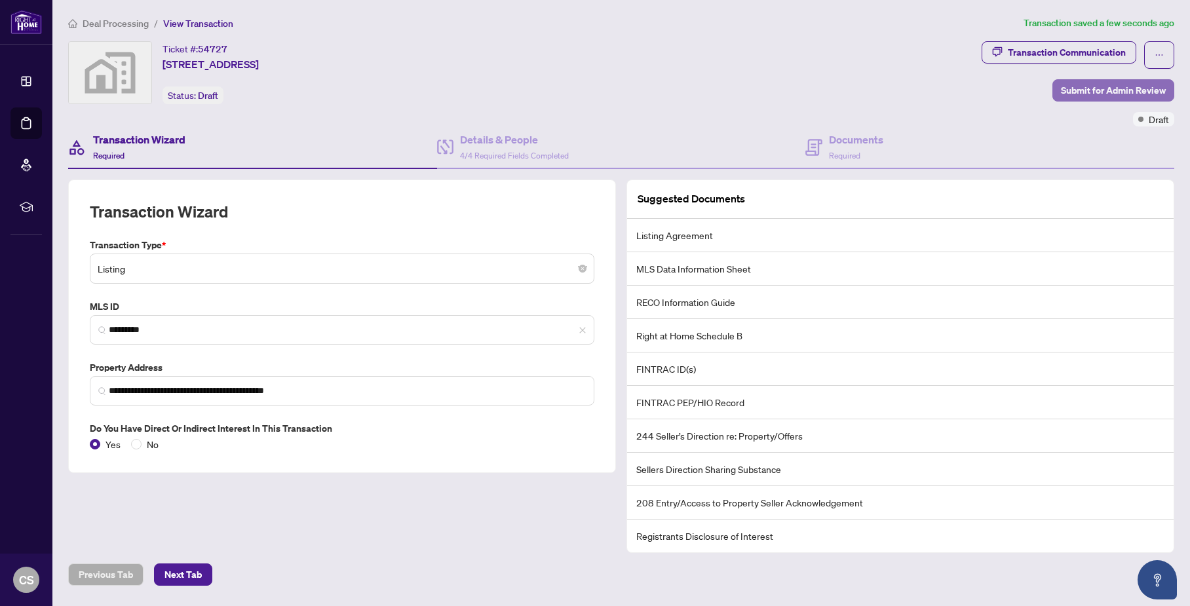
click at [1102, 96] on span "Submit for Admin Review" at bounding box center [1113, 90] width 105 height 21
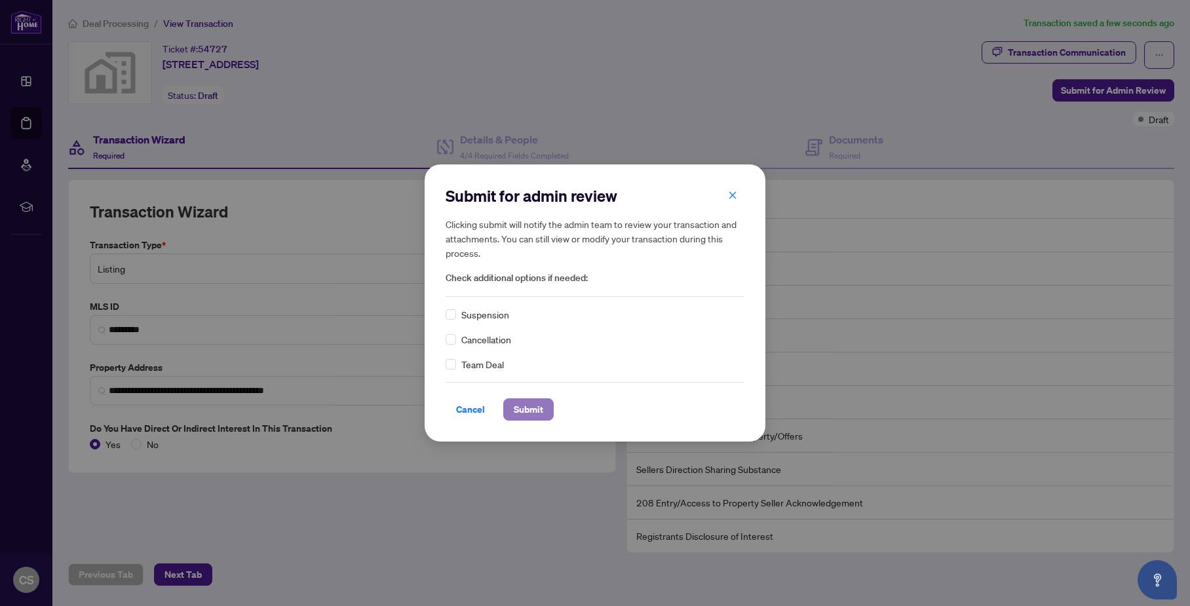
click at [531, 413] on span "Submit" at bounding box center [528, 409] width 29 height 21
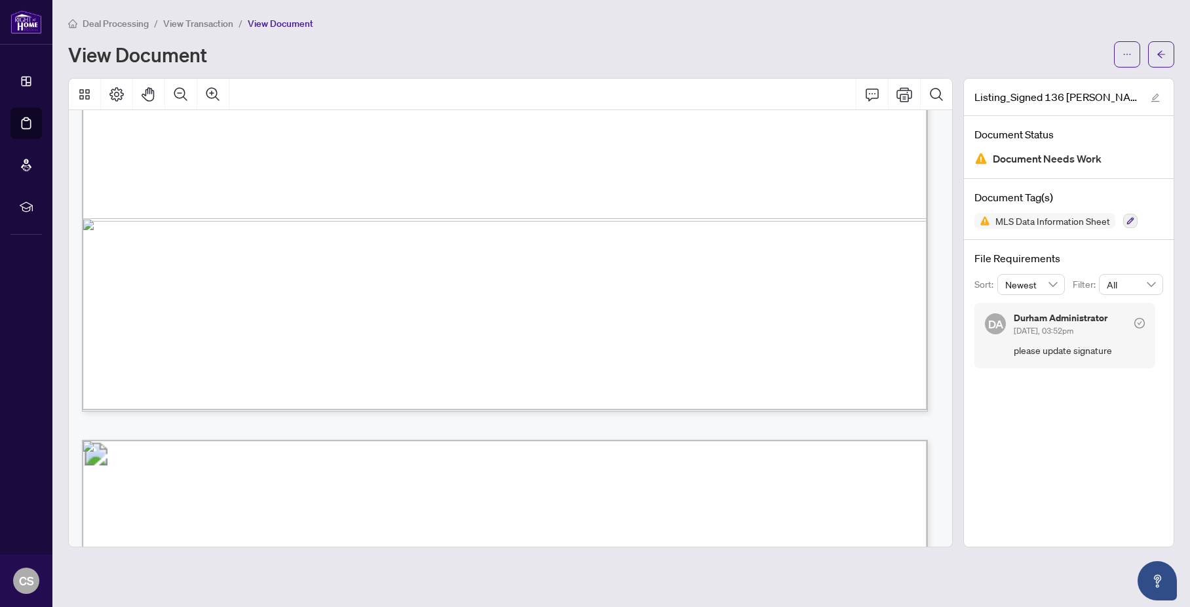
scroll to position [1156, 0]
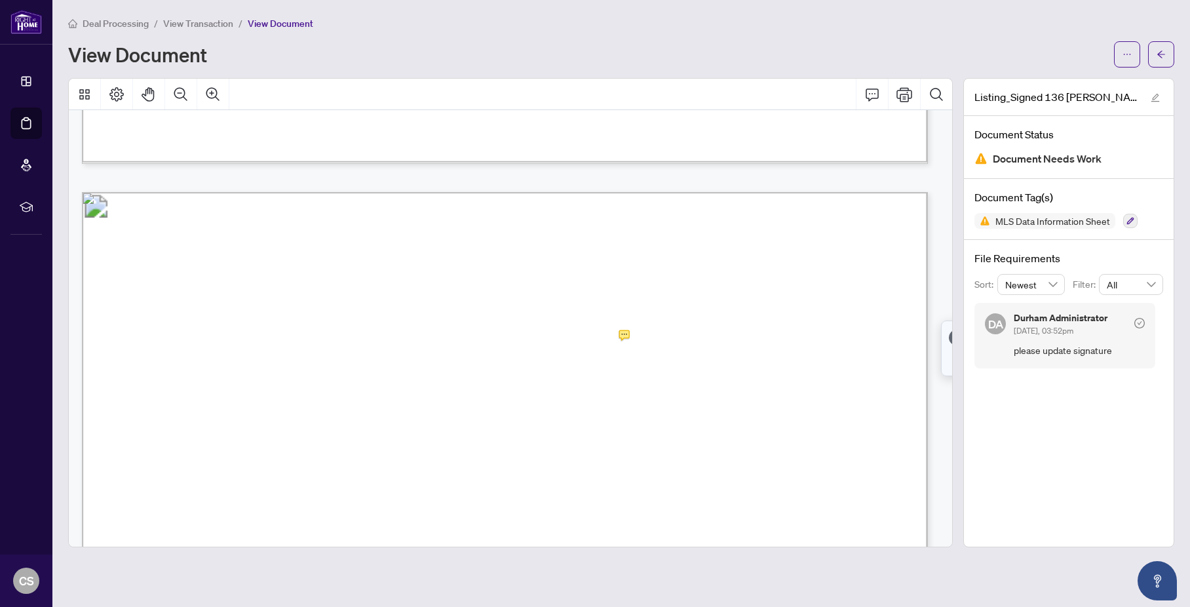
click at [623, 337] on div at bounding box center [510, 312] width 885 height 469
click at [109, 21] on span "Deal Processing" at bounding box center [116, 24] width 66 height 12
